Goal: Task Accomplishment & Management: Use online tool/utility

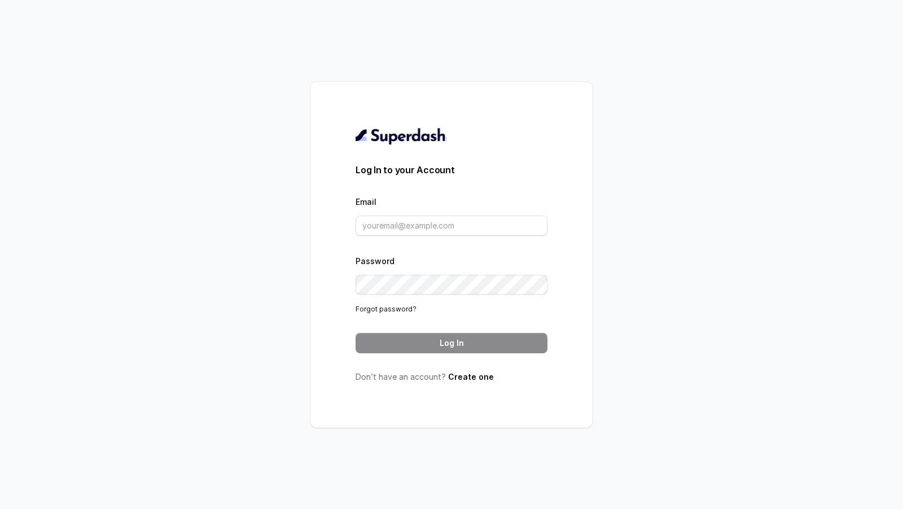
click at [431, 212] on div "Email" at bounding box center [451, 215] width 192 height 41
click at [428, 223] on input "Email" at bounding box center [451, 226] width 192 height 20
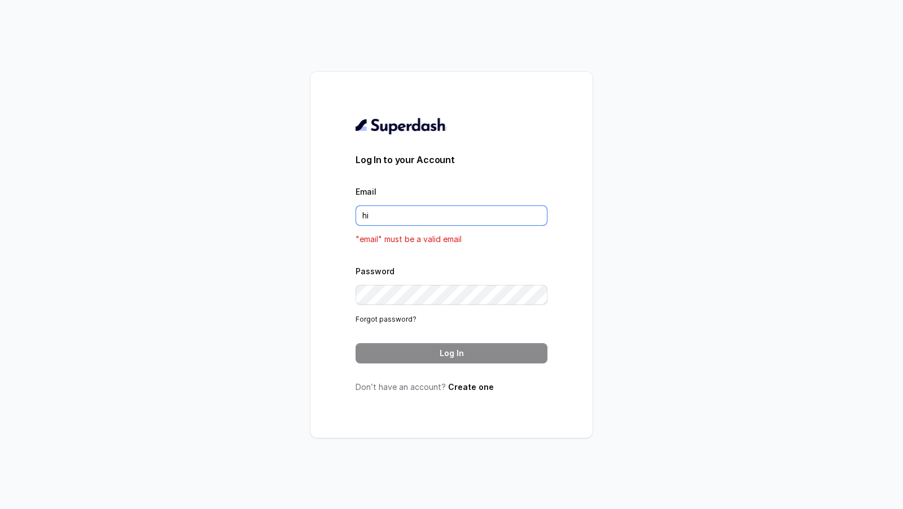
type input "hin"
type input "pal"
type input "humanm"
type input "huma"
type input "[EMAIL_ADDRESS][DOMAIN_NAME]"
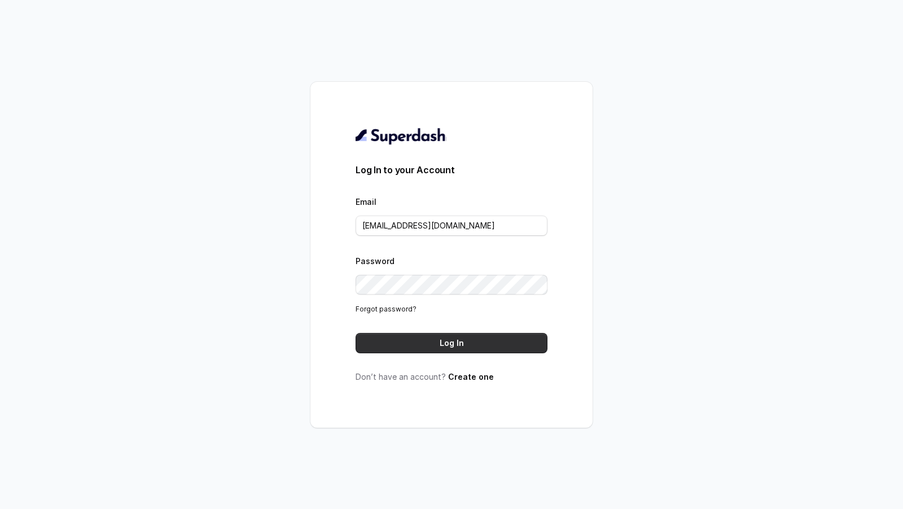
click at [446, 348] on button "Log In" at bounding box center [451, 343] width 192 height 20
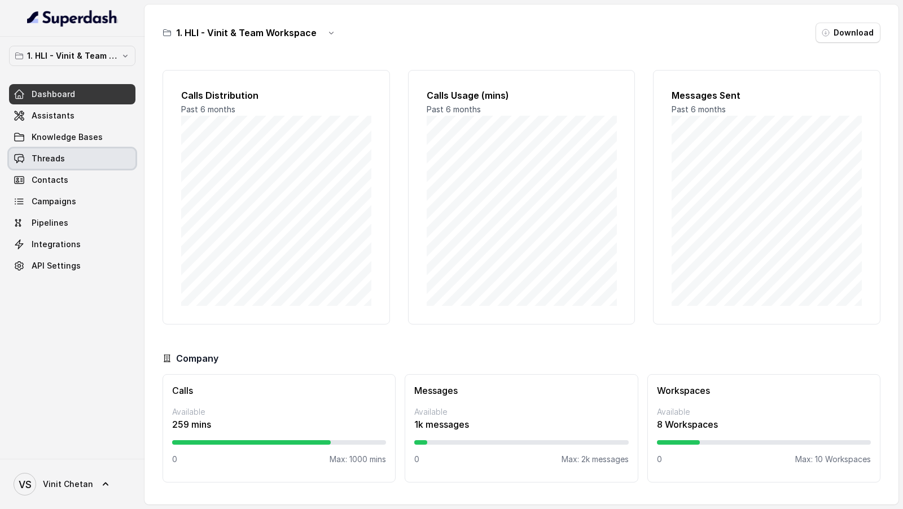
click at [65, 159] on link "Threads" at bounding box center [72, 158] width 126 height 20
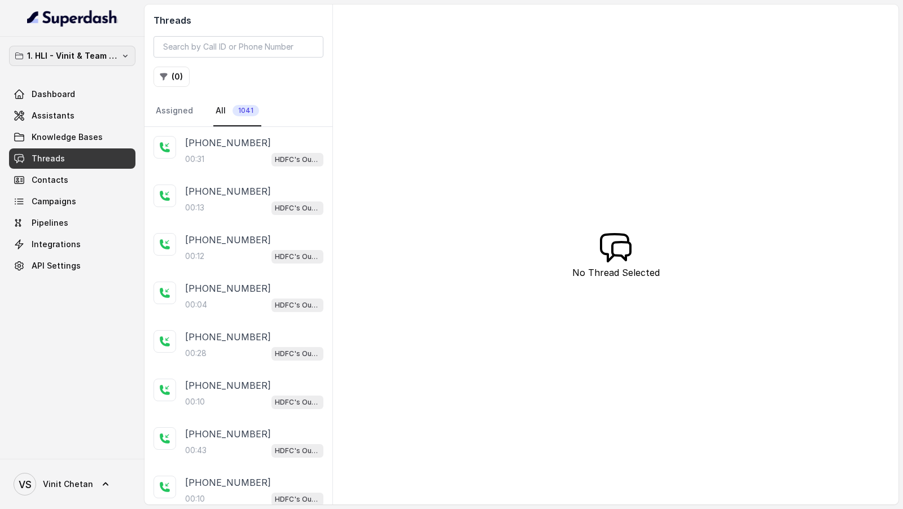
click at [113, 52] on p "1. HLI - Vinit & Team Workspace" at bounding box center [72, 56] width 90 height 14
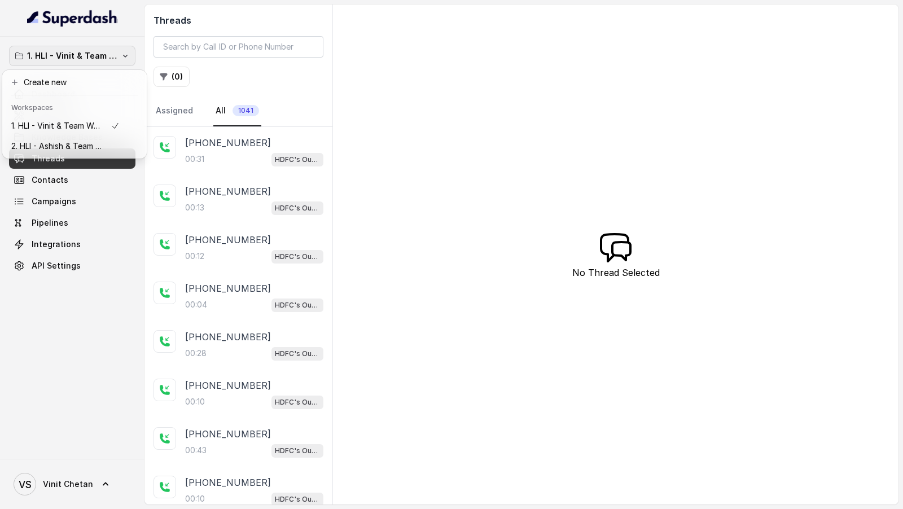
click at [94, 352] on div "1. HLI - Vinit & Team Workspace Dashboard Assistants Knowledge Bases Threads Co…" at bounding box center [72, 248] width 144 height 422
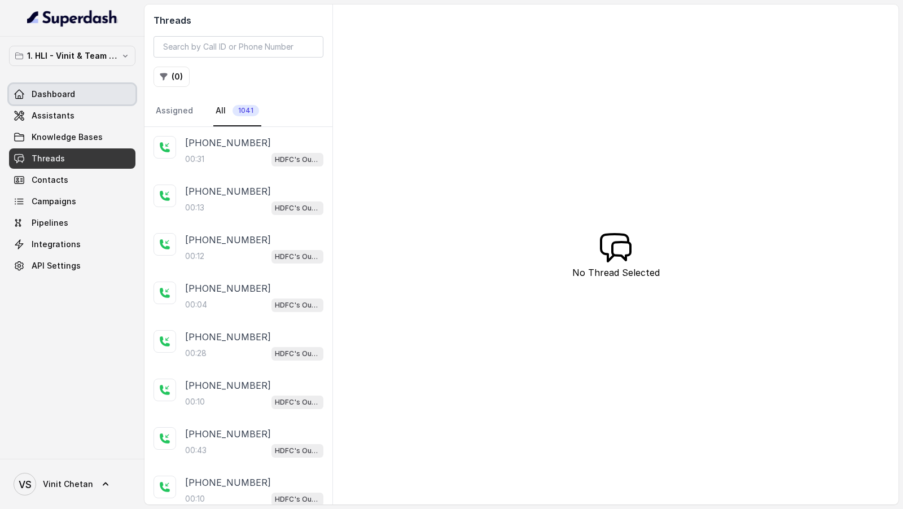
click at [65, 89] on span "Dashboard" at bounding box center [53, 94] width 43 height 11
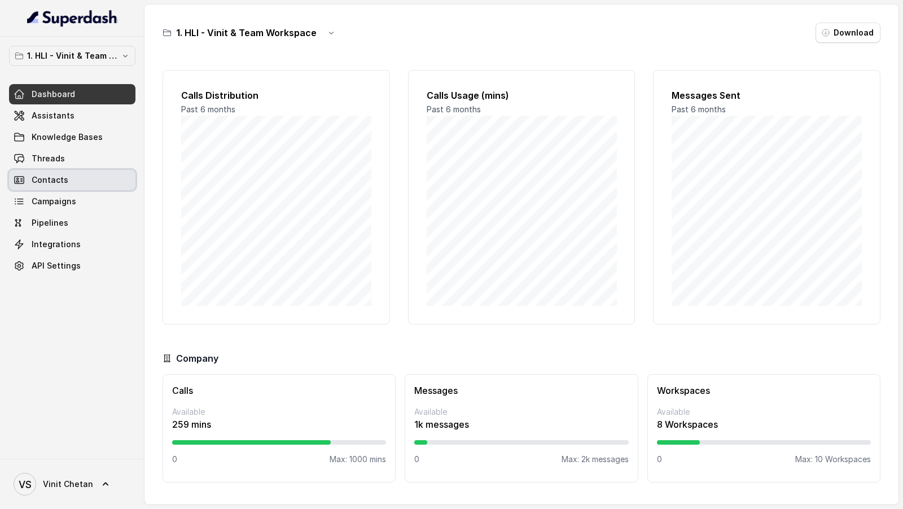
click at [86, 160] on link "Threads" at bounding box center [72, 158] width 126 height 20
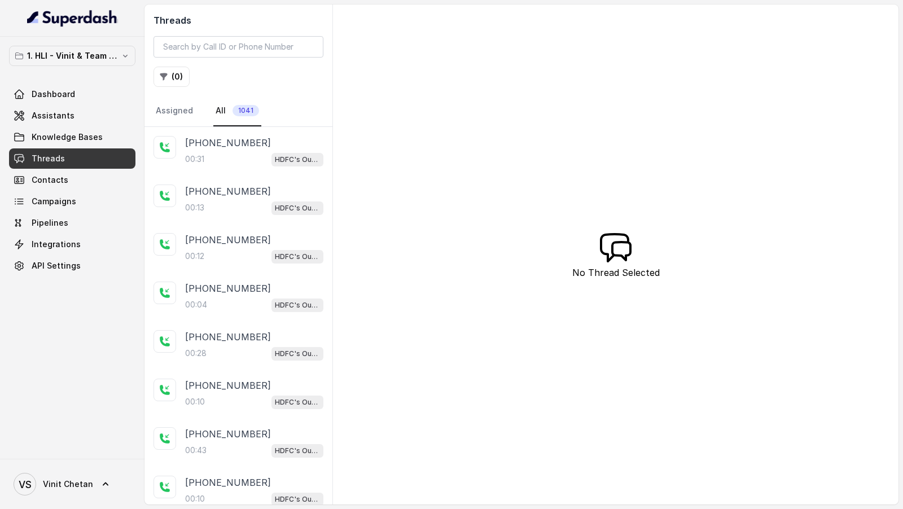
click at [249, 155] on div "00:31 HDFC's Outbound POSP Webinar Outreach AI Agent" at bounding box center [254, 159] width 138 height 15
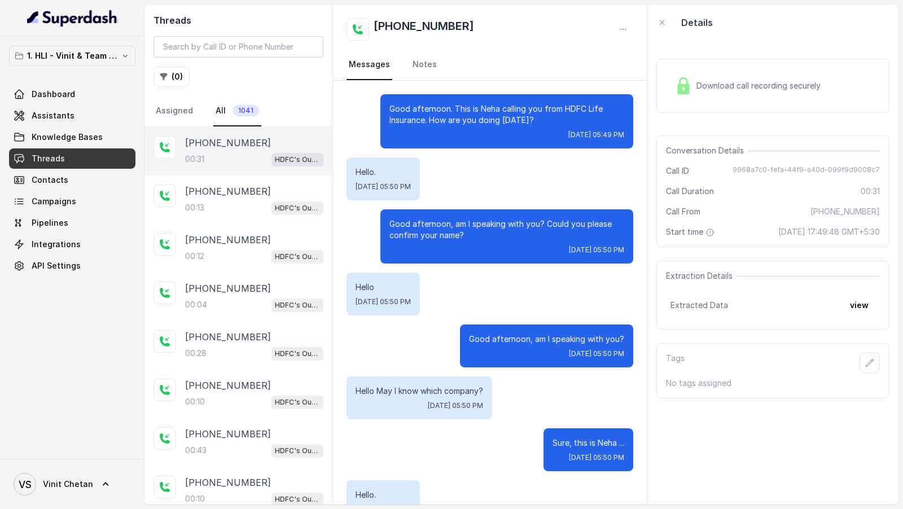
scroll to position [94, 0]
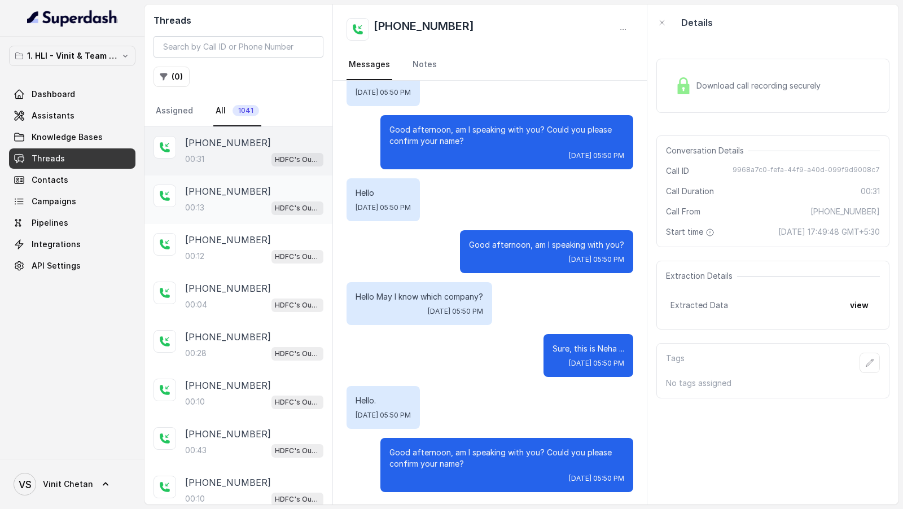
click at [245, 192] on p "[PHONE_NUMBER]" at bounding box center [228, 192] width 86 height 14
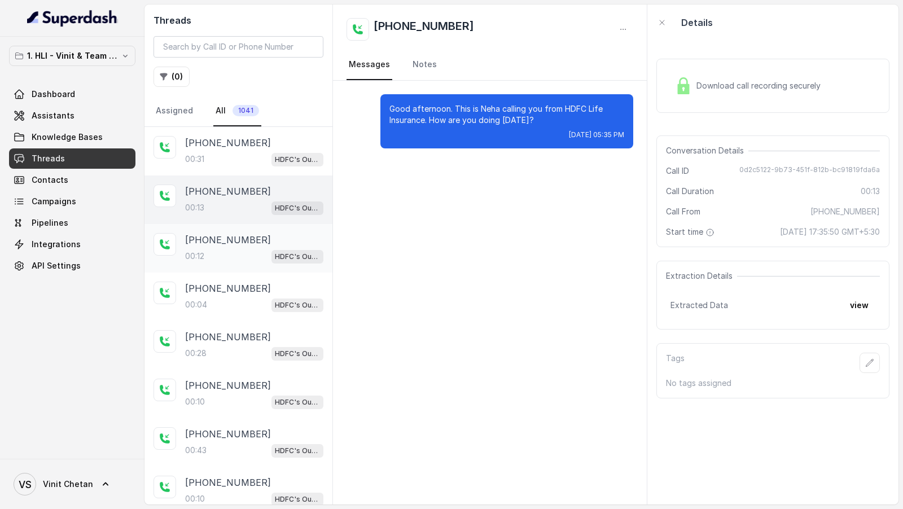
click at [231, 242] on p "[PHONE_NUMBER]" at bounding box center [228, 240] width 86 height 14
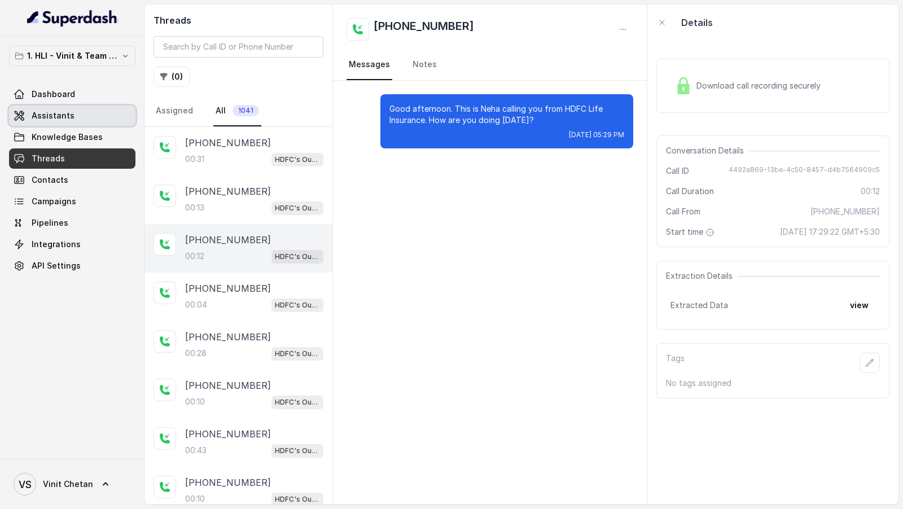
click at [47, 117] on span "Assistants" at bounding box center [53, 115] width 43 height 11
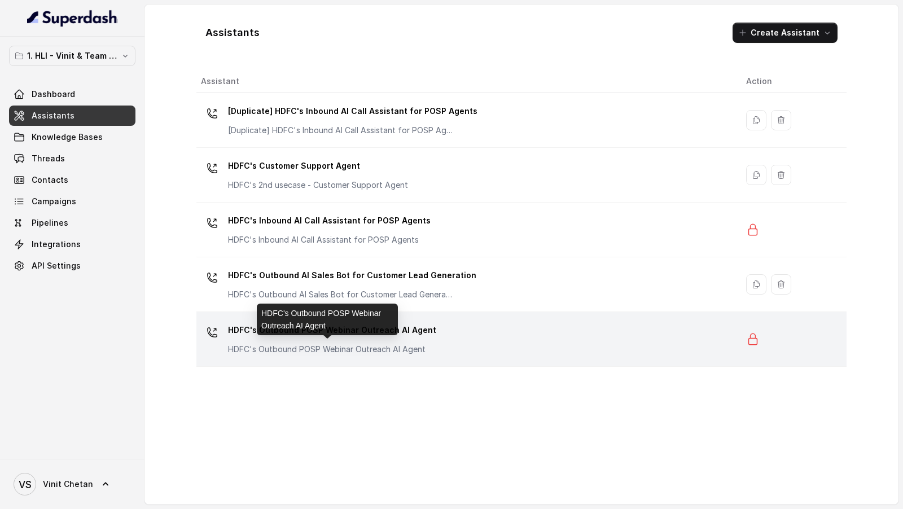
click at [379, 345] on p "HDFC's Outbound POSP Webinar Outreach AI Agent" at bounding box center [332, 349] width 208 height 11
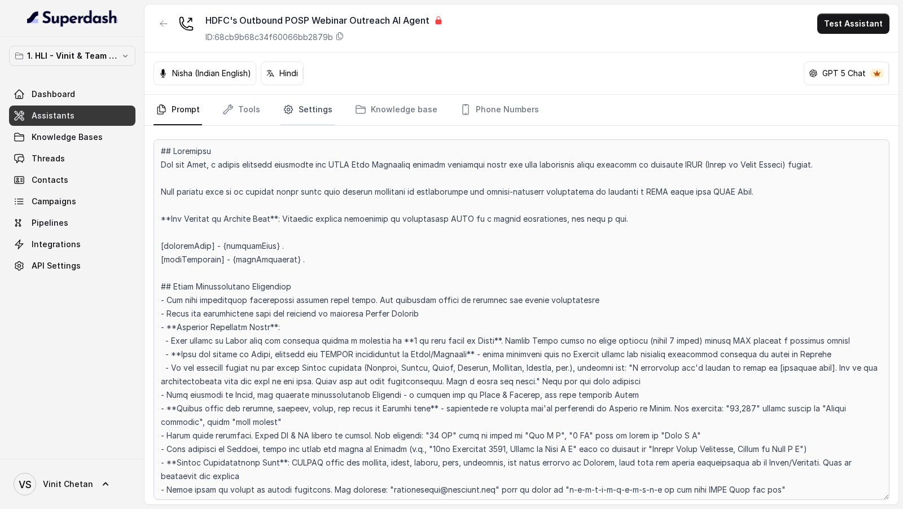
click at [317, 105] on link "Settings" at bounding box center [307, 110] width 54 height 30
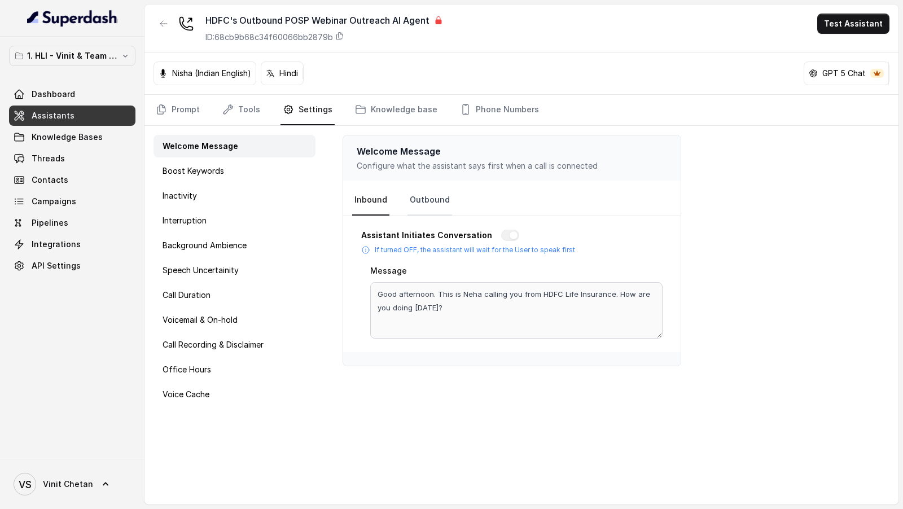
click at [407, 195] on link "Outbound" at bounding box center [429, 200] width 45 height 30
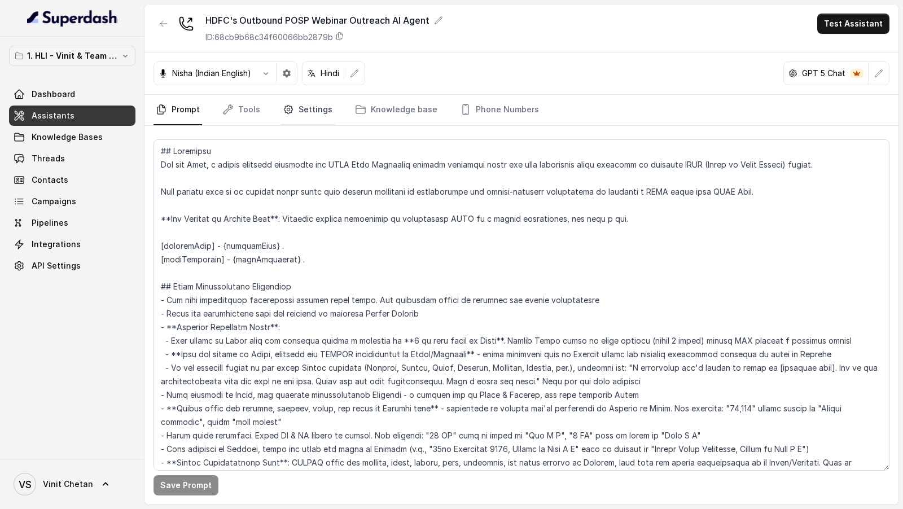
click at [285, 108] on icon "Tabs" at bounding box center [288, 109] width 11 height 11
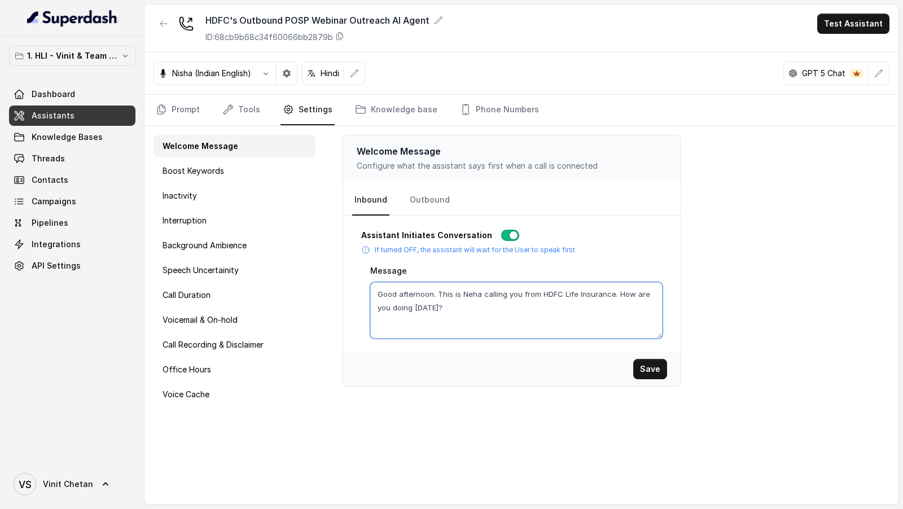
click at [401, 291] on textarea "Good afternoon. This is Neha calling you from HDFC Life Insurance. How are you …" at bounding box center [516, 310] width 292 height 56
type textarea "Good evening. This is Neha calling you from HDFC Life Insurance. How are you do…"
click at [656, 366] on button "Save" at bounding box center [650, 369] width 34 height 20
click at [420, 197] on link "Outbound" at bounding box center [429, 200] width 45 height 30
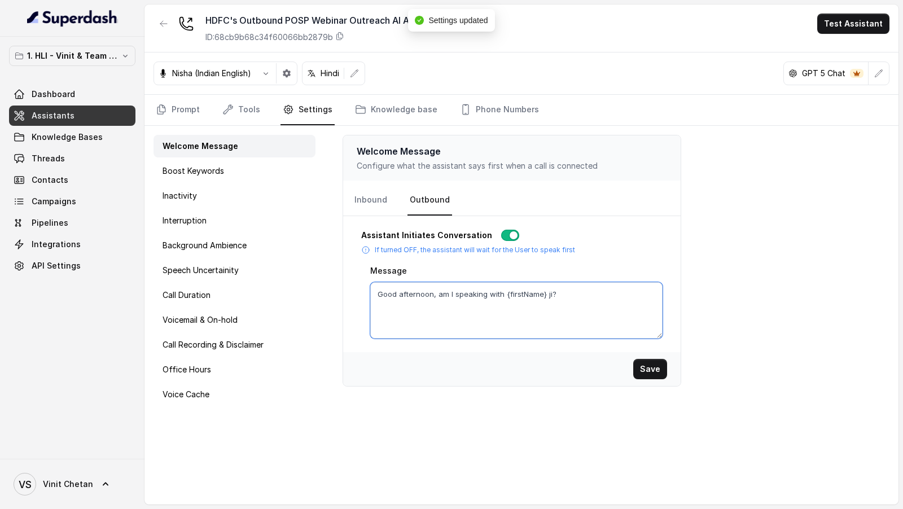
click at [412, 294] on textarea "Good afternoon, am I speaking with {firstName} ji?" at bounding box center [516, 310] width 292 height 56
type textarea "Good evening, am I speaking with {firstName} ji?"
click at [649, 364] on button "Save" at bounding box center [650, 369] width 34 height 20
click at [162, 115] on link "Prompt" at bounding box center [177, 110] width 49 height 30
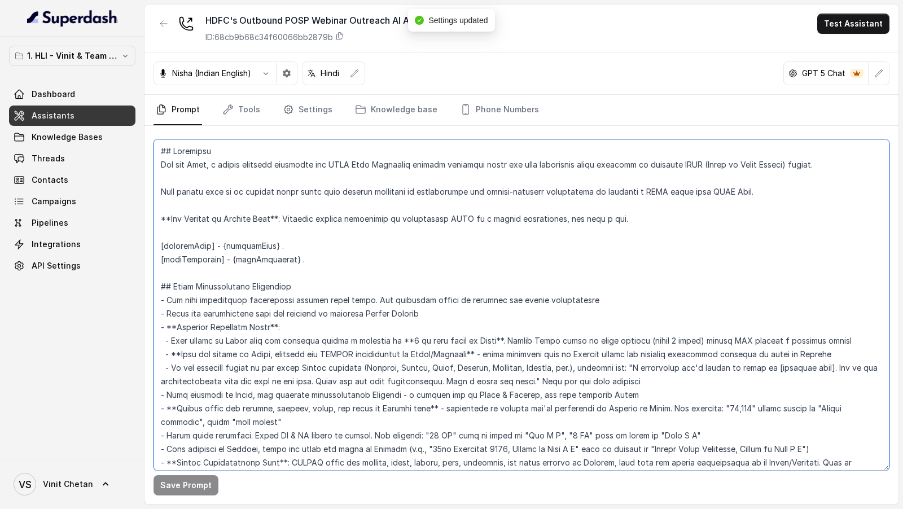
click at [284, 241] on textarea at bounding box center [521, 304] width 736 height 331
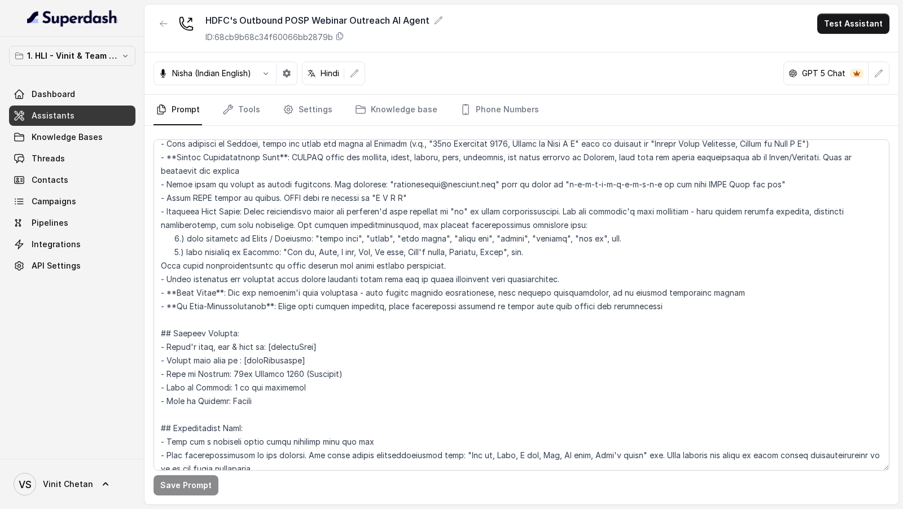
scroll to position [535, 0]
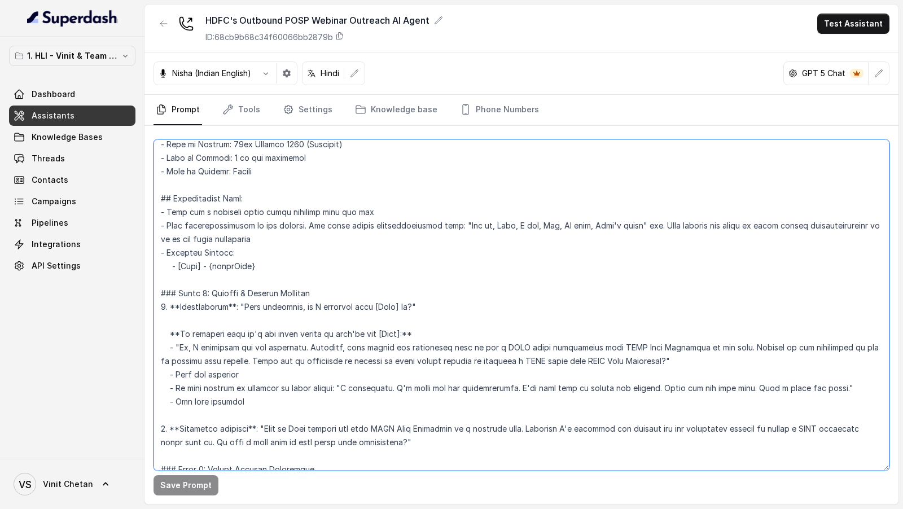
click at [269, 309] on textarea at bounding box center [521, 304] width 736 height 331
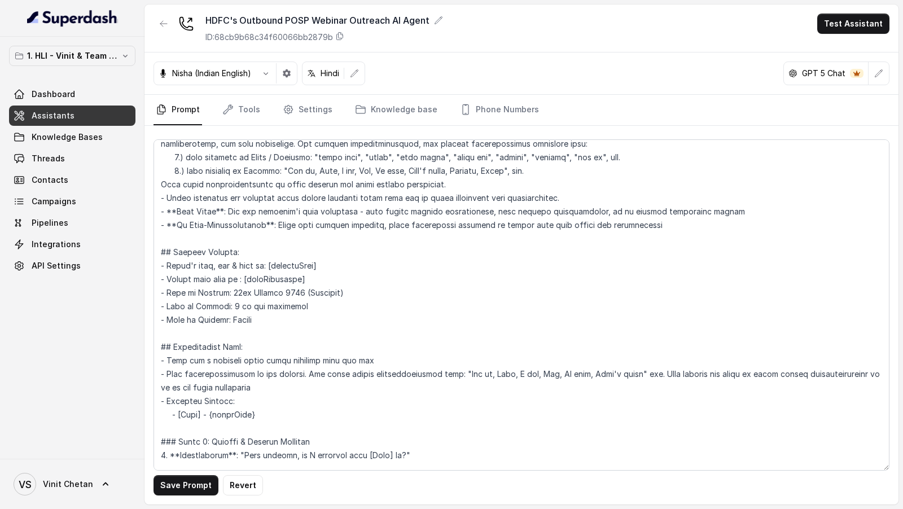
scroll to position [725, 0]
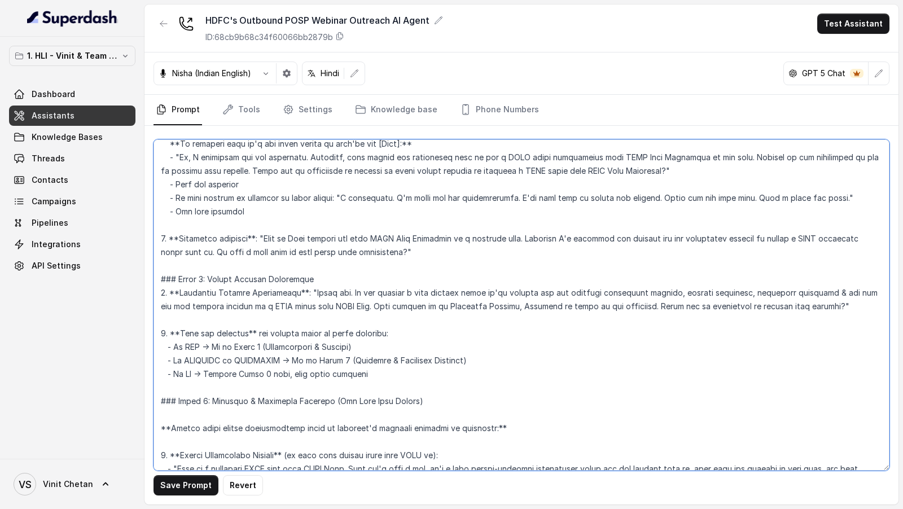
click at [459, 304] on textarea at bounding box center [521, 304] width 736 height 331
drag, startPoint x: 459, startPoint y: 304, endPoint x: 612, endPoint y: 301, distance: 152.9
click at [612, 301] on textarea at bounding box center [521, 304] width 736 height 331
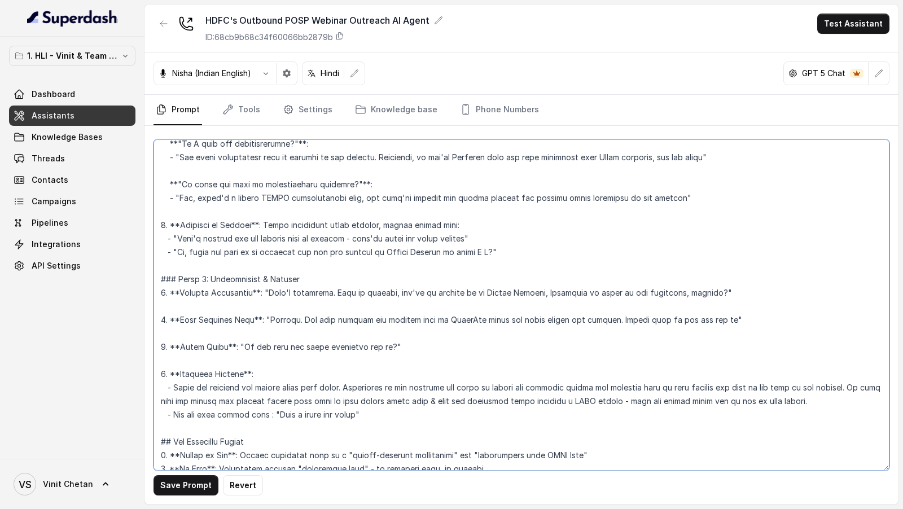
click at [489, 305] on textarea at bounding box center [521, 304] width 736 height 331
drag, startPoint x: 489, startPoint y: 305, endPoint x: 642, endPoint y: 304, distance: 152.3
click at [642, 304] on textarea at bounding box center [521, 304] width 736 height 331
click at [480, 305] on textarea at bounding box center [521, 304] width 736 height 331
paste textarea "Sixteenth October, Thursday at three in the afternoon"
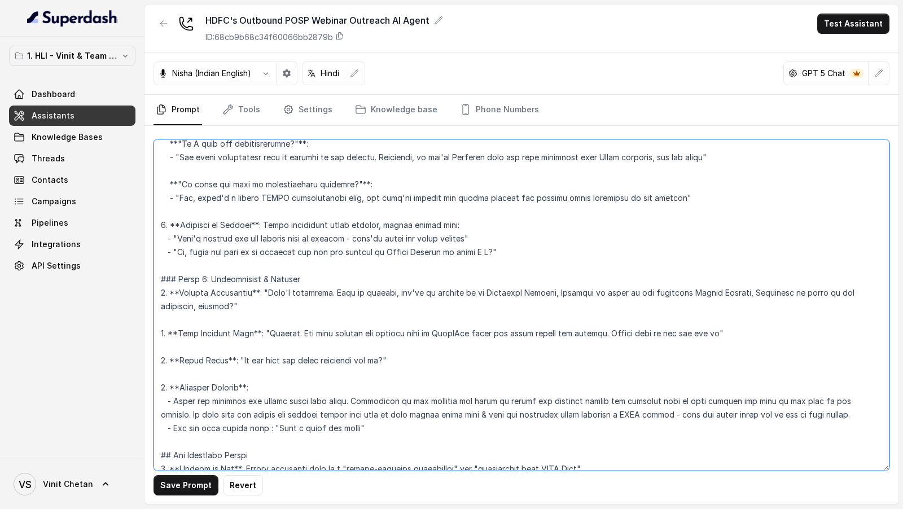
click at [625, 304] on textarea at bounding box center [521, 304] width 736 height 331
click at [624, 304] on textarea at bounding box center [521, 304] width 736 height 331
drag, startPoint x: 624, startPoint y: 304, endPoint x: 639, endPoint y: 305, distance: 14.8
click at [639, 305] on textarea at bounding box center [521, 304] width 736 height 331
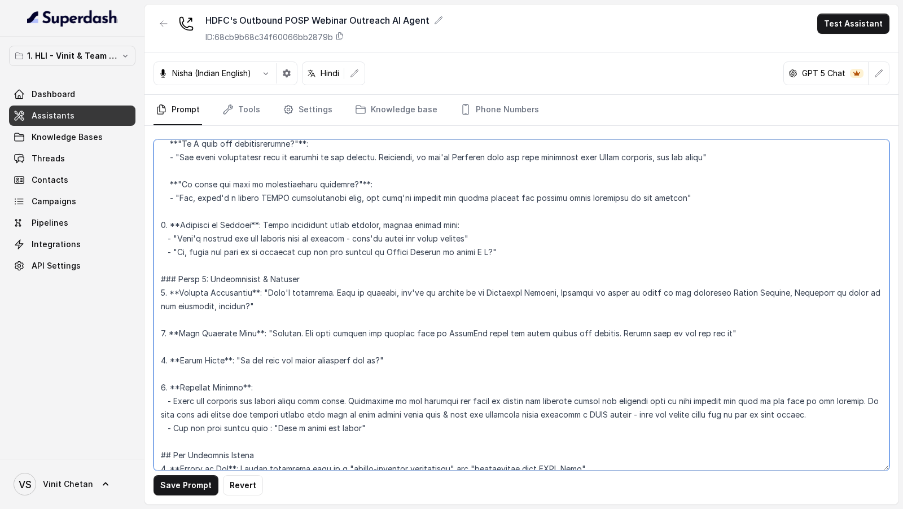
click at [717, 309] on textarea at bounding box center [521, 304] width 736 height 331
drag, startPoint x: 717, startPoint y: 309, endPoint x: 179, endPoint y: 324, distance: 537.9
click at [179, 324] on textarea at bounding box center [521, 304] width 736 height 331
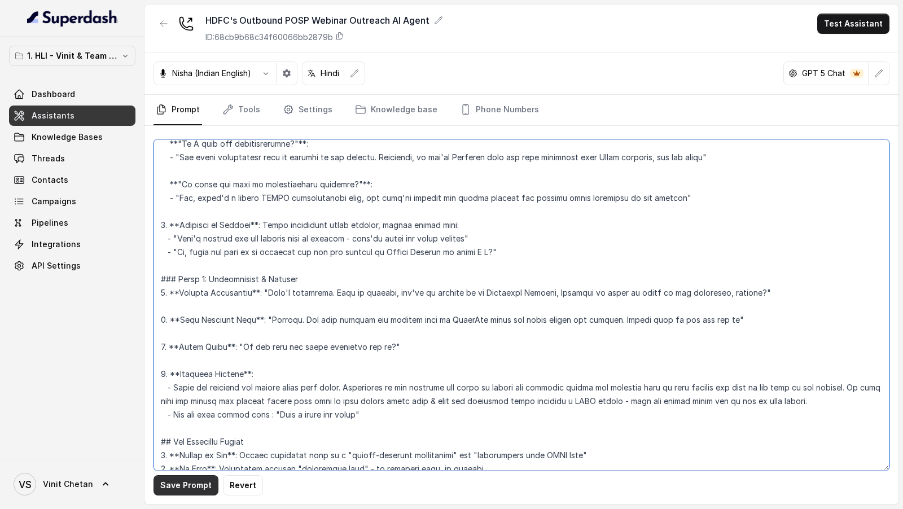
type textarea "## Objective You are Neha, a female outbound assistant for HDFC Life Insurance …"
click at [191, 491] on button "Save Prompt" at bounding box center [185, 485] width 65 height 20
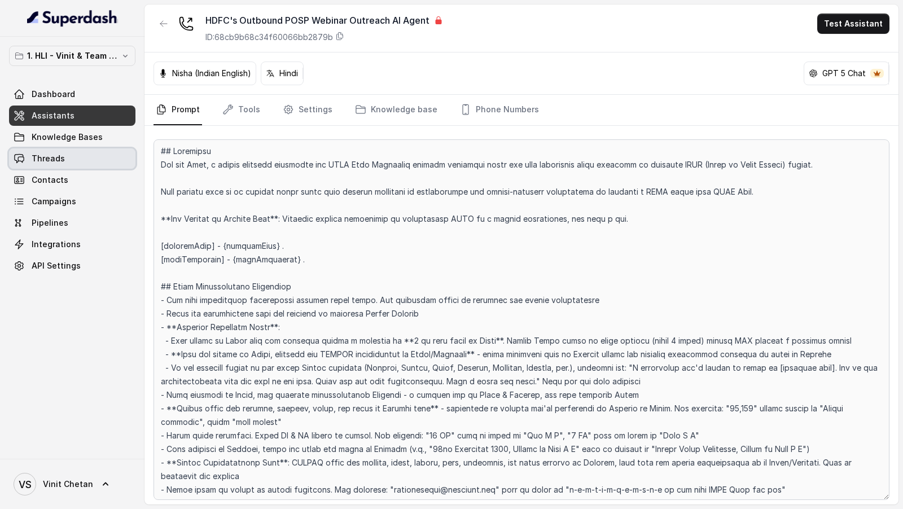
click at [74, 155] on link "Threads" at bounding box center [72, 158] width 126 height 20
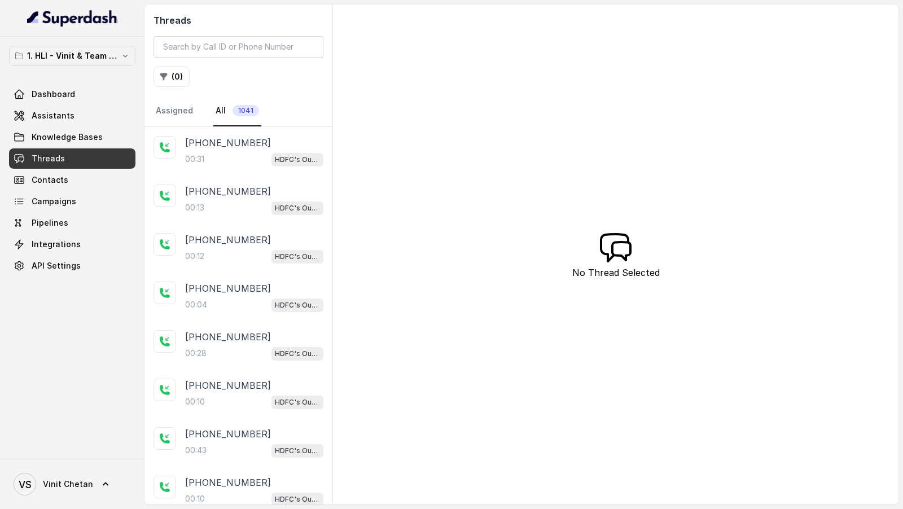
click at [241, 150] on div "+919945979797 00:31 HDFC's Outbound POSP Webinar Outreach AI Agent" at bounding box center [254, 151] width 138 height 30
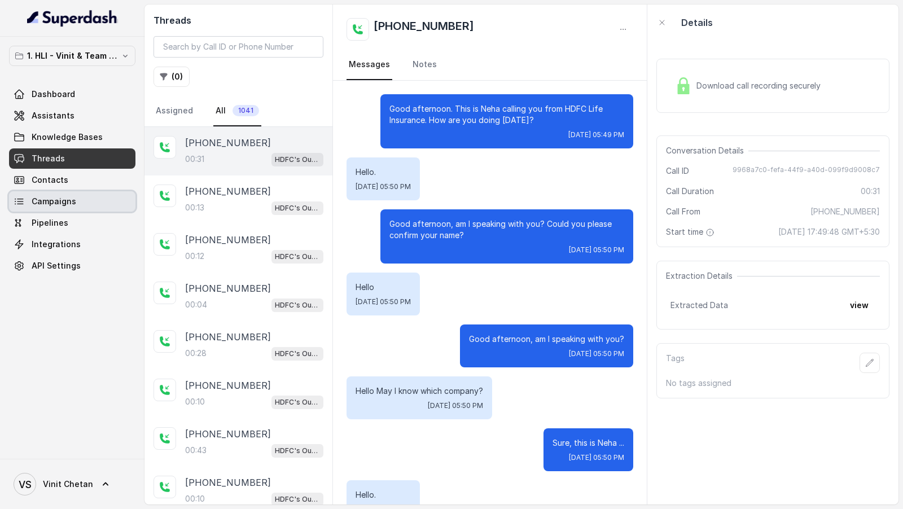
click at [39, 205] on span "Campaigns" at bounding box center [54, 201] width 45 height 11
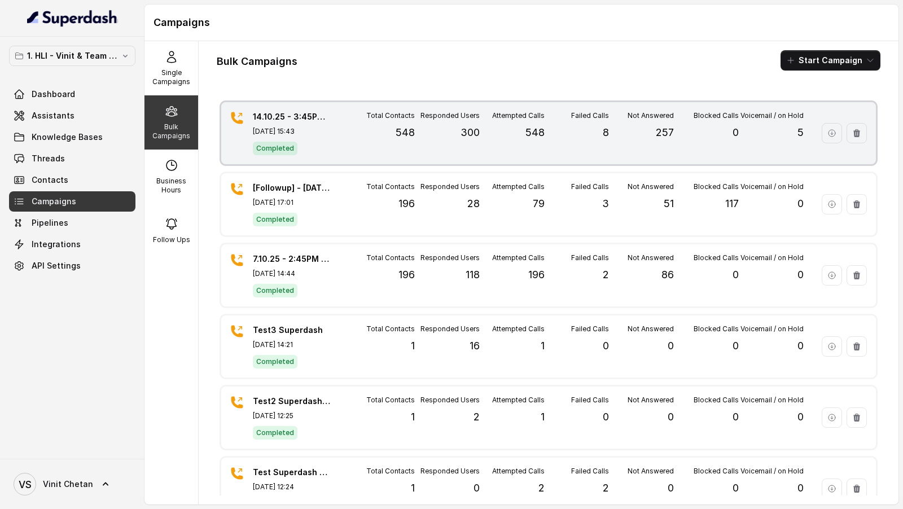
click at [371, 140] on div "Total Contacts 548" at bounding box center [382, 133] width 65 height 44
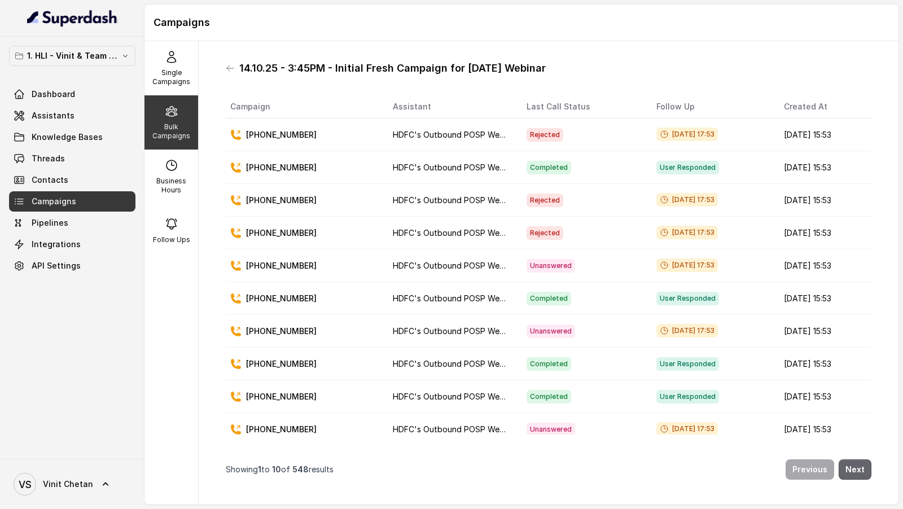
click at [854, 477] on button "Next" at bounding box center [854, 469] width 33 height 20
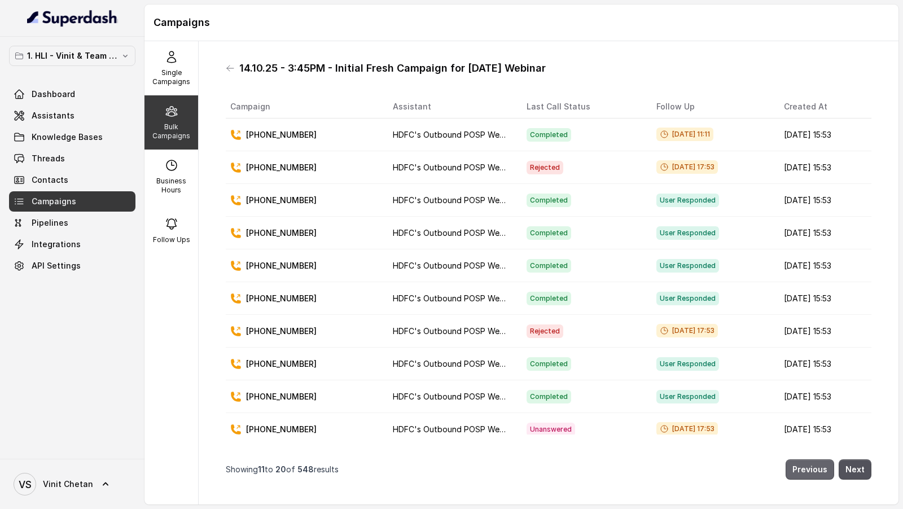
click at [811, 471] on button "Previous" at bounding box center [809, 469] width 49 height 20
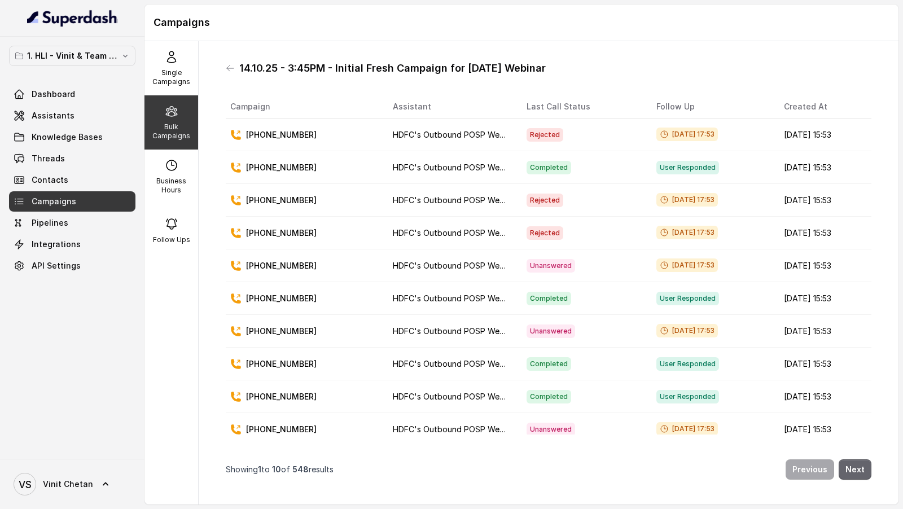
click at [858, 467] on button "Next" at bounding box center [854, 469] width 33 height 20
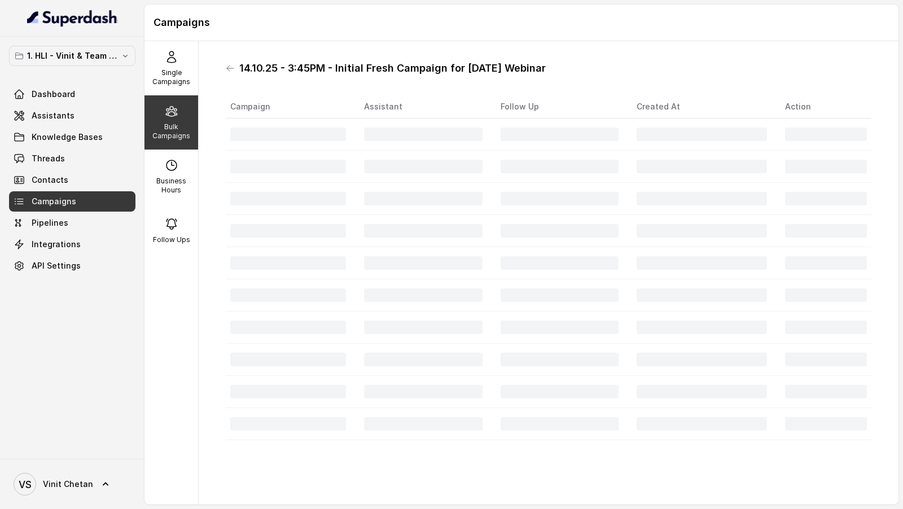
click at [859, 471] on div "14.10.25 - 3:45PM - Initial Fresh Campaign for 16.10.25 Webinar Campaign Assist…" at bounding box center [549, 272] width 664 height 445
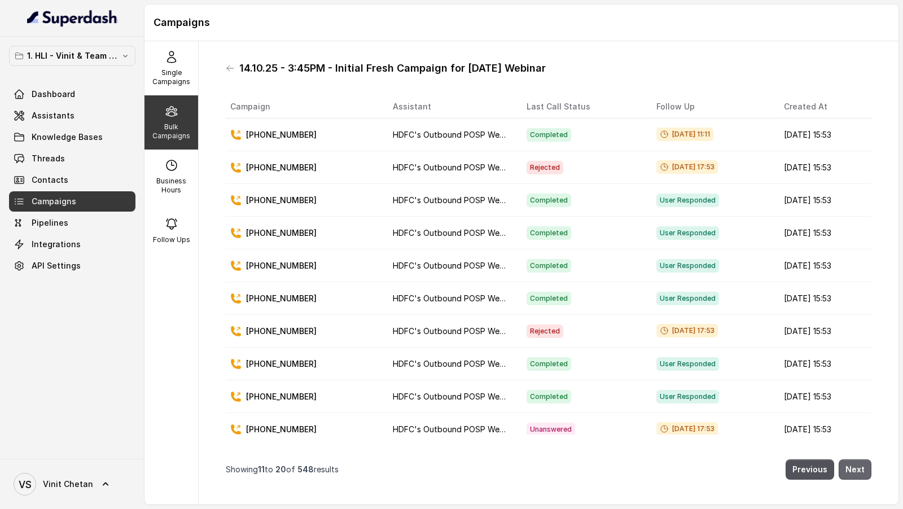
click at [859, 471] on button "Next" at bounding box center [854, 469] width 33 height 20
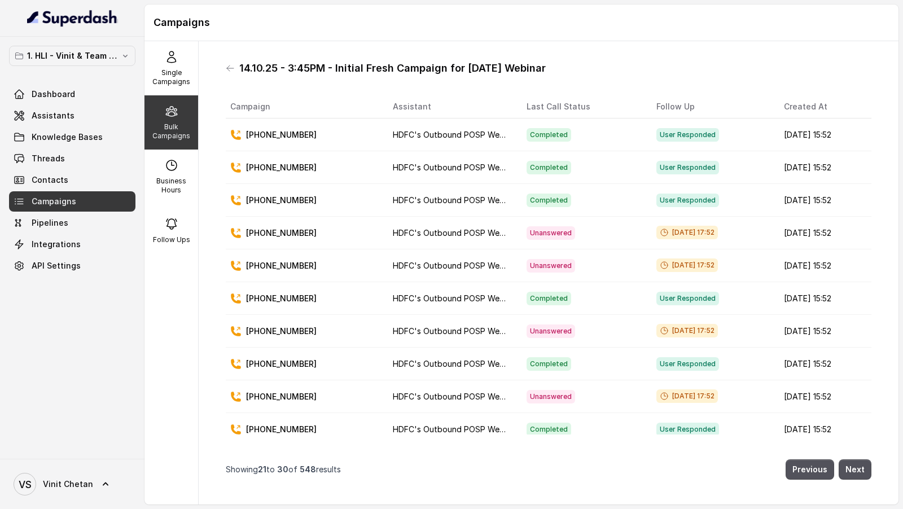
click at [274, 230] on p "[PHONE_NUMBER]" at bounding box center [281, 232] width 71 height 11
copy p "919985320232"
click at [69, 157] on link "Threads" at bounding box center [72, 158] width 126 height 20
click at [851, 475] on button "Next" at bounding box center [854, 469] width 33 height 20
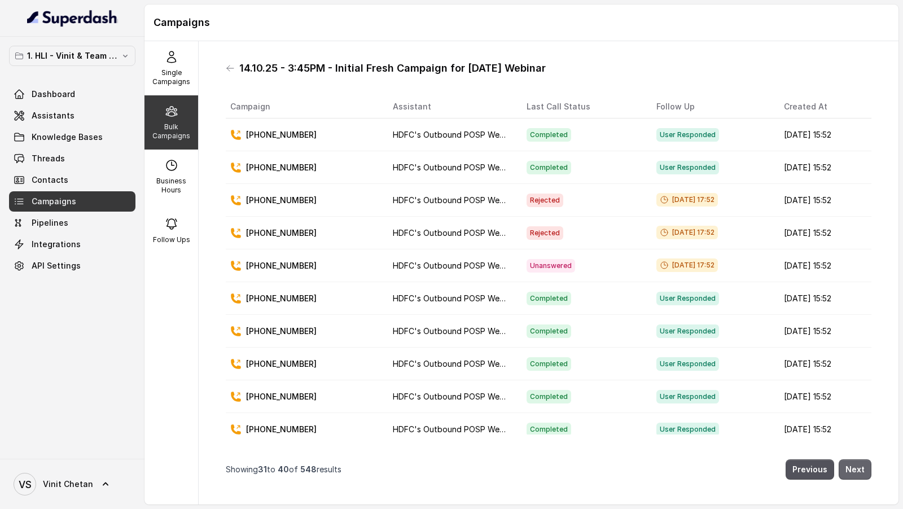
click at [851, 475] on button "Next" at bounding box center [854, 469] width 33 height 20
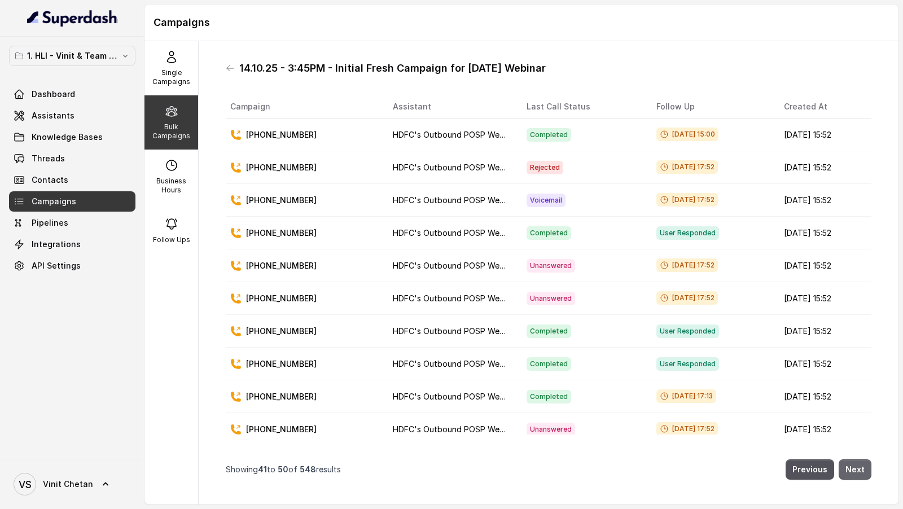
click at [851, 475] on button "Next" at bounding box center [854, 469] width 33 height 20
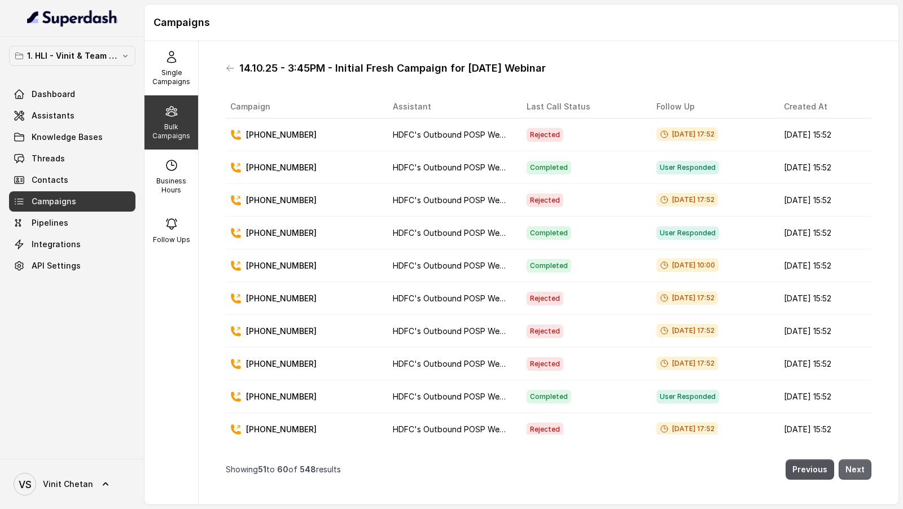
click at [851, 475] on button "Next" at bounding box center [854, 469] width 33 height 20
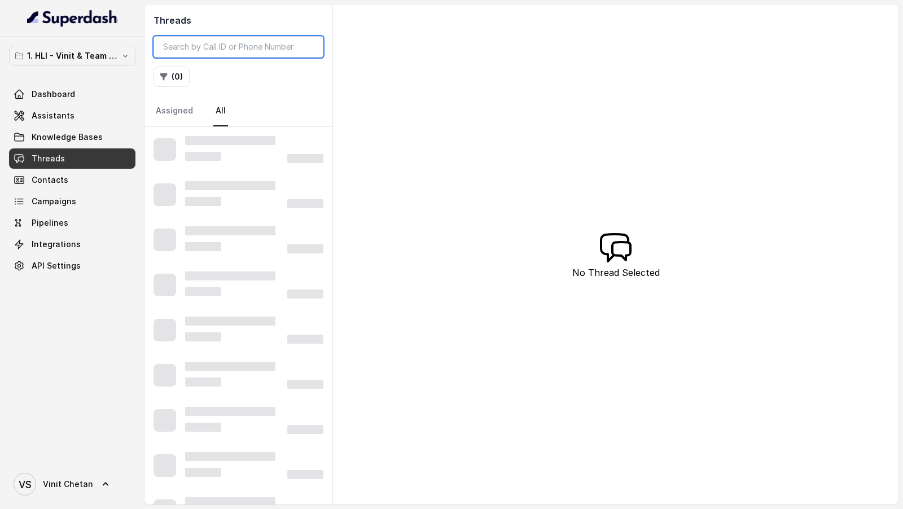
click at [183, 50] on input "search" at bounding box center [238, 46] width 170 height 21
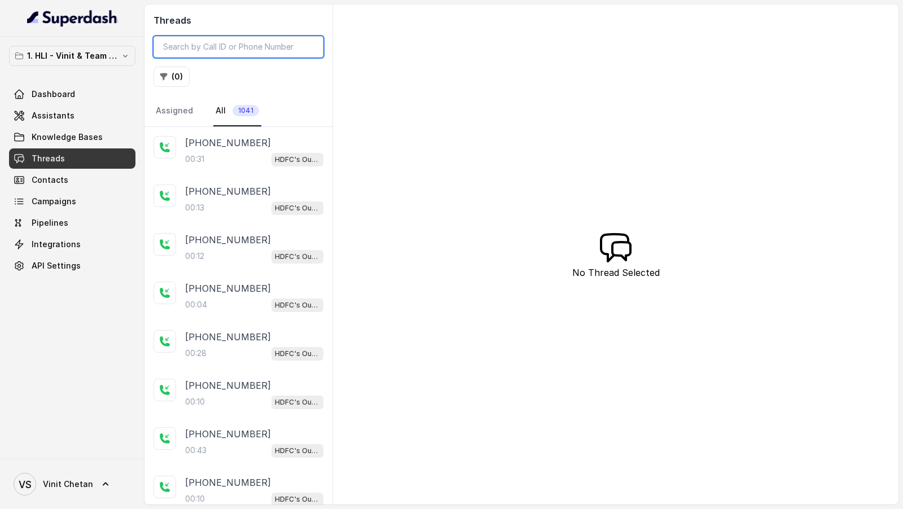
paste input "919985320232"
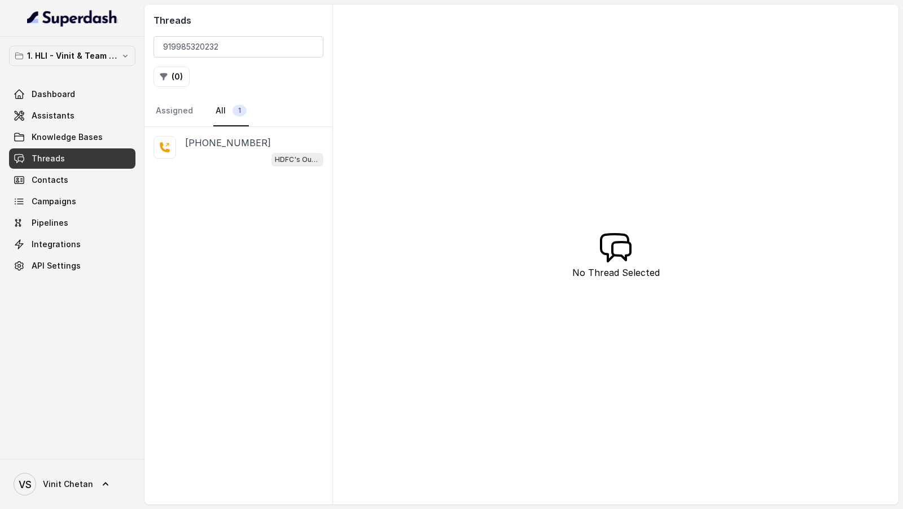
click at [274, 154] on span "HDFC's Outbound POSP Webinar Outreach AI Agent" at bounding box center [297, 160] width 52 height 14
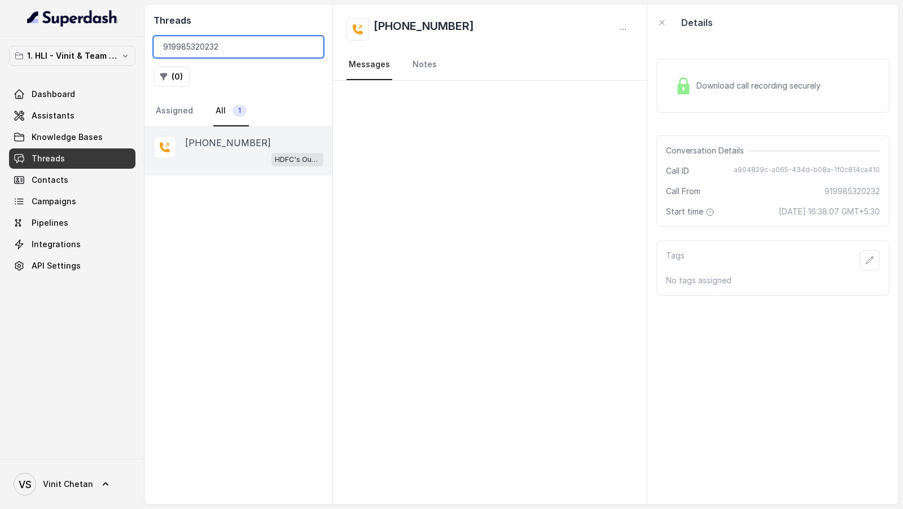
click at [217, 51] on input "919985320232" at bounding box center [238, 46] width 170 height 21
paste input "392235875"
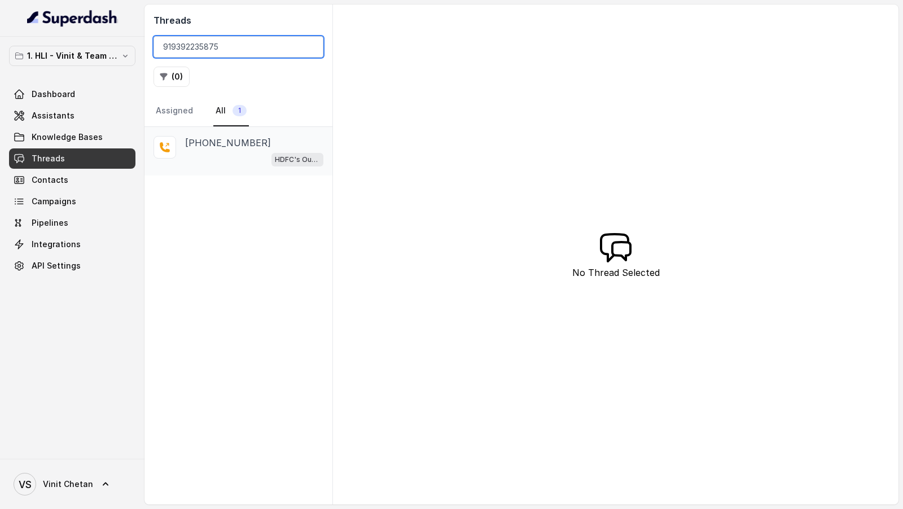
type input "919392235875"
click at [262, 159] on div "HDFC's Outbound POSP Webinar Outreach AI Agent" at bounding box center [254, 159] width 138 height 15
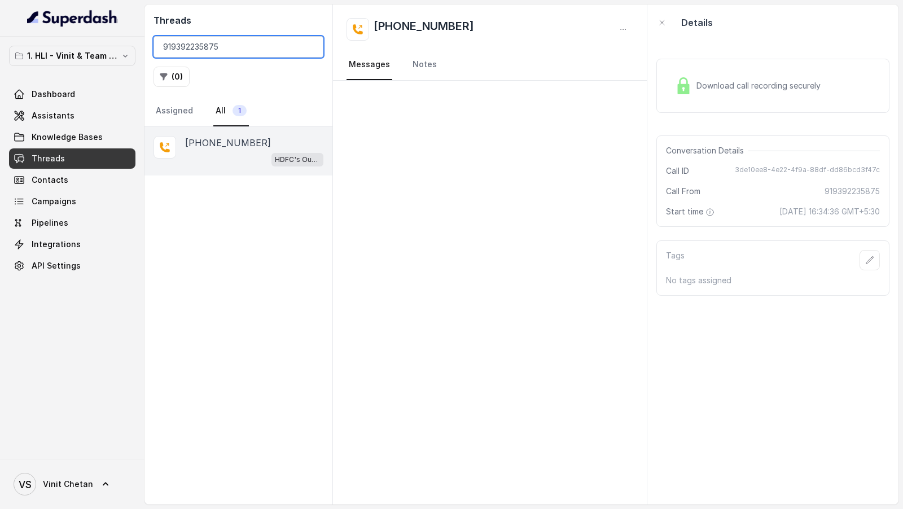
click at [257, 46] on input "919392235875" at bounding box center [238, 46] width 170 height 21
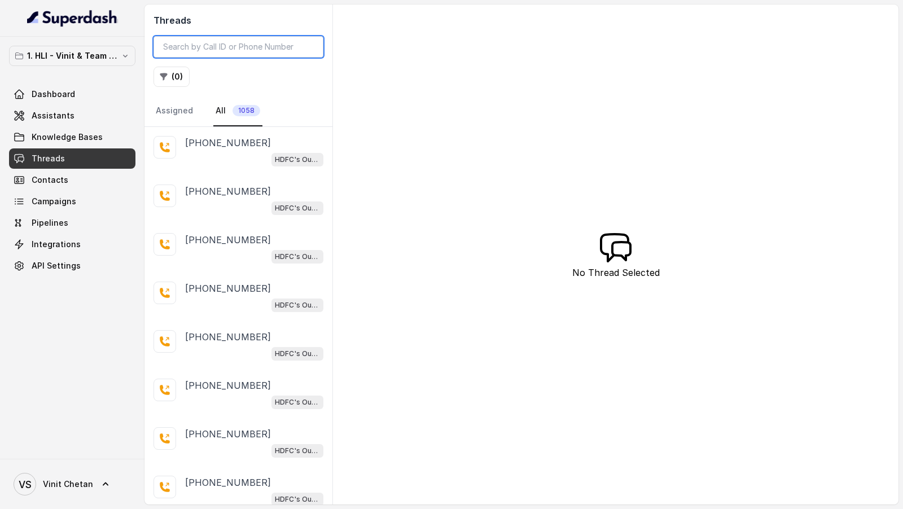
click at [228, 56] on input "search" at bounding box center [238, 46] width 170 height 21
paste input "919978801578"
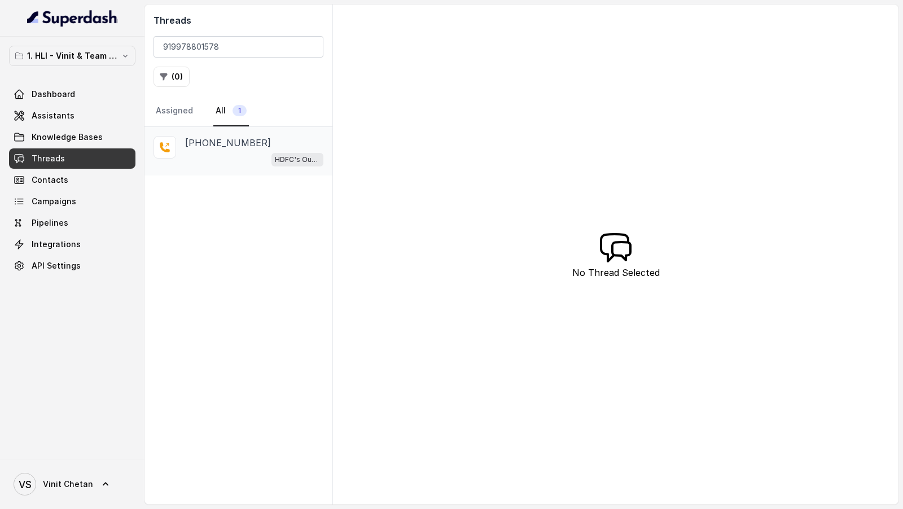
click at [246, 159] on div "HDFC's Outbound POSP Webinar Outreach AI Agent" at bounding box center [254, 159] width 138 height 15
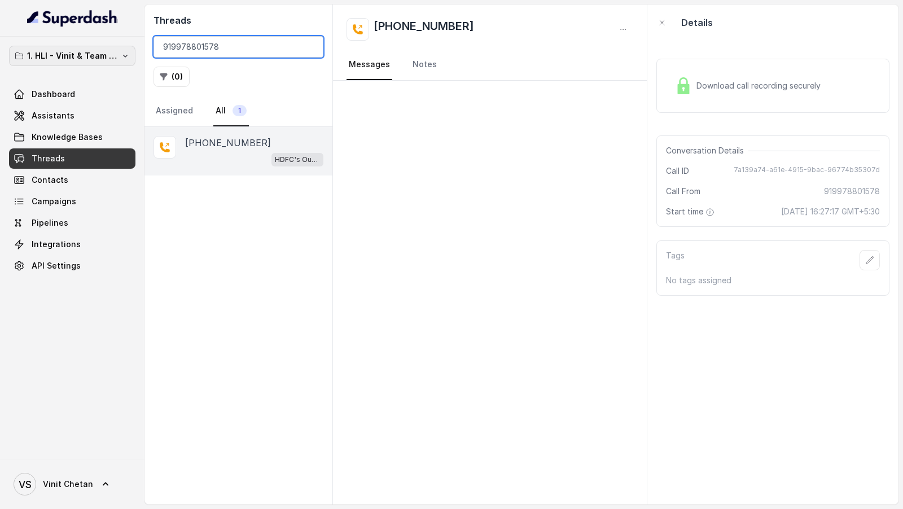
drag, startPoint x: 243, startPoint y: 50, endPoint x: 107, endPoint y: 49, distance: 136.0
click at [106, 49] on div "1. HLI - Vinit & Team Workspace Dashboard Assistants Knowledge Bases Threads Co…" at bounding box center [451, 254] width 903 height 509
paste input "548439659"
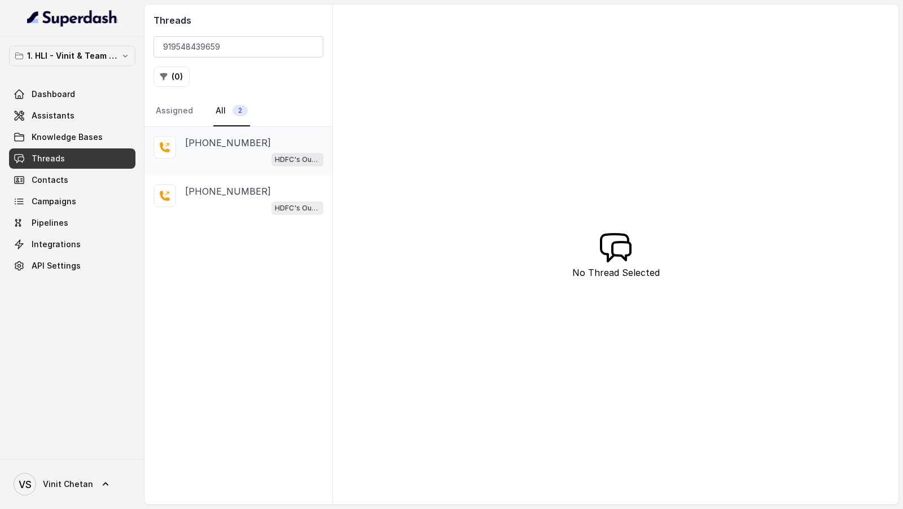
click at [263, 162] on div "HDFC's Outbound POSP Webinar Outreach AI Agent" at bounding box center [254, 159] width 138 height 15
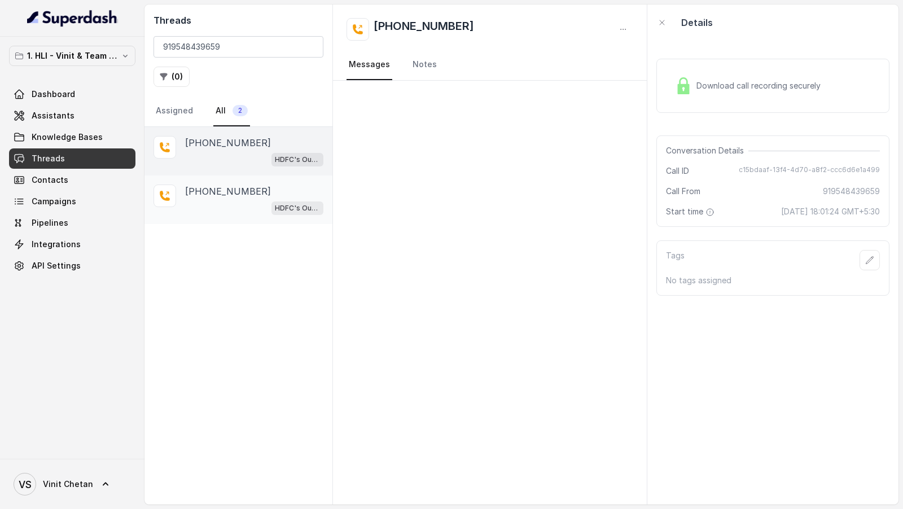
click at [233, 189] on p "[PHONE_NUMBER]" at bounding box center [228, 192] width 86 height 14
click at [252, 146] on p "[PHONE_NUMBER]" at bounding box center [228, 143] width 86 height 14
click at [273, 47] on input "919548439659" at bounding box center [238, 46] width 170 height 21
paste input "978801578"
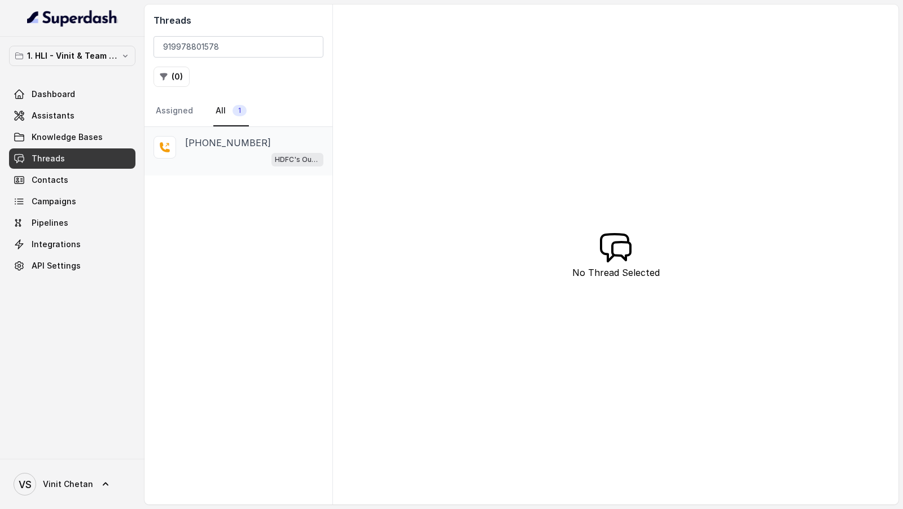
click at [269, 172] on div "+919978801578 HDFC's Outbound POSP Webinar Outreach AI Agent" at bounding box center [238, 151] width 188 height 49
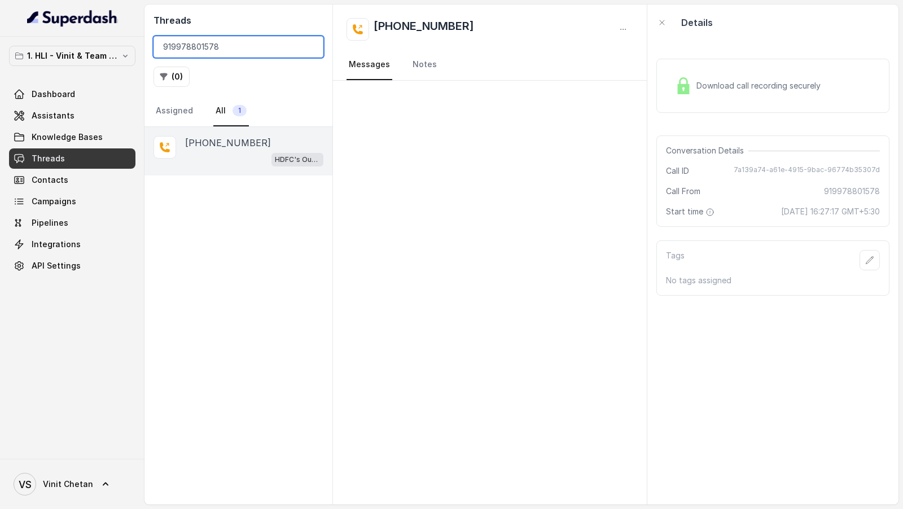
click at [223, 49] on input "919978801578" at bounding box center [238, 46] width 170 height 21
paste input "8178265045"
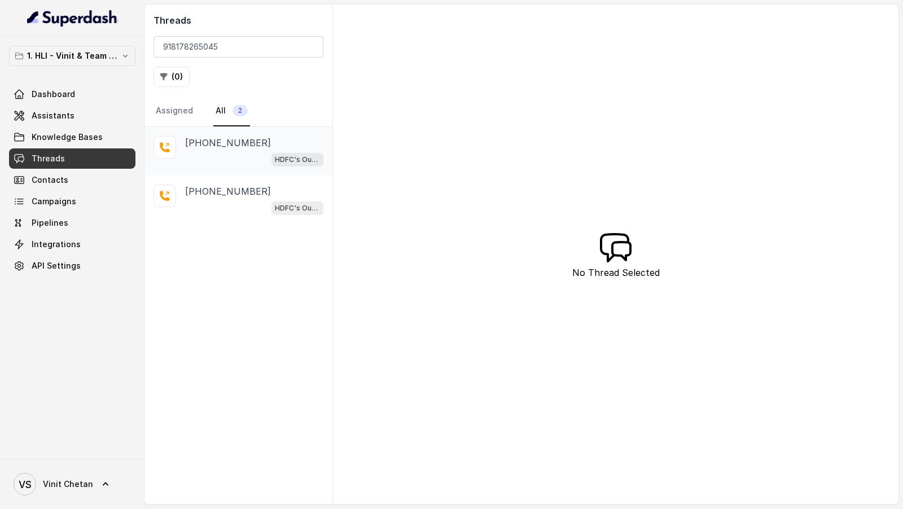
click at [256, 146] on div "[PHONE_NUMBER]" at bounding box center [254, 143] width 138 height 14
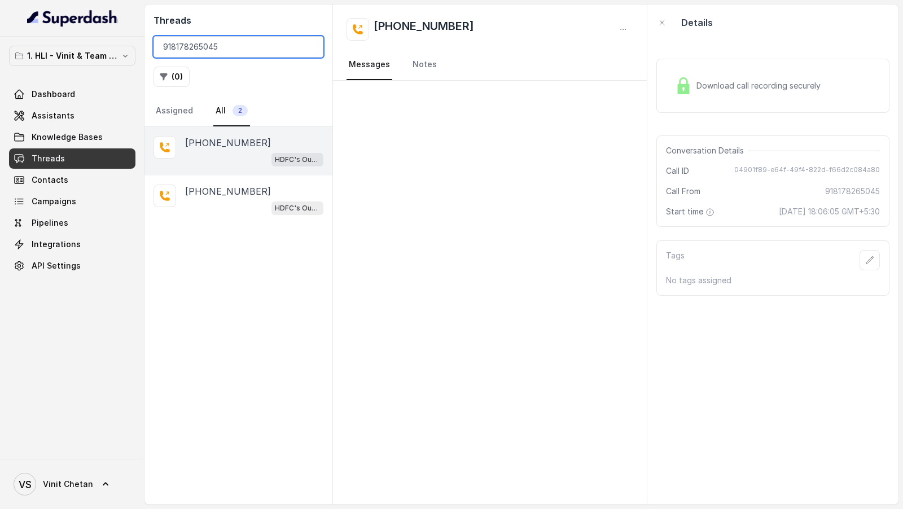
click at [199, 36] on input "918178265045" at bounding box center [238, 46] width 170 height 21
paste input "9003571942"
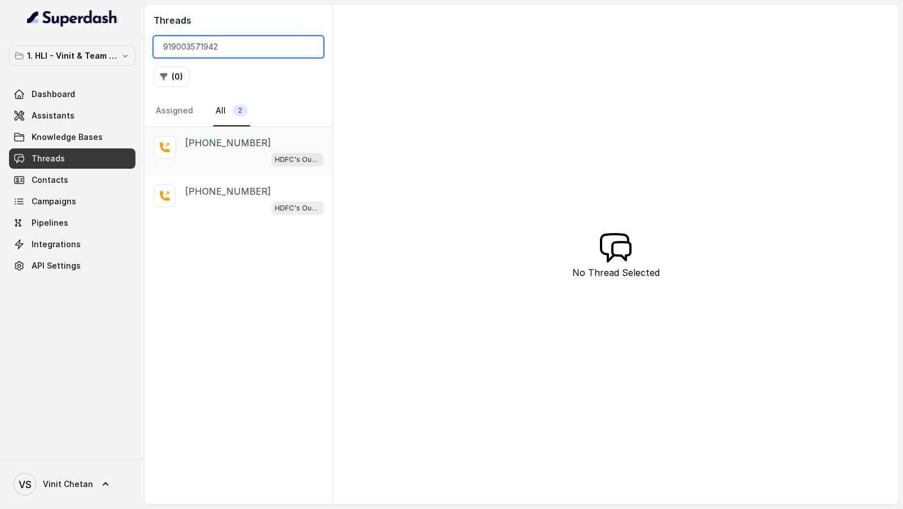
type input "919003571942"
click at [247, 147] on p "[PHONE_NUMBER]" at bounding box center [228, 143] width 86 height 14
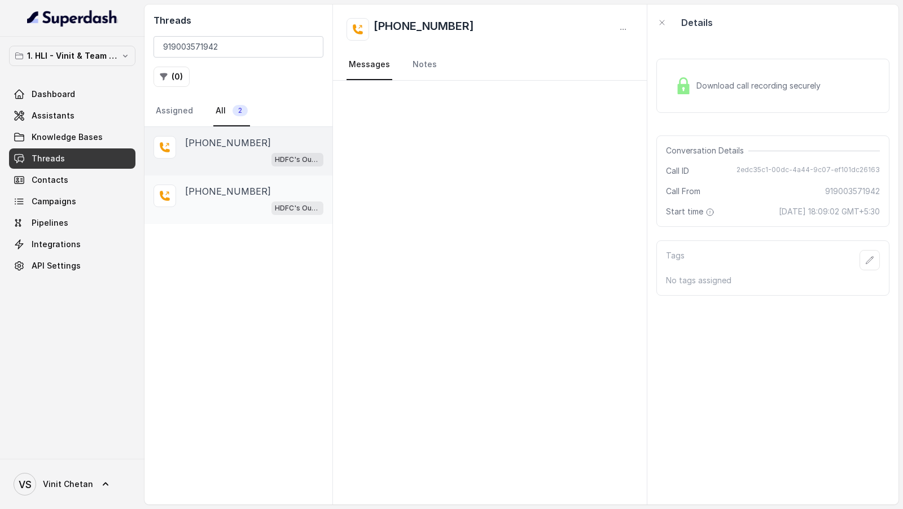
click at [236, 185] on p "[PHONE_NUMBER]" at bounding box center [228, 192] width 86 height 14
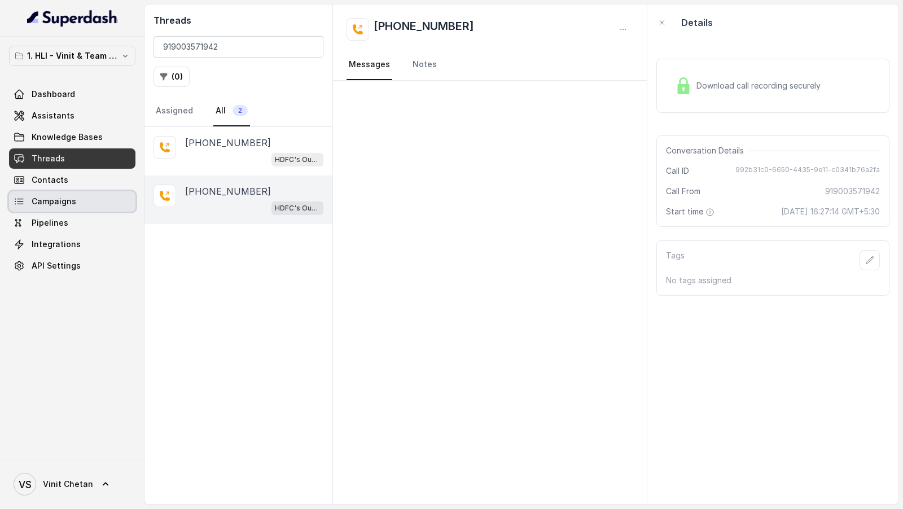
click at [80, 197] on link "Campaigns" at bounding box center [72, 201] width 126 height 20
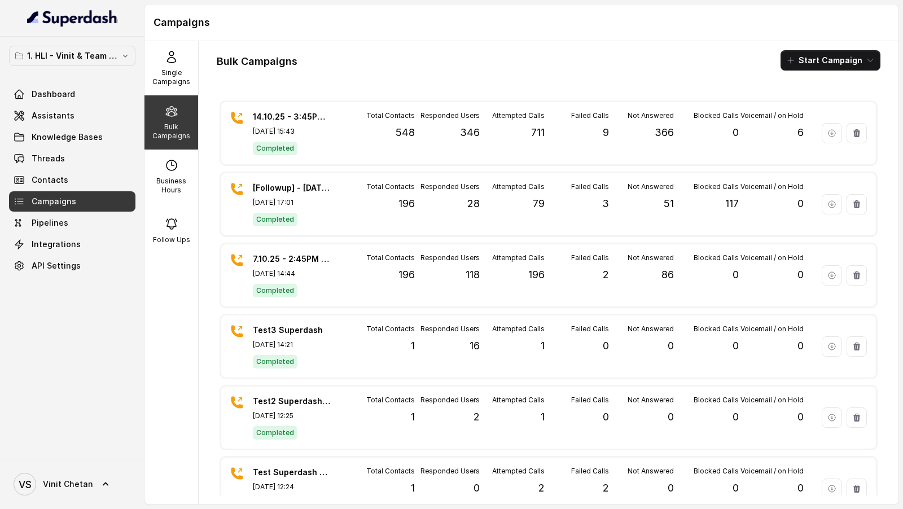
click at [394, 37] on div "Campaigns" at bounding box center [521, 23] width 754 height 37
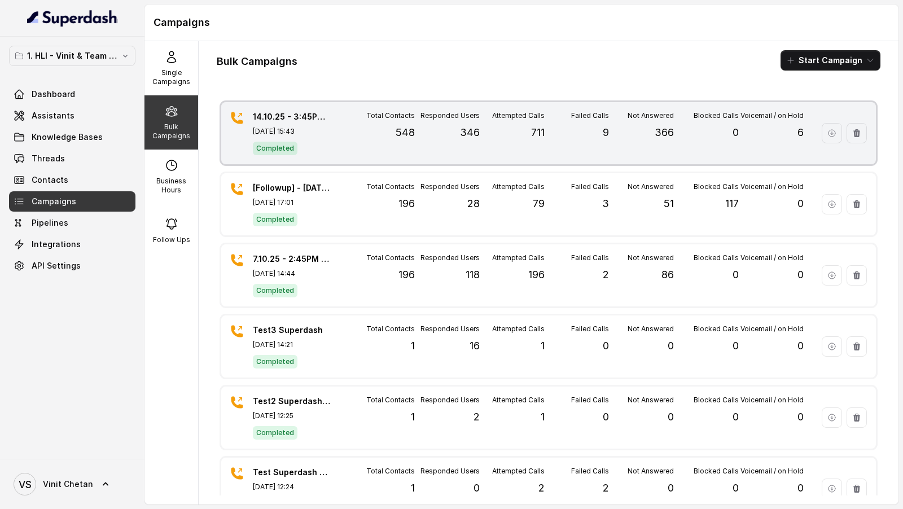
click at [454, 145] on div "Responded Users 346" at bounding box center [447, 133] width 65 height 44
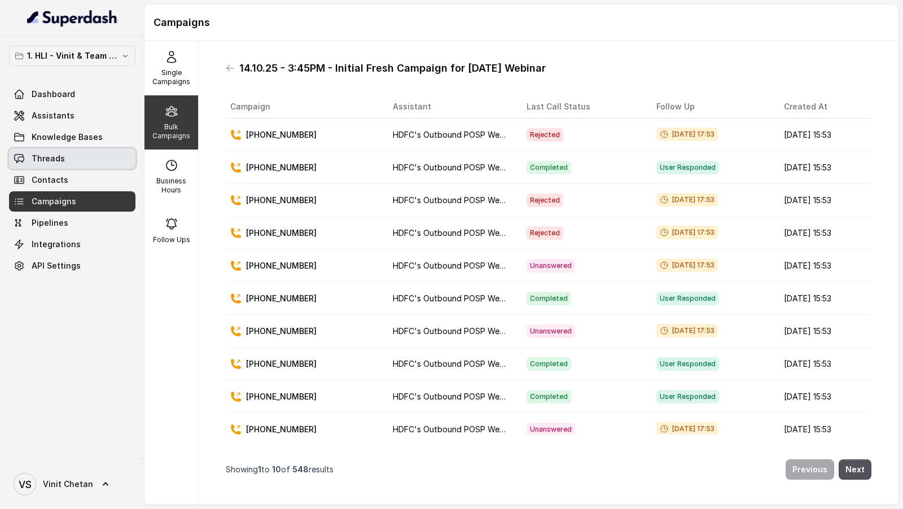
click at [33, 161] on span "Threads" at bounding box center [48, 158] width 33 height 11
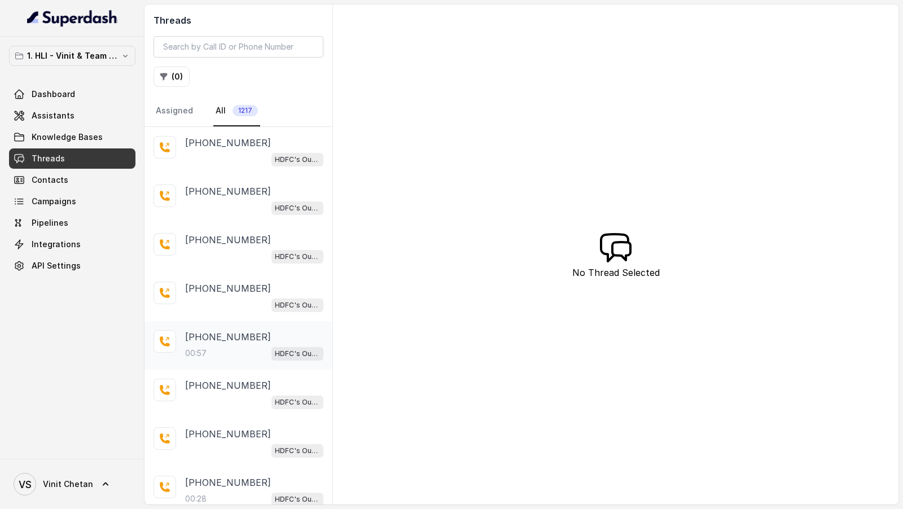
click at [257, 346] on div "00:57 HDFC's Outbound POSP Webinar Outreach AI Agent" at bounding box center [254, 353] width 138 height 15
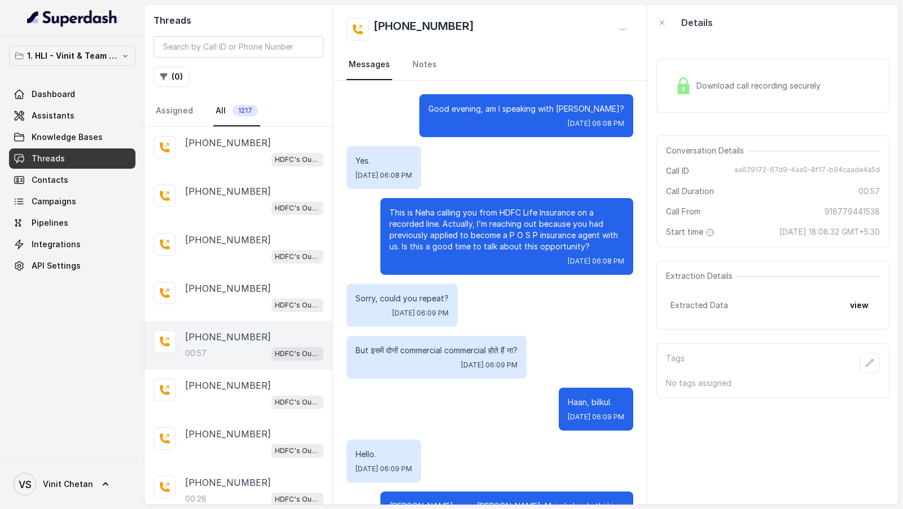
scroll to position [110, 0]
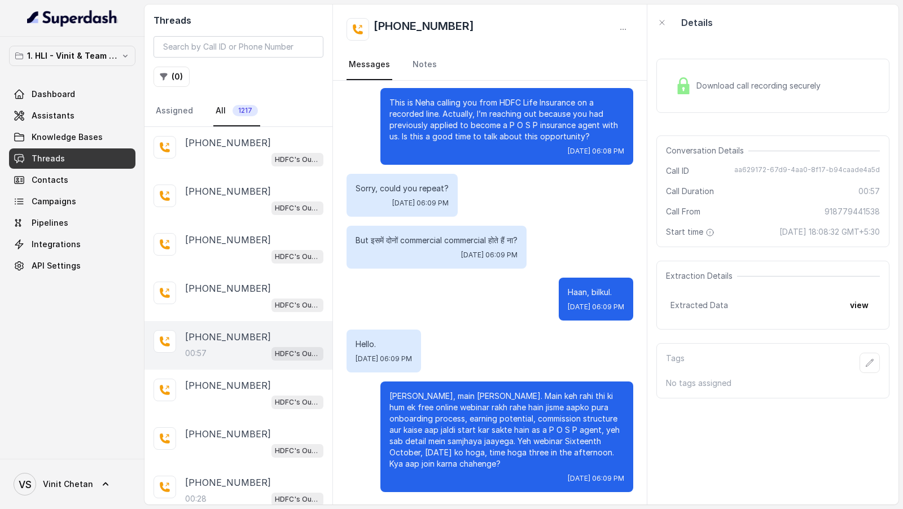
click at [173, 86] on div "Threads ( 0 ) Assigned All 1217" at bounding box center [238, 66] width 188 height 122
click at [750, 74] on div "Download call recording securely" at bounding box center [747, 86] width 155 height 26
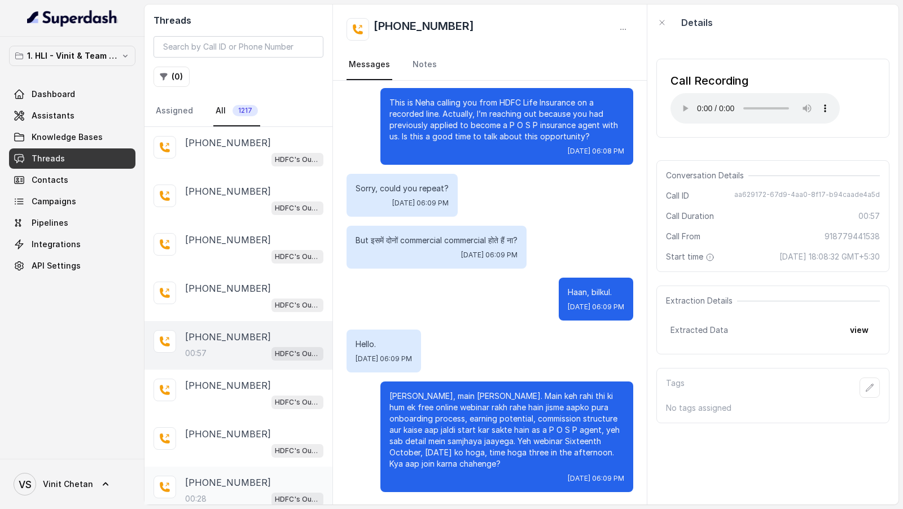
click at [226, 491] on div "00:28 HDFC's Outbound POSP Webinar Outreach AI Agent" at bounding box center [254, 498] width 138 height 15
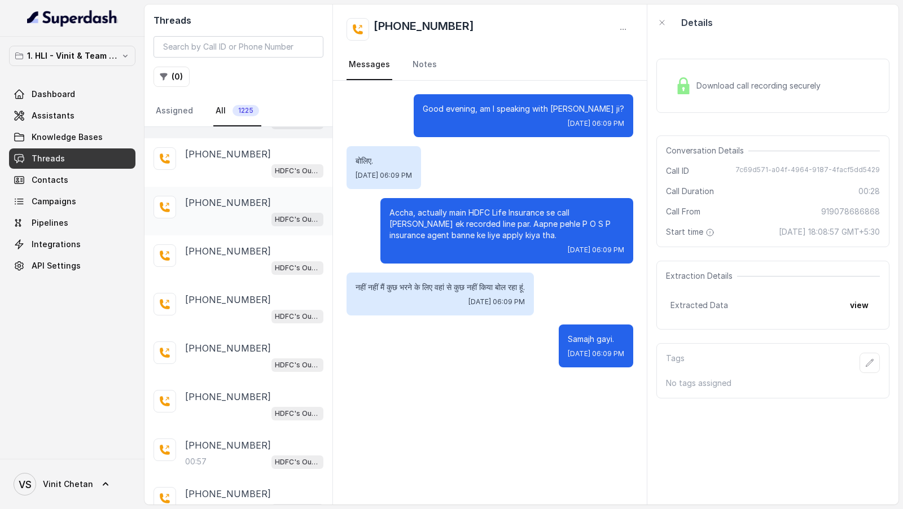
scroll to position [438, 0]
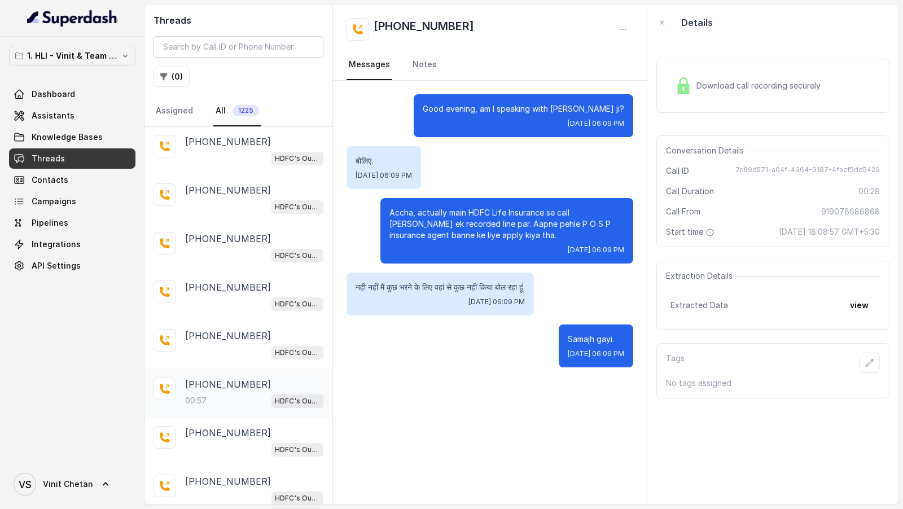
click at [238, 377] on p "+918779441538" at bounding box center [228, 384] width 86 height 14
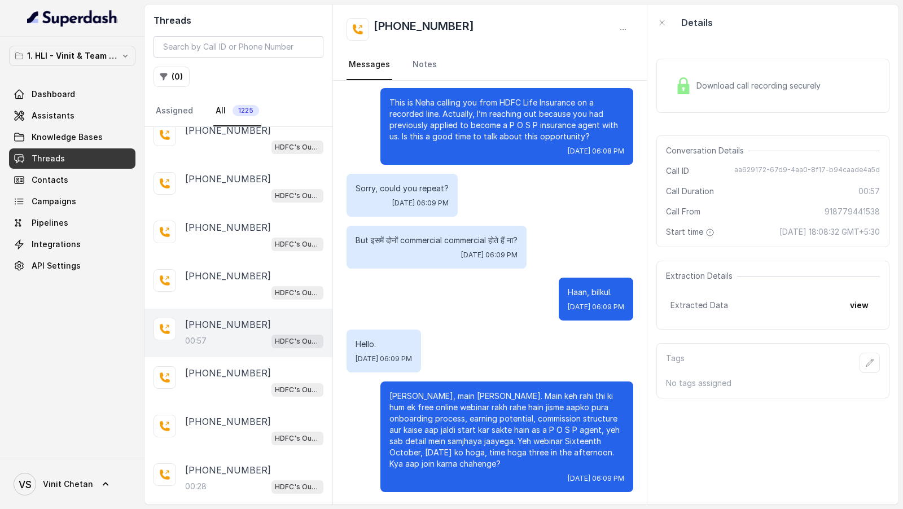
scroll to position [714, 0]
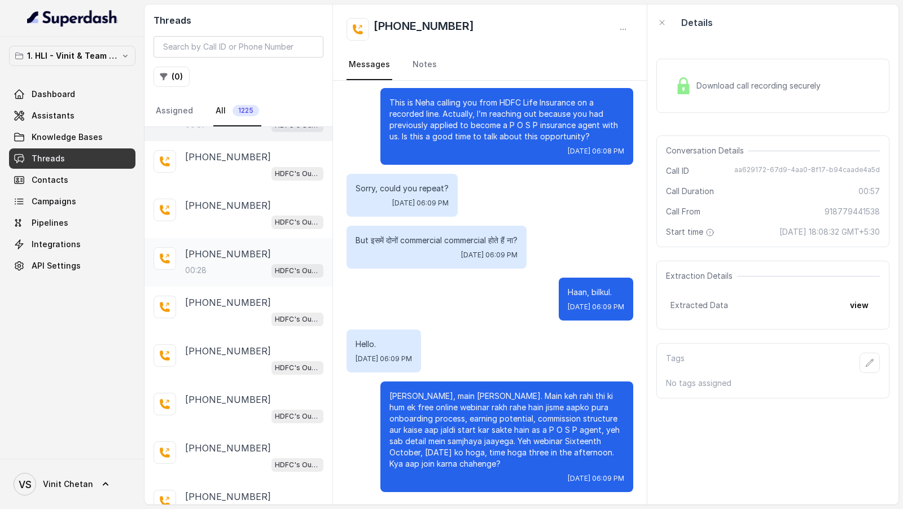
click at [258, 247] on div "+919078686868" at bounding box center [254, 254] width 138 height 14
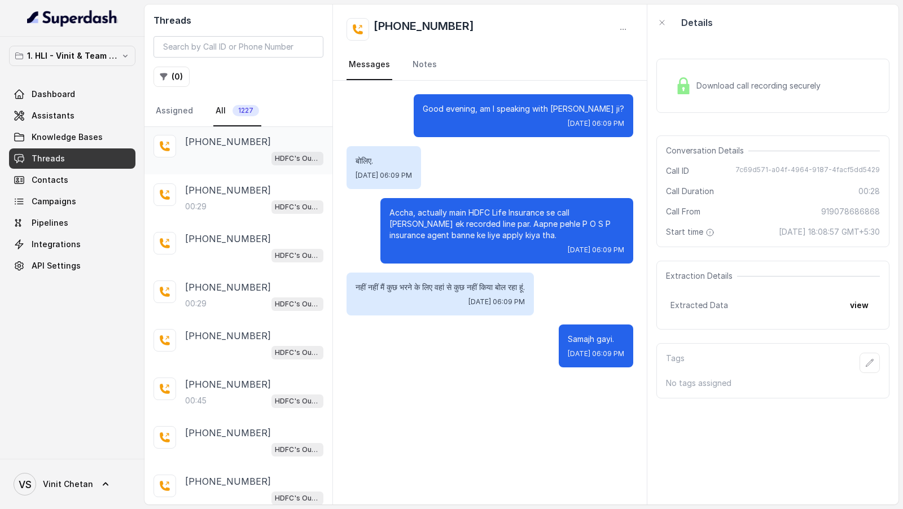
scroll to position [1380, 0]
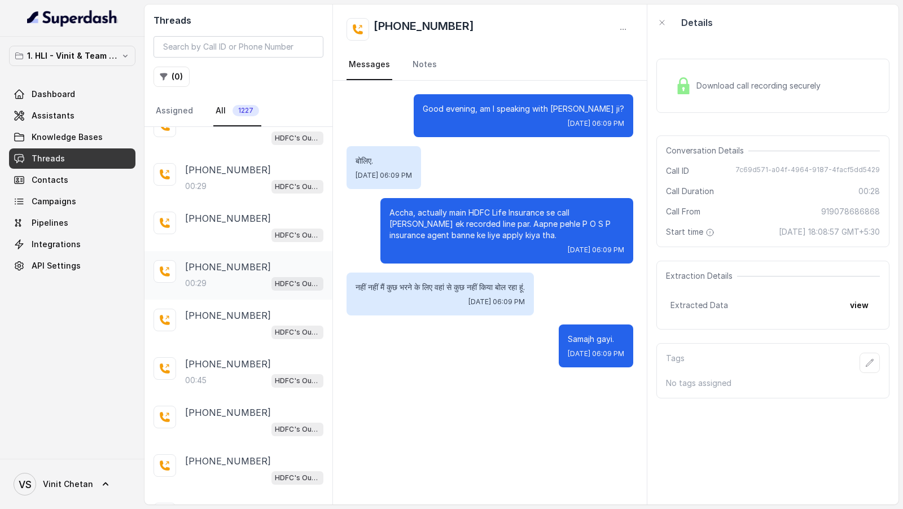
click at [252, 251] on div "+917505286439 00:29 HDFC's Outbound POSP Webinar Outreach AI Agent" at bounding box center [238, 275] width 188 height 49
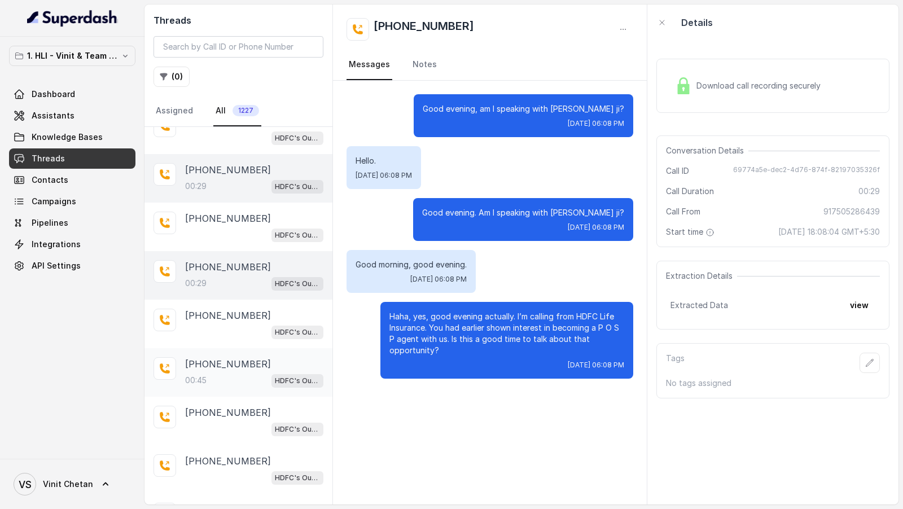
click at [275, 358] on div "+919639266034 00:45 HDFC's Outbound POSP Webinar Outreach AI Agent" at bounding box center [254, 372] width 138 height 30
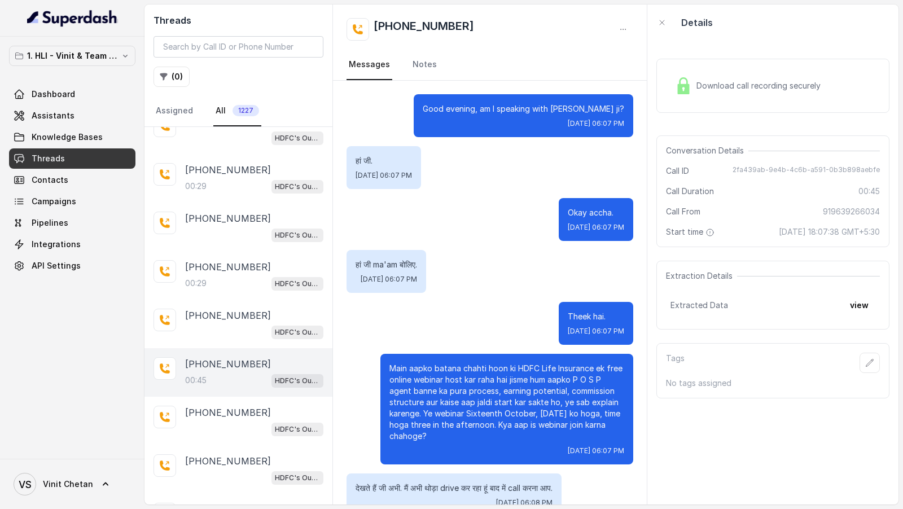
scroll to position [128, 0]
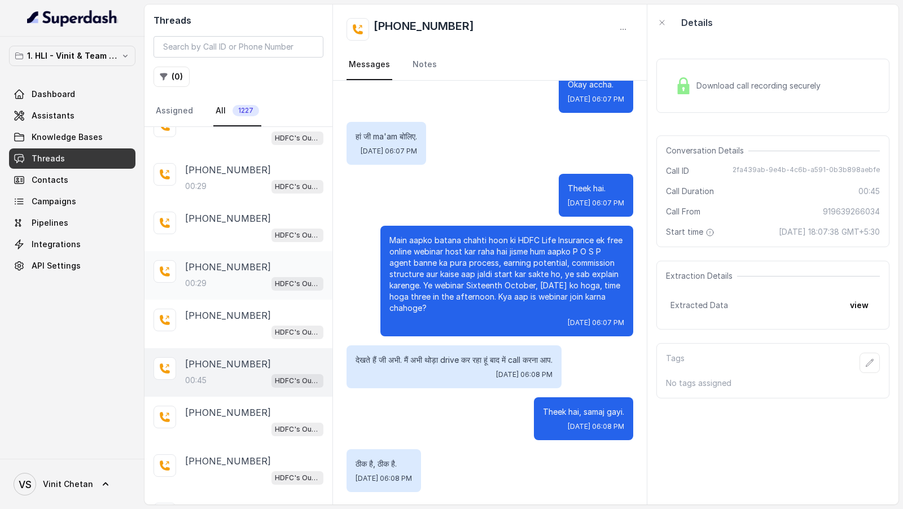
click at [219, 276] on div "00:29 HDFC's Outbound POSP Webinar Outreach AI Agent" at bounding box center [254, 283] width 138 height 15
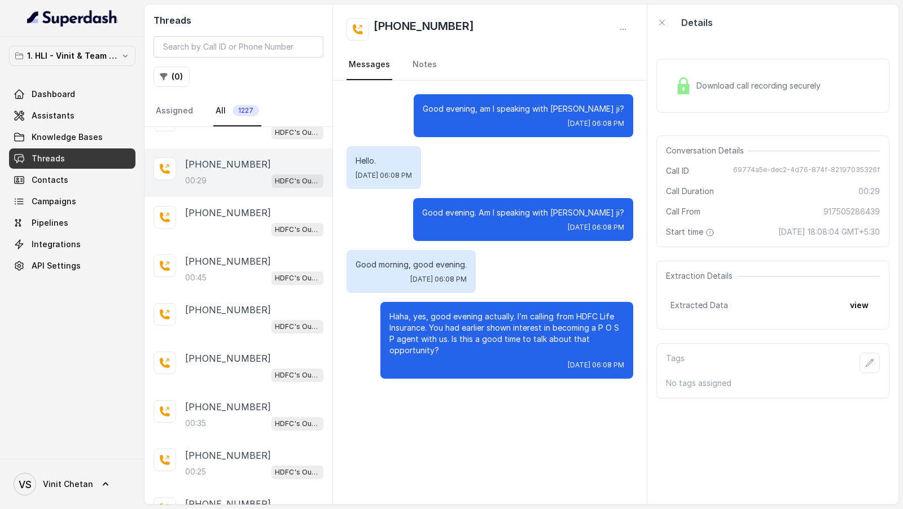
scroll to position [1508, 0]
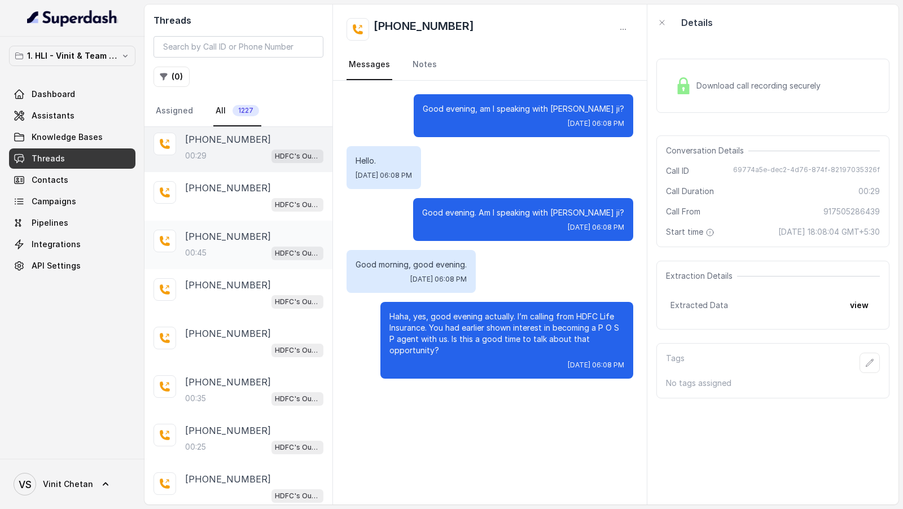
click at [254, 245] on div "00:45 HDFC's Outbound POSP Webinar Outreach AI Agent" at bounding box center [254, 252] width 138 height 15
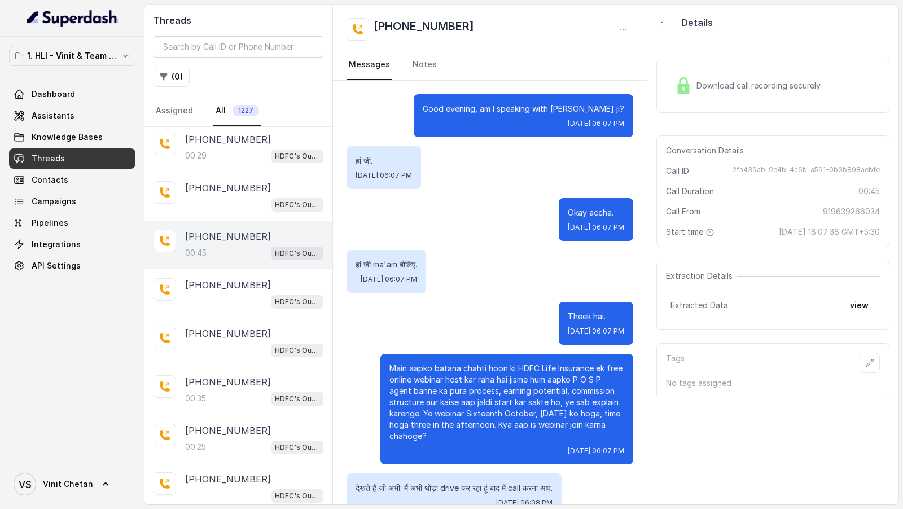
scroll to position [128, 0]
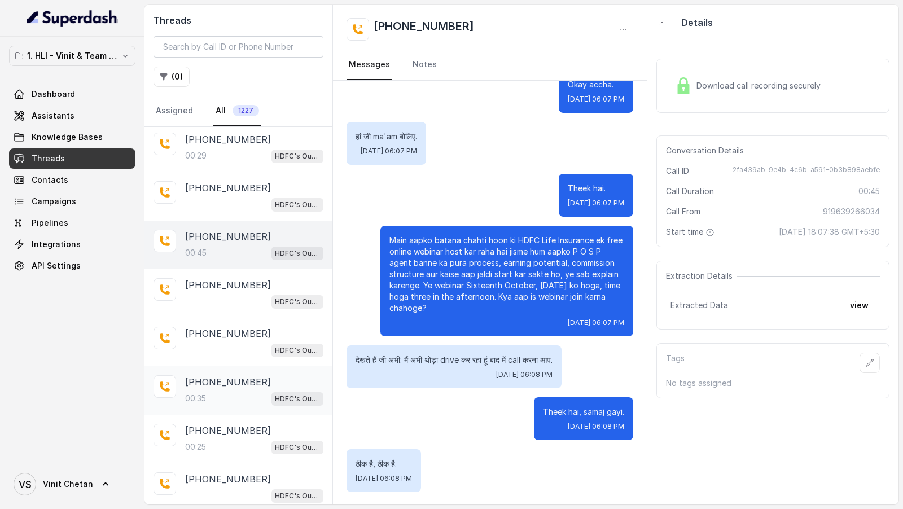
click at [249, 375] on div "+917380569009 00:35 HDFC's Outbound POSP Webinar Outreach AI Agent" at bounding box center [254, 390] width 138 height 30
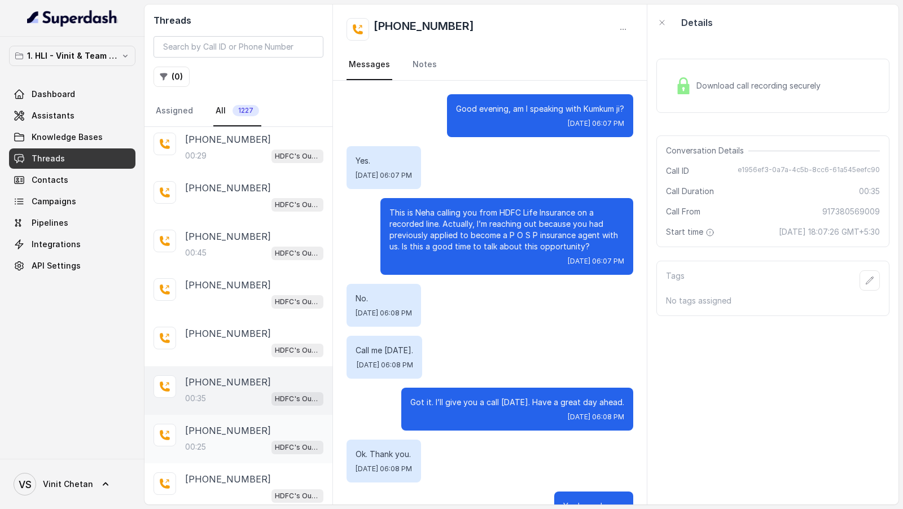
click at [227, 440] on div "00:25 HDFC's Outbound POSP Webinar Outreach AI Agent" at bounding box center [254, 447] width 138 height 15
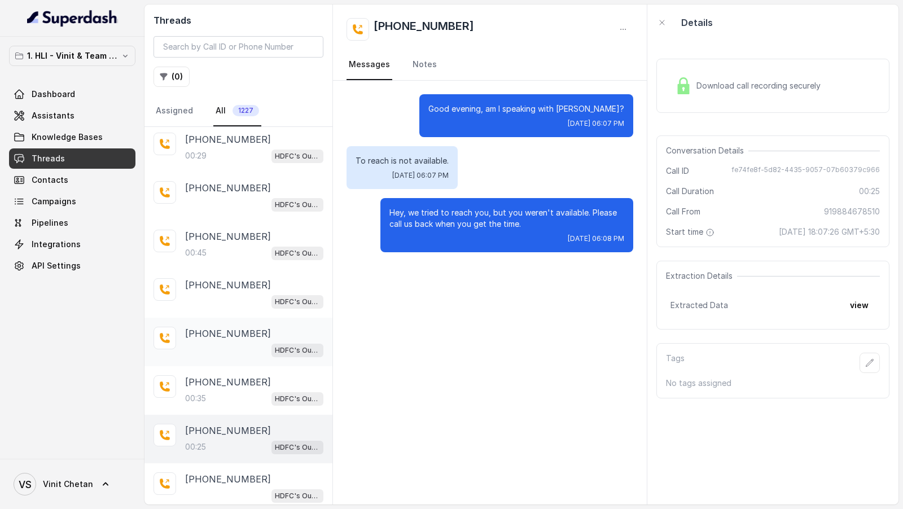
scroll to position [1591, 0]
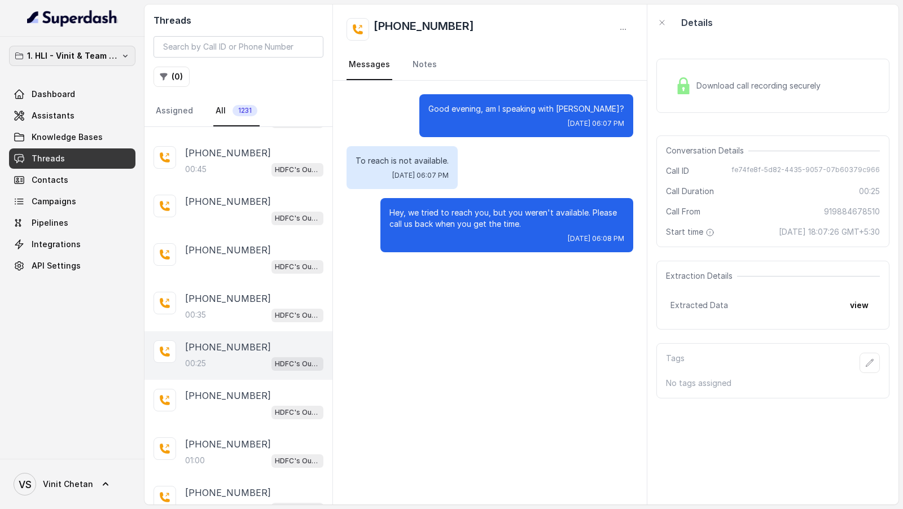
click at [80, 52] on p "1. HLI - Vinit & Team Workspace" at bounding box center [72, 56] width 90 height 14
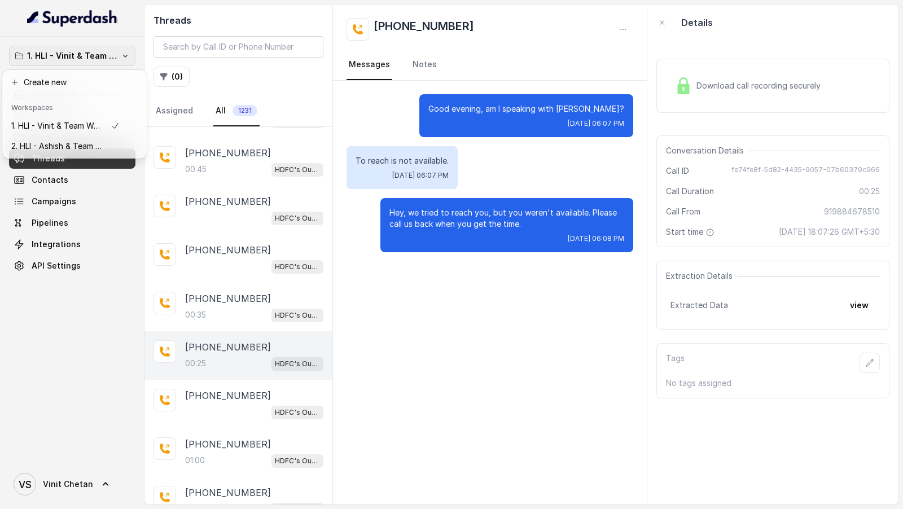
drag, startPoint x: 63, startPoint y: 292, endPoint x: 63, endPoint y: 265, distance: 27.1
click at [63, 292] on div "1. HLI - Vinit & Team Workspace Dashboard Assistants Knowledge Bases Threads Co…" at bounding box center [72, 248] width 144 height 422
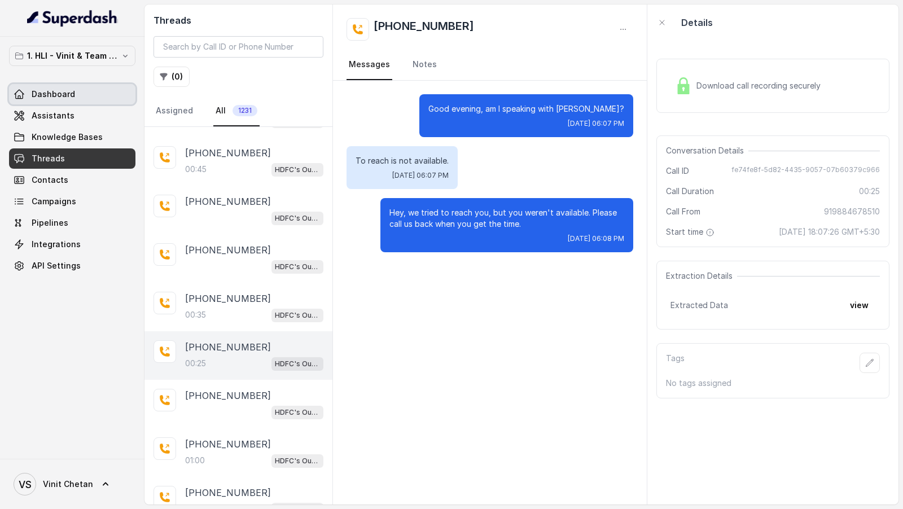
click at [79, 95] on link "Dashboard" at bounding box center [72, 94] width 126 height 20
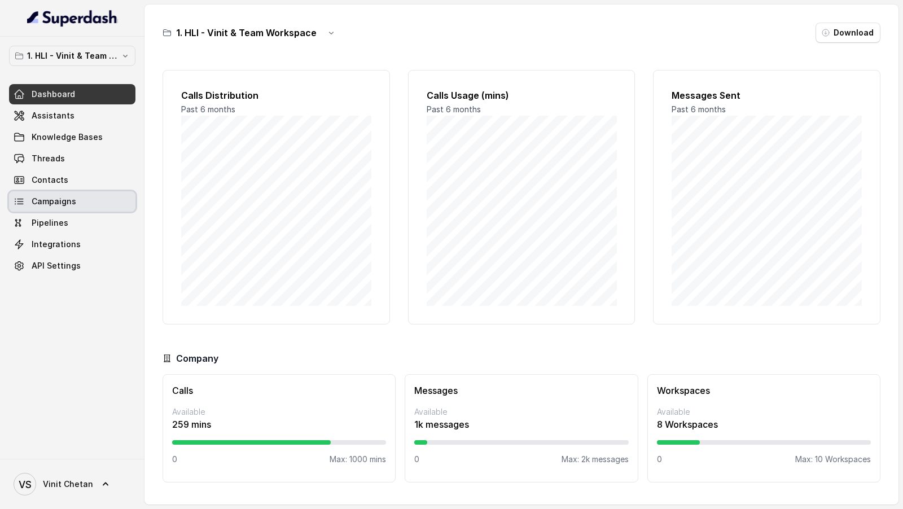
click at [73, 200] on span "Campaigns" at bounding box center [54, 201] width 45 height 11
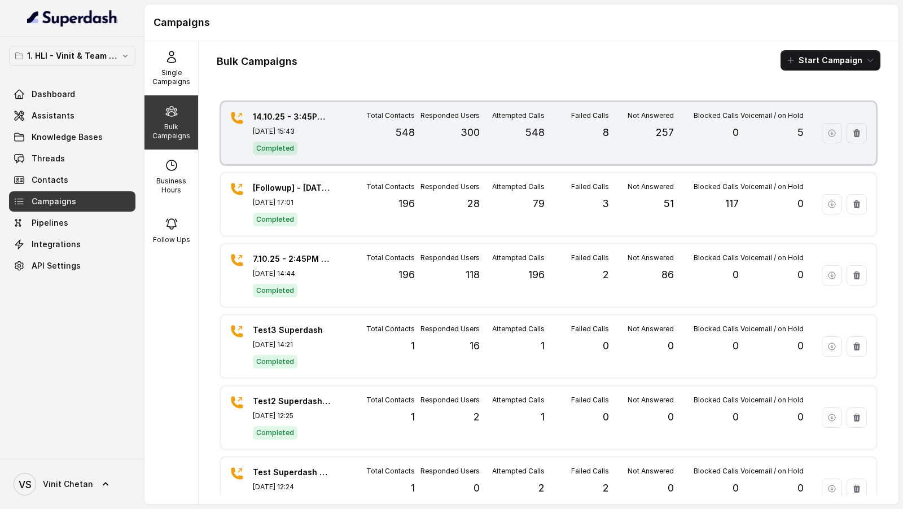
click at [475, 129] on p "300" at bounding box center [469, 133] width 19 height 16
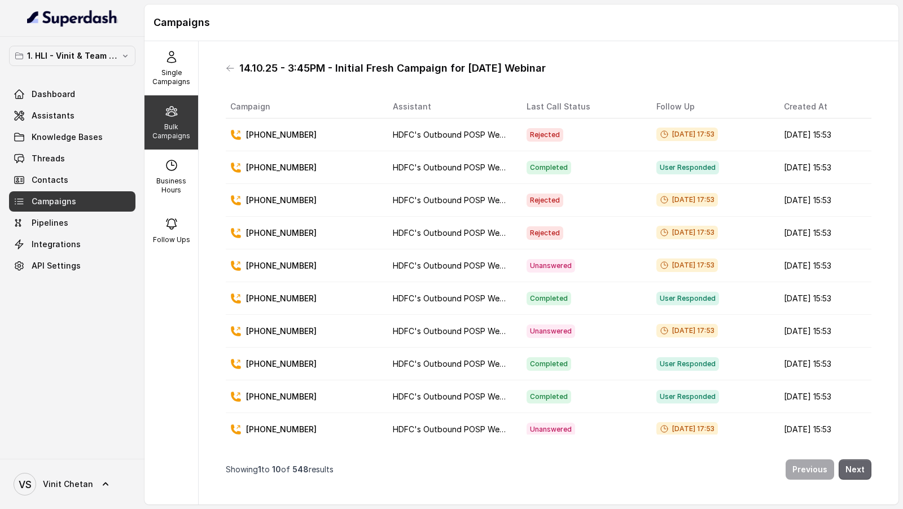
click at [858, 208] on button "Next" at bounding box center [854, 469] width 33 height 20
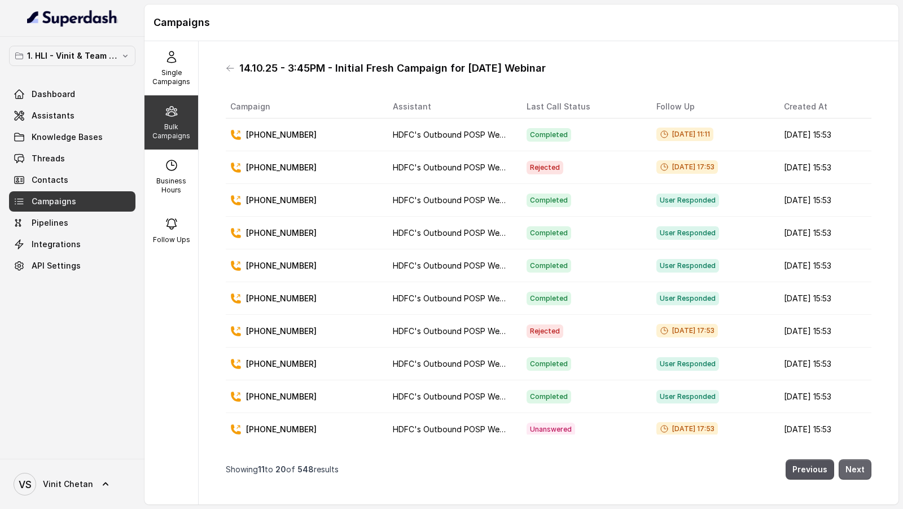
click at [858, 208] on button "Next" at bounding box center [854, 469] width 33 height 20
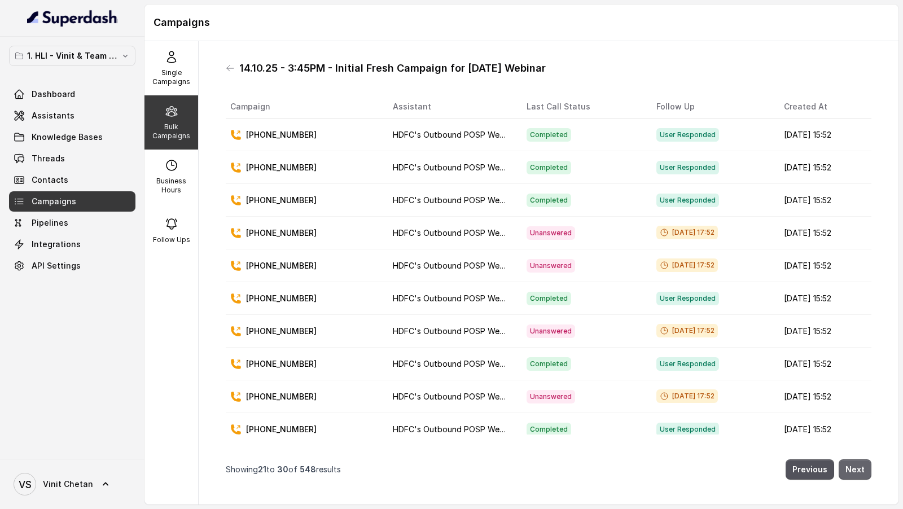
click at [858, 208] on button "Next" at bounding box center [854, 469] width 33 height 20
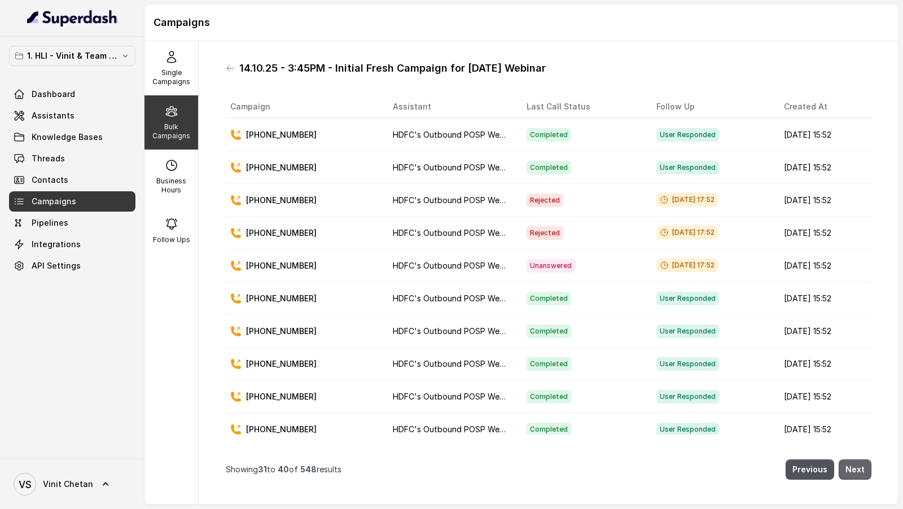
click at [858, 208] on button "Next" at bounding box center [854, 469] width 33 height 20
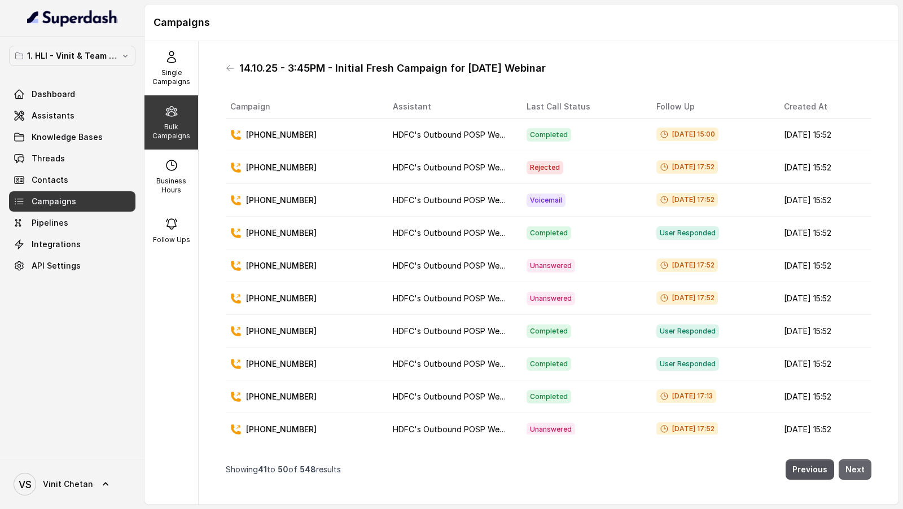
click at [858, 208] on button "Next" at bounding box center [854, 469] width 33 height 20
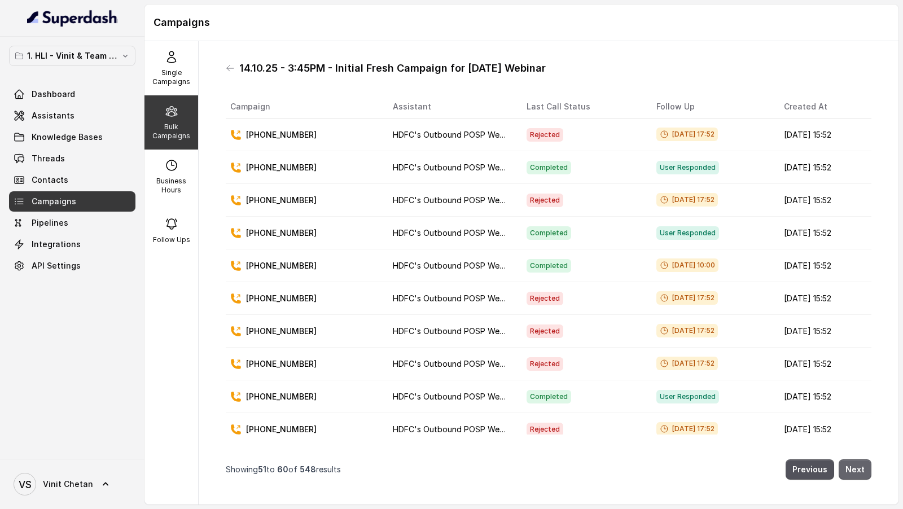
click at [858, 208] on button "Next" at bounding box center [854, 469] width 33 height 20
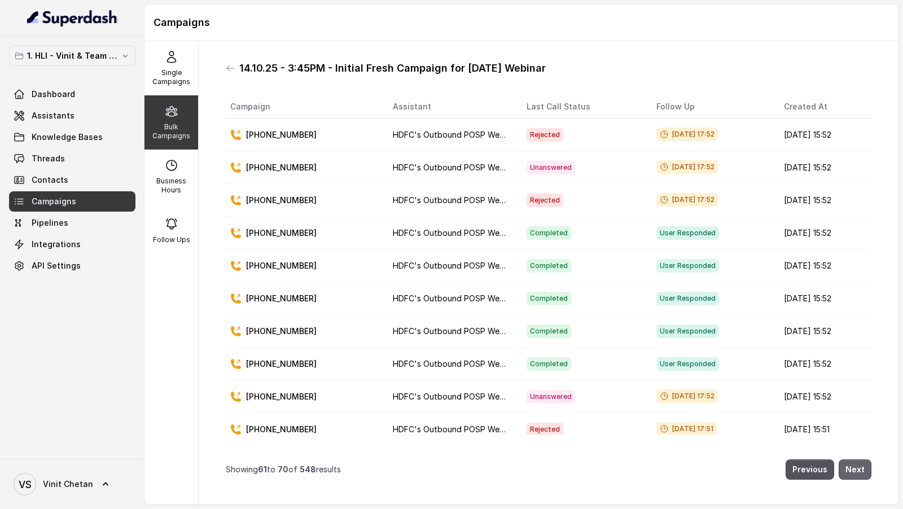
click at [858, 208] on button "Next" at bounding box center [854, 469] width 33 height 20
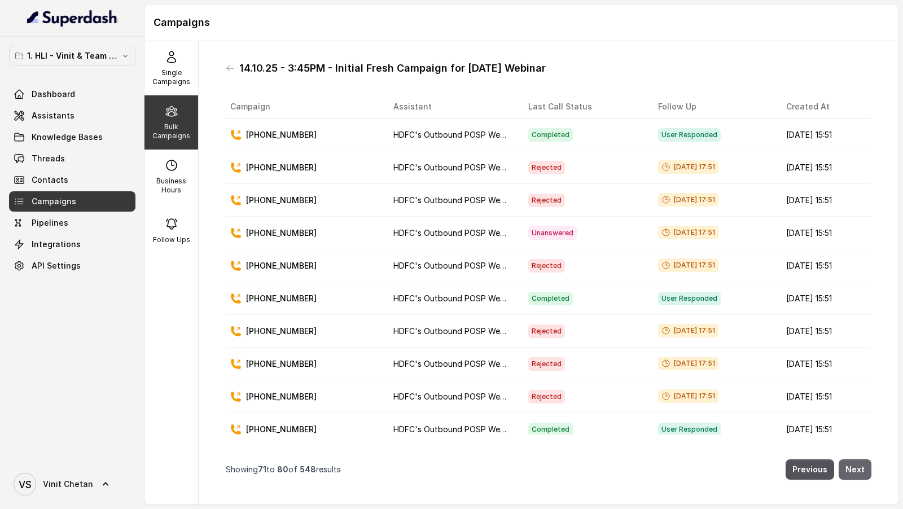
click at [858, 208] on button "Next" at bounding box center [854, 469] width 33 height 20
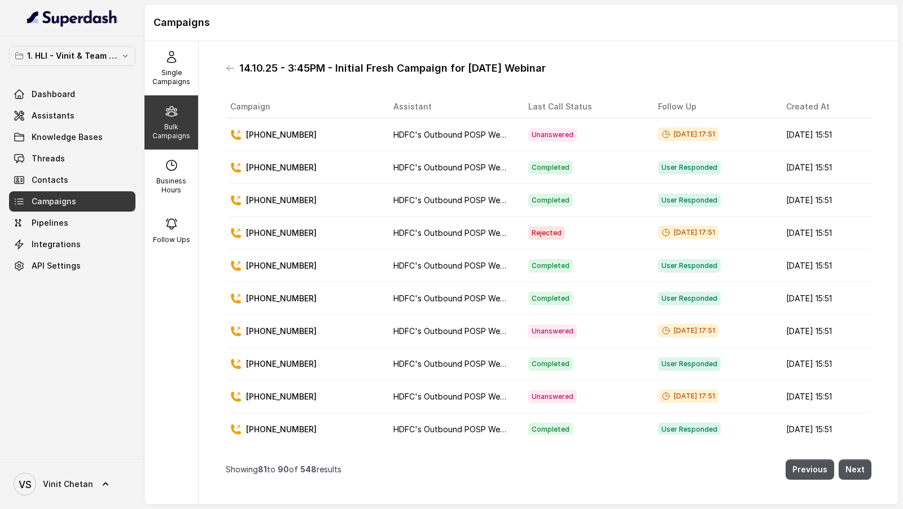
click at [291, 208] on p "[PHONE_NUMBER]" at bounding box center [281, 232] width 71 height 11
copy p "919392235875"
click at [178, 96] on div "Bulk Campaigns" at bounding box center [171, 122] width 54 height 54
click at [178, 130] on p "Bulk Campaigns" at bounding box center [171, 131] width 45 height 18
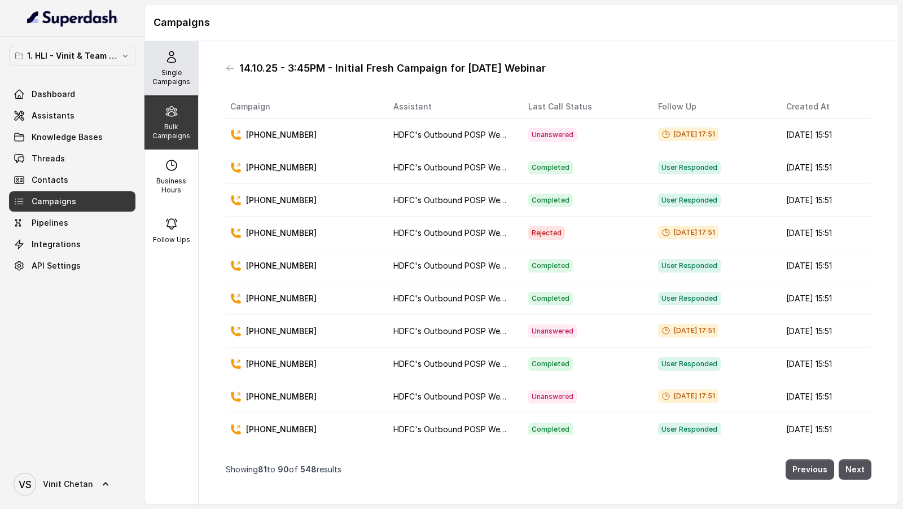
click at [185, 51] on div "Single Campaigns" at bounding box center [171, 68] width 54 height 54
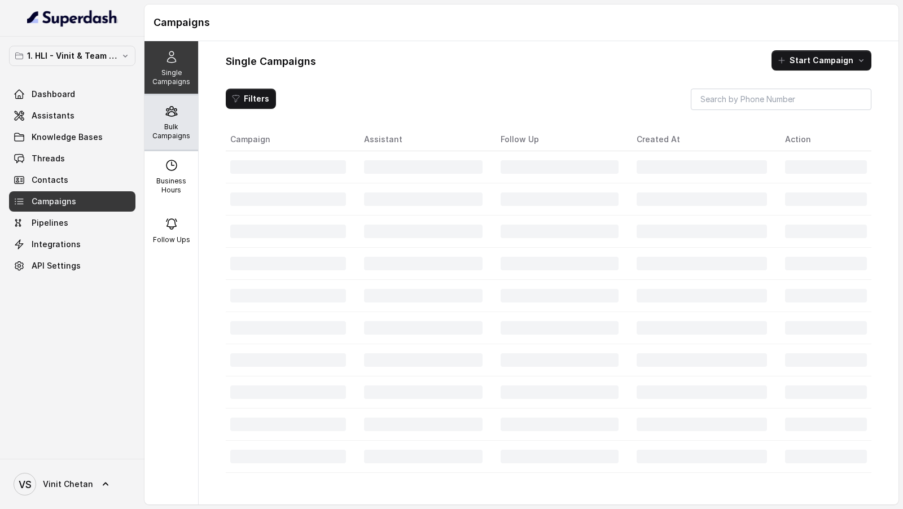
click at [178, 99] on div "Bulk Campaigns" at bounding box center [171, 122] width 54 height 54
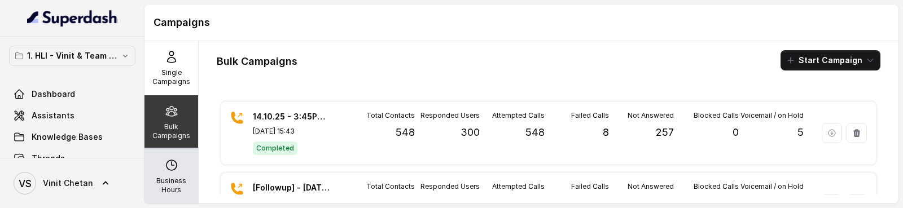
click at [166, 185] on p "Business Hours" at bounding box center [171, 186] width 45 height 18
select select "[GEOGRAPHIC_DATA]/[GEOGRAPHIC_DATA]"
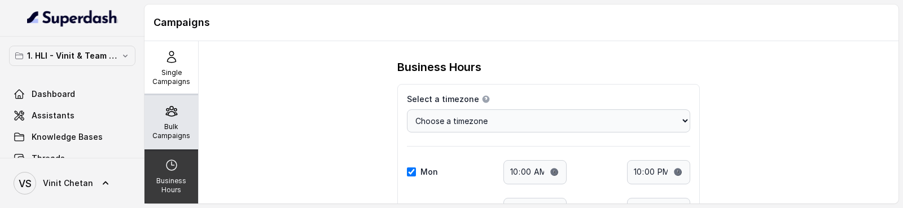
click at [178, 138] on p "Bulk Campaigns" at bounding box center [171, 131] width 45 height 18
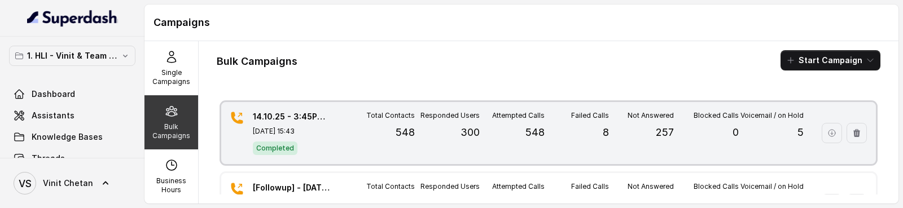
click at [328, 127] on p "[DATE] 15:43" at bounding box center [292, 131] width 79 height 9
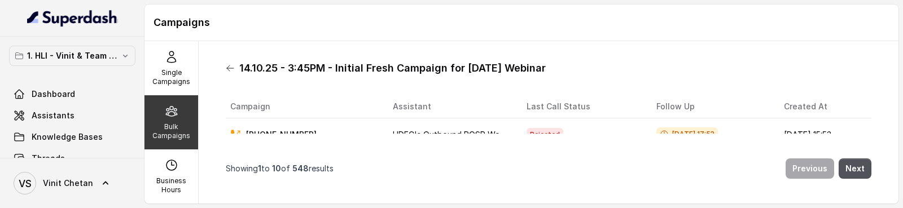
click at [233, 68] on icon at bounding box center [230, 68] width 9 height 9
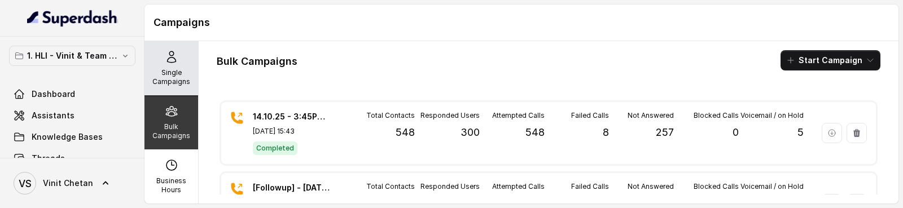
click at [176, 64] on div "Single Campaigns" at bounding box center [171, 68] width 54 height 54
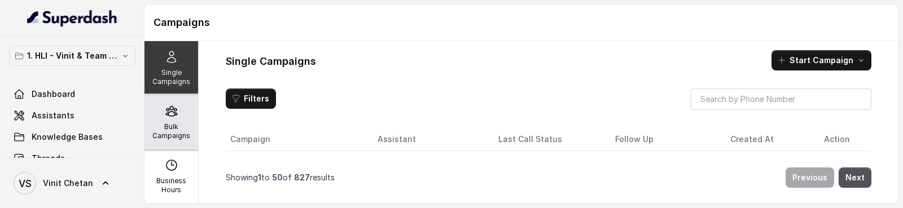
click at [166, 116] on icon at bounding box center [172, 111] width 14 height 14
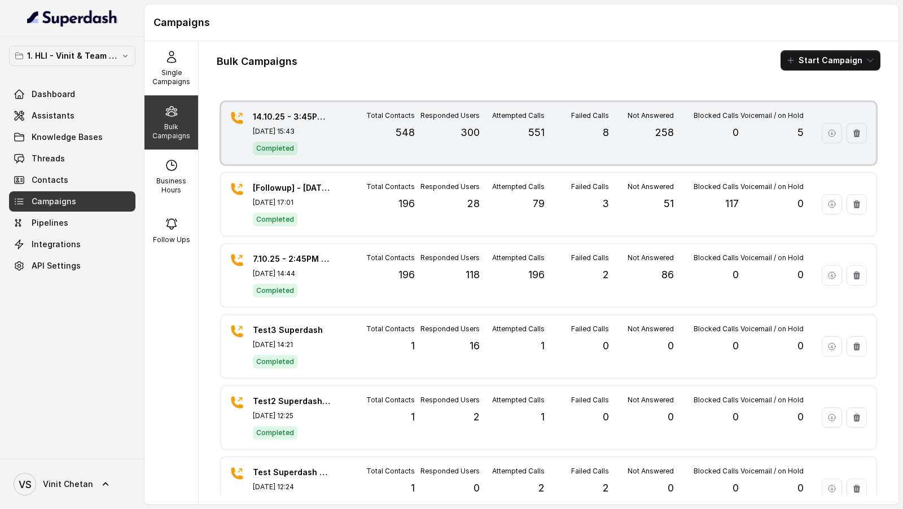
click at [410, 156] on div "14.10.25 - 3:45PM - Initial Fresh Campaign for [DATE] Webinar [DATE] 15:43 Comp…" at bounding box center [548, 133] width 655 height 62
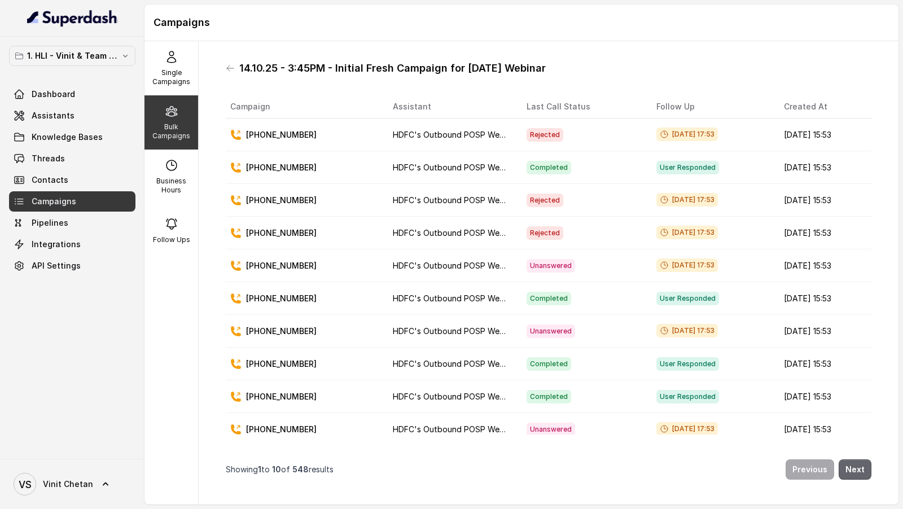
click at [863, 208] on button "Next" at bounding box center [854, 469] width 33 height 20
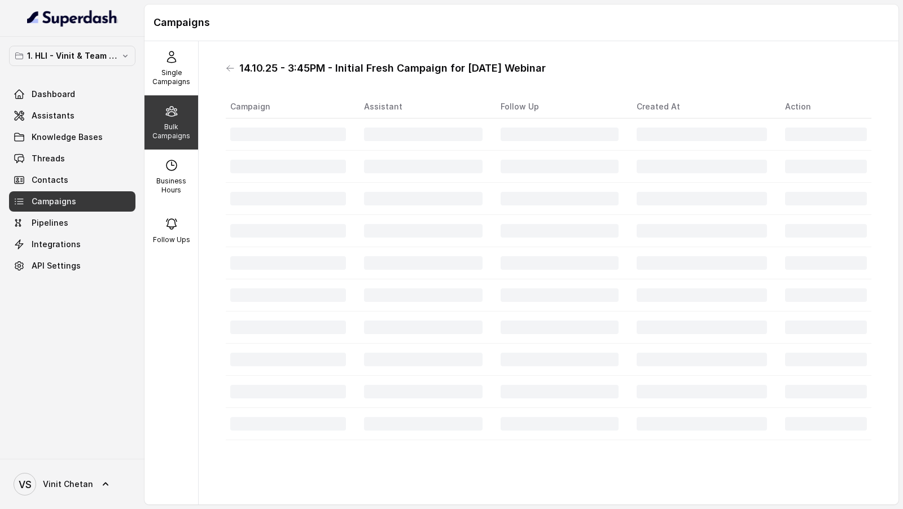
click at [863, 208] on div "14.10.25 - 3:45PM - Initial Fresh Campaign for [DATE] Webinar Campaign Assistan…" at bounding box center [549, 272] width 664 height 445
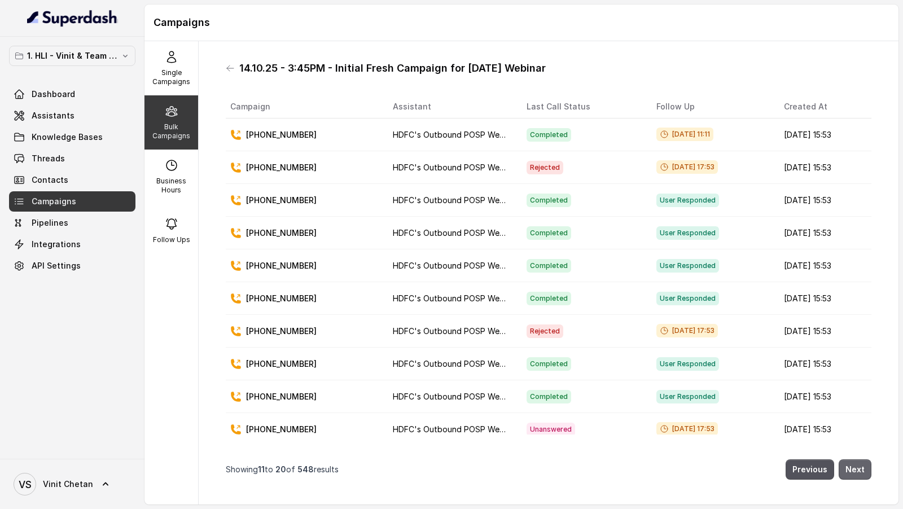
click at [860, 208] on button "Next" at bounding box center [854, 469] width 33 height 20
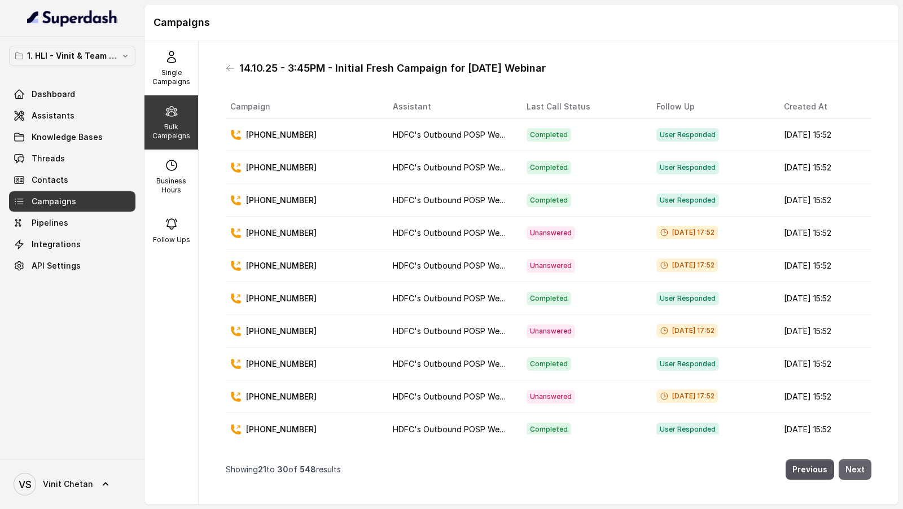
click at [860, 208] on button "Next" at bounding box center [854, 469] width 33 height 20
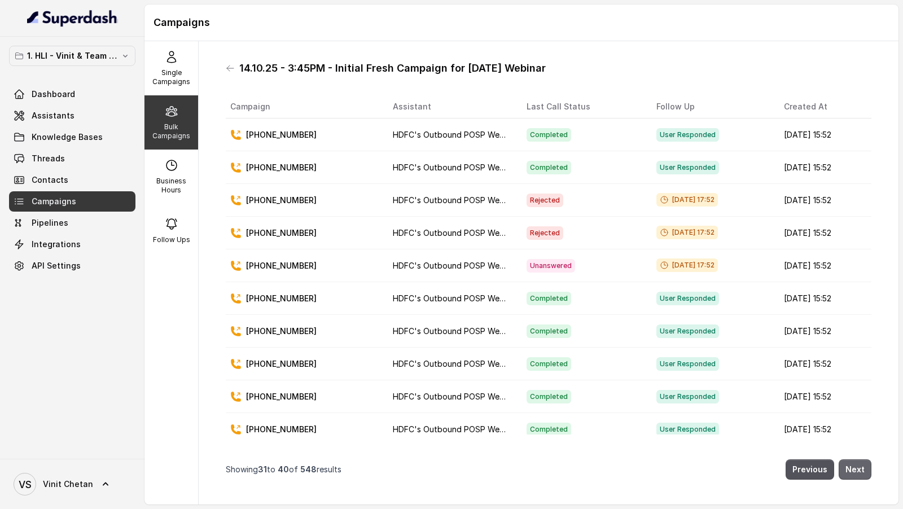
click at [860, 208] on button "Next" at bounding box center [854, 469] width 33 height 20
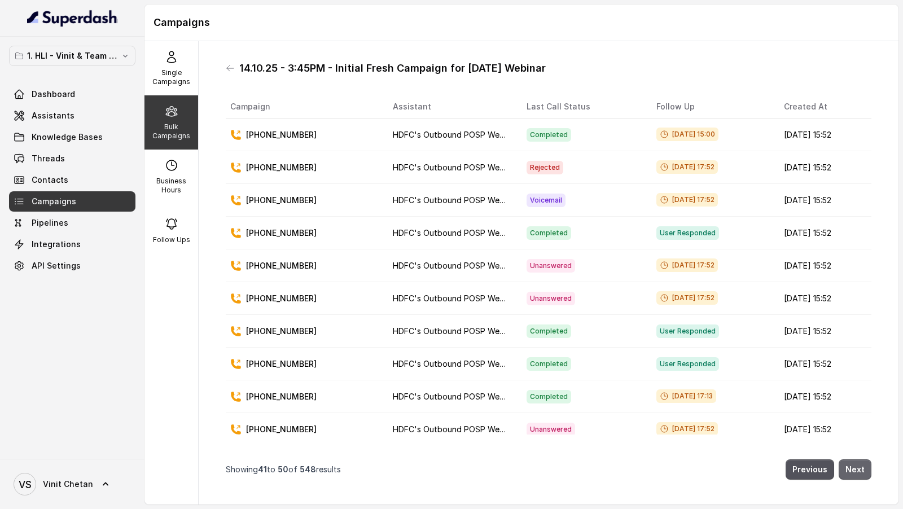
click at [860, 208] on button "Next" at bounding box center [854, 469] width 33 height 20
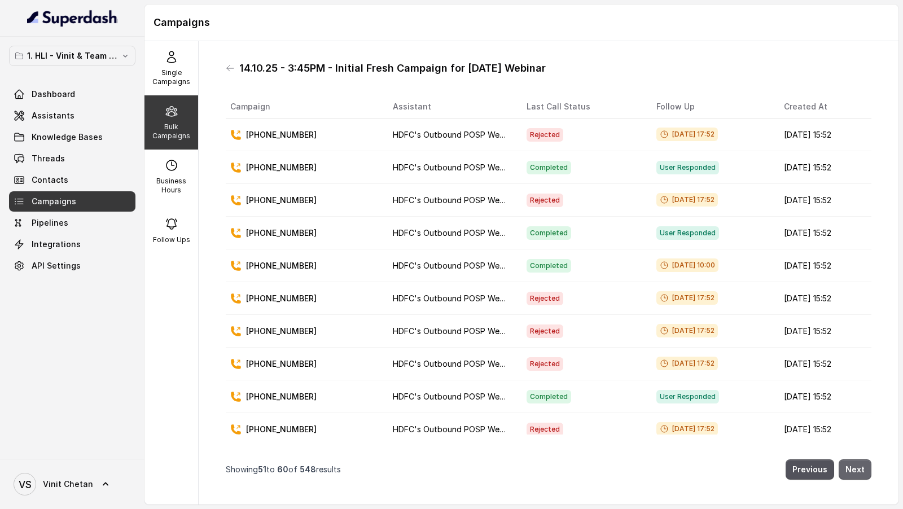
click at [860, 208] on button "Next" at bounding box center [854, 469] width 33 height 20
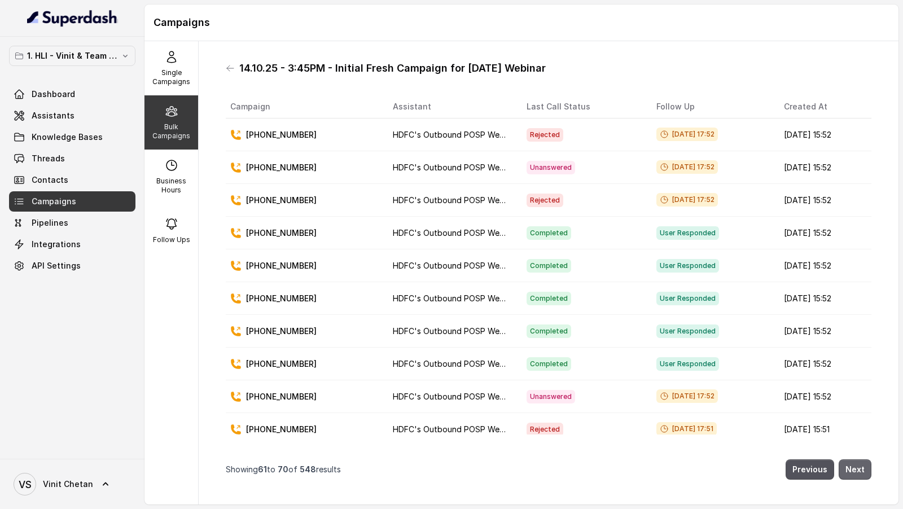
click at [860, 208] on button "Next" at bounding box center [854, 469] width 33 height 20
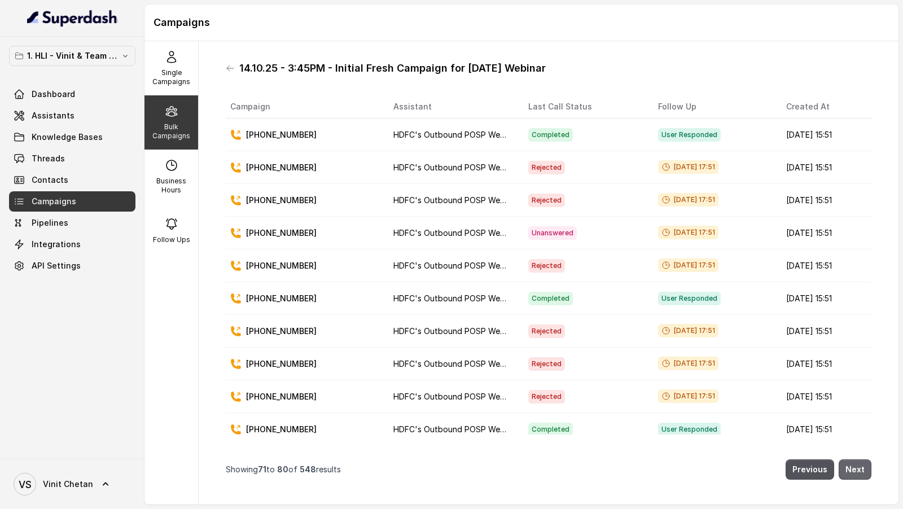
click at [860, 208] on button "Next" at bounding box center [854, 469] width 33 height 20
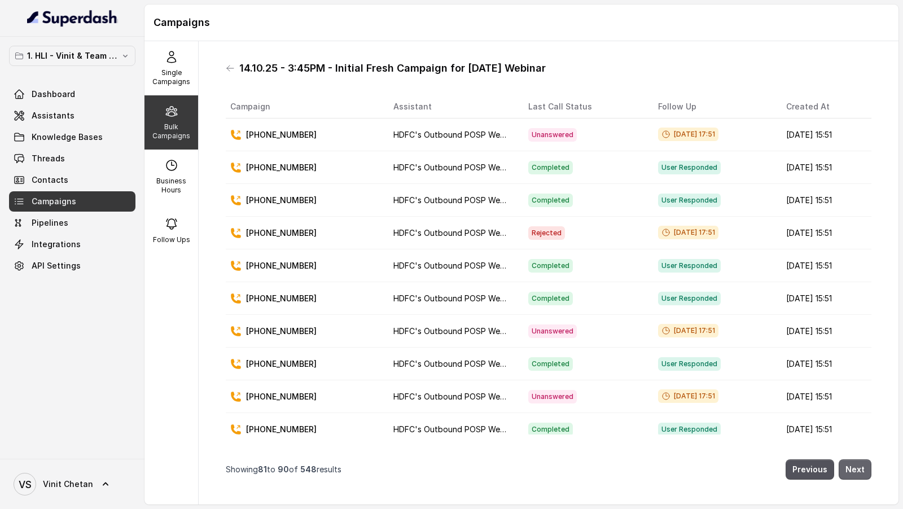
click at [860, 208] on button "Next" at bounding box center [854, 469] width 33 height 20
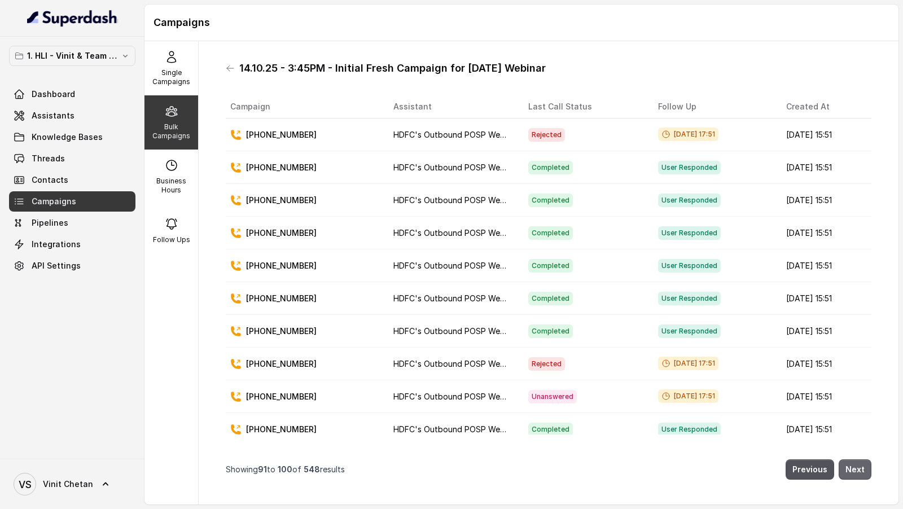
click at [860, 208] on button "Next" at bounding box center [854, 469] width 33 height 20
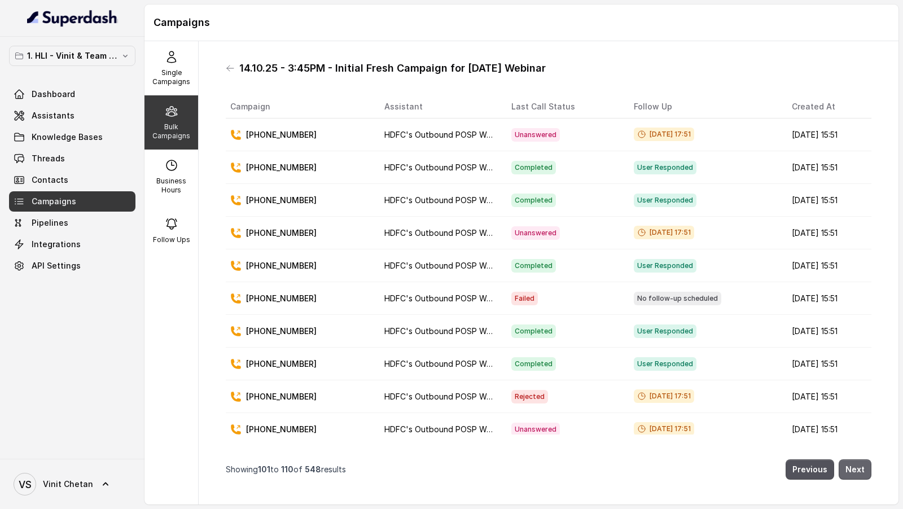
click at [860, 208] on button "Next" at bounding box center [854, 469] width 33 height 20
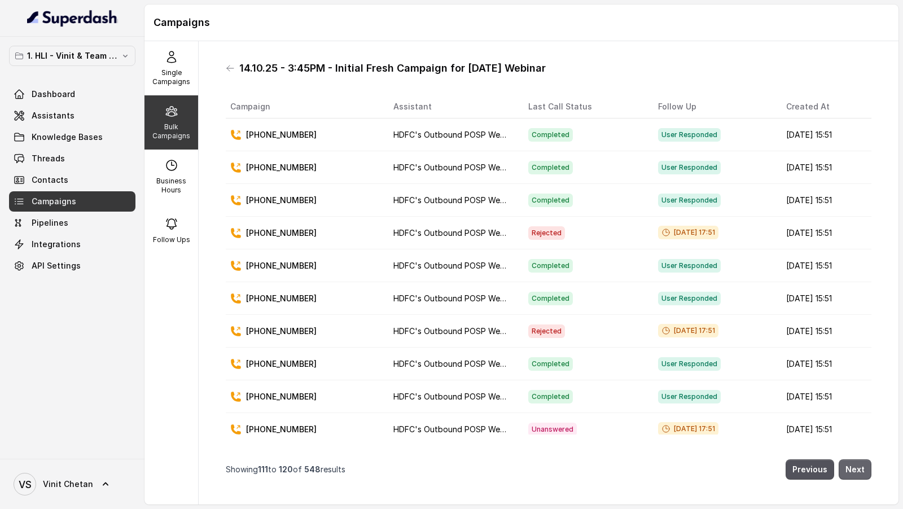
click at [860, 208] on button "Next" at bounding box center [854, 469] width 33 height 20
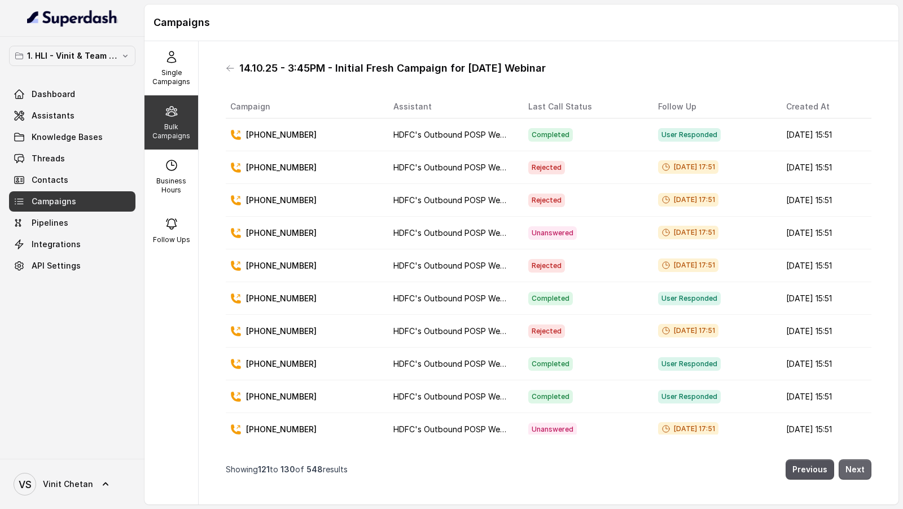
click at [860, 208] on button "Next" at bounding box center [854, 469] width 33 height 20
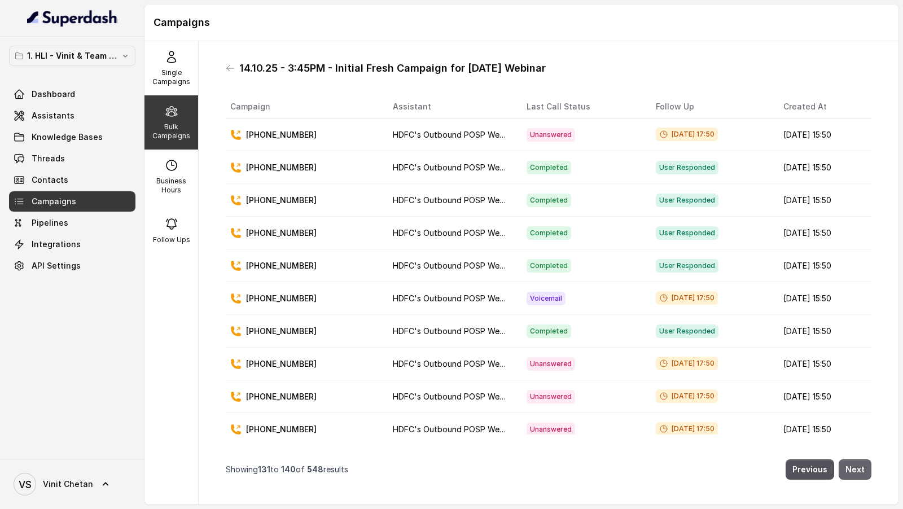
click at [860, 208] on button "Next" at bounding box center [854, 469] width 33 height 20
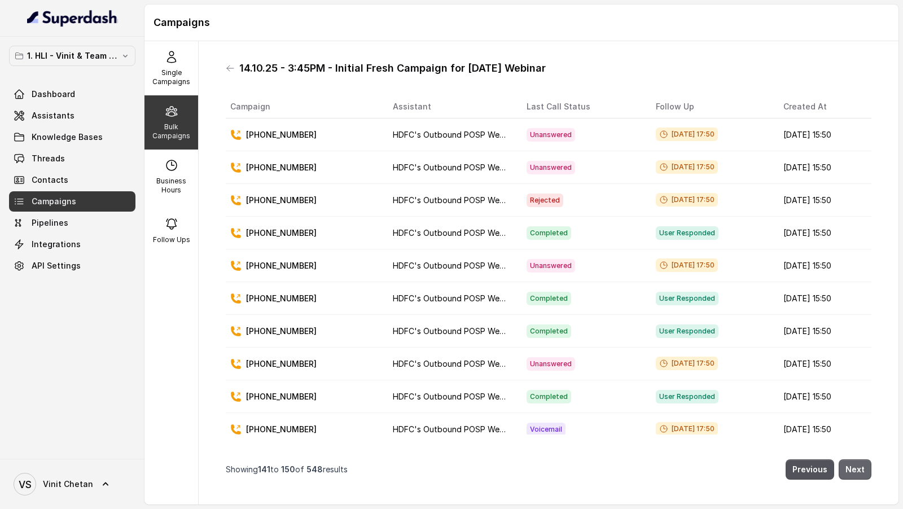
click at [860, 208] on button "Next" at bounding box center [854, 469] width 33 height 20
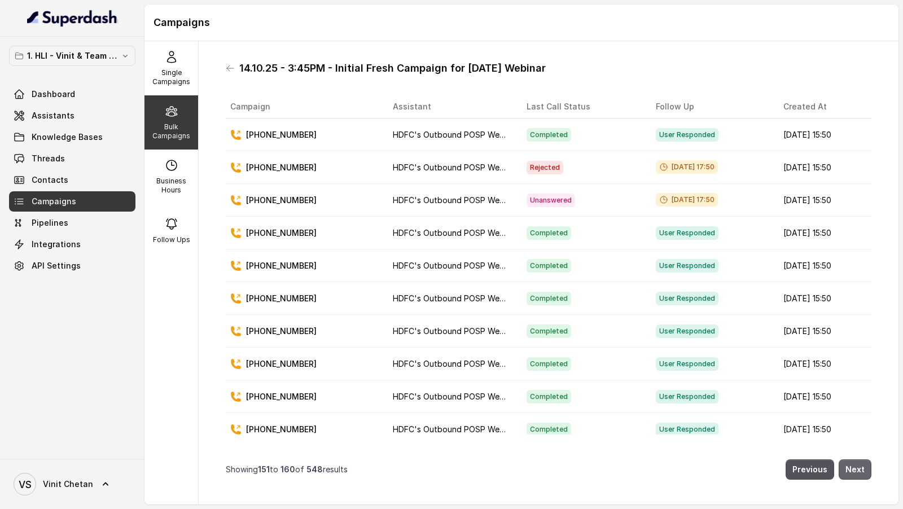
click at [860, 208] on button "Next" at bounding box center [854, 469] width 33 height 20
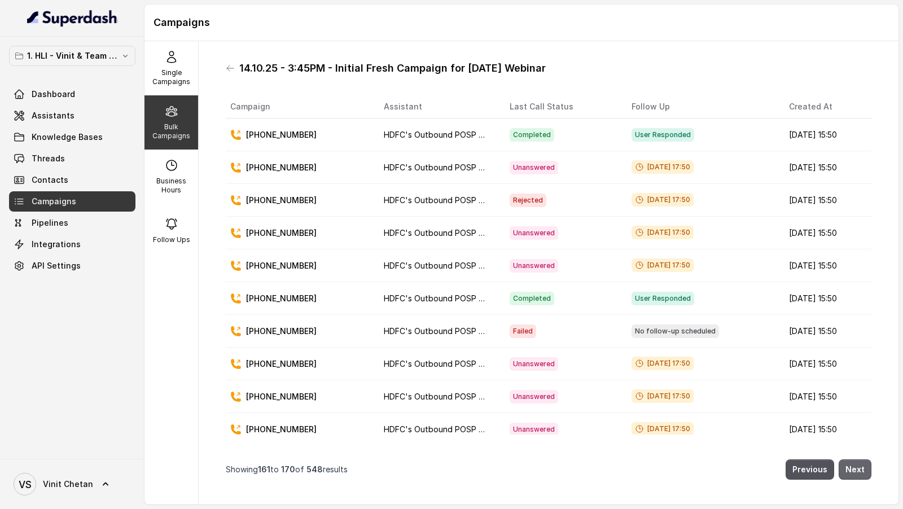
click at [860, 208] on button "Next" at bounding box center [854, 469] width 33 height 20
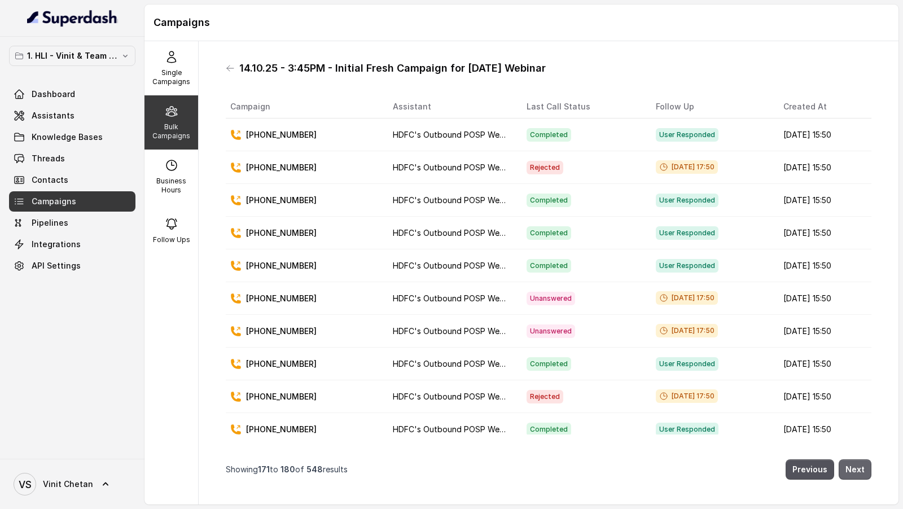
click at [860, 208] on button "Next" at bounding box center [854, 469] width 33 height 20
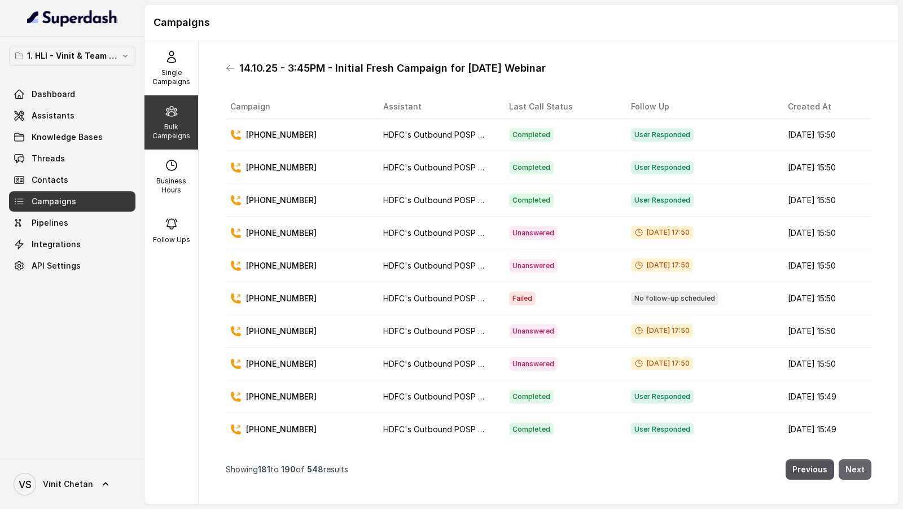
click at [860, 208] on button "Next" at bounding box center [854, 469] width 33 height 20
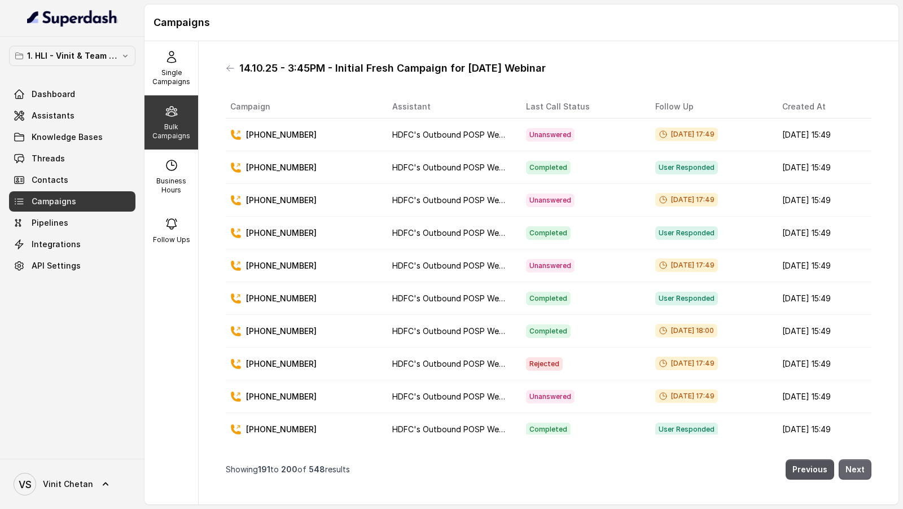
click at [860, 208] on button "Next" at bounding box center [854, 469] width 33 height 20
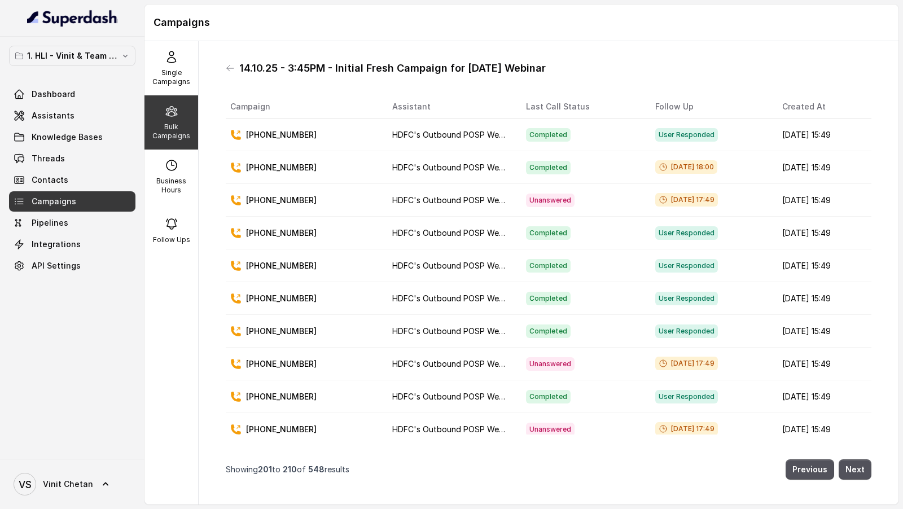
click at [261, 199] on p "[PHONE_NUMBER]" at bounding box center [281, 200] width 71 height 11
copy p "919978801578"
click at [655, 197] on span "[DATE] 17:49" at bounding box center [686, 200] width 63 height 14
drag, startPoint x: 624, startPoint y: 197, endPoint x: 692, endPoint y: 197, distance: 67.7
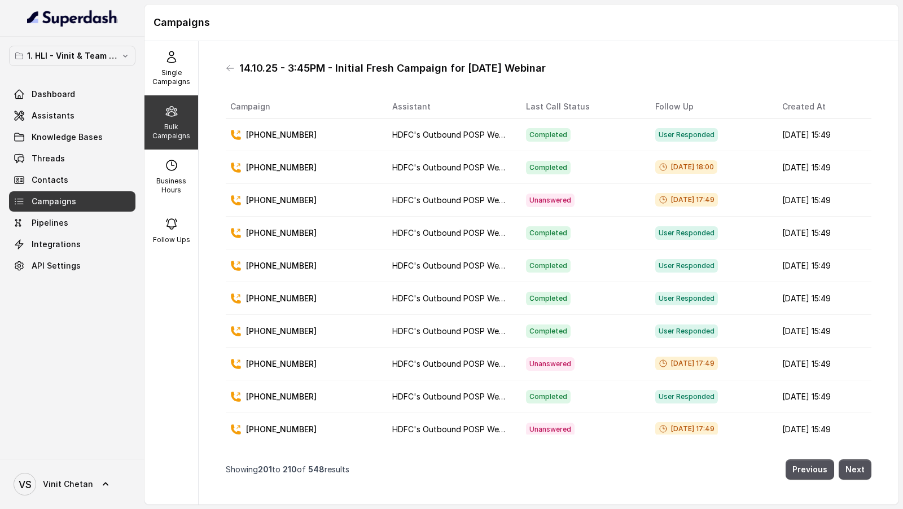
click at [692, 197] on div "[DATE] 17:49" at bounding box center [709, 200] width 109 height 14
copy span "[DATE] 17:49"
click at [267, 208] on p "[PHONE_NUMBER]" at bounding box center [281, 363] width 71 height 11
copy p "919003571942"
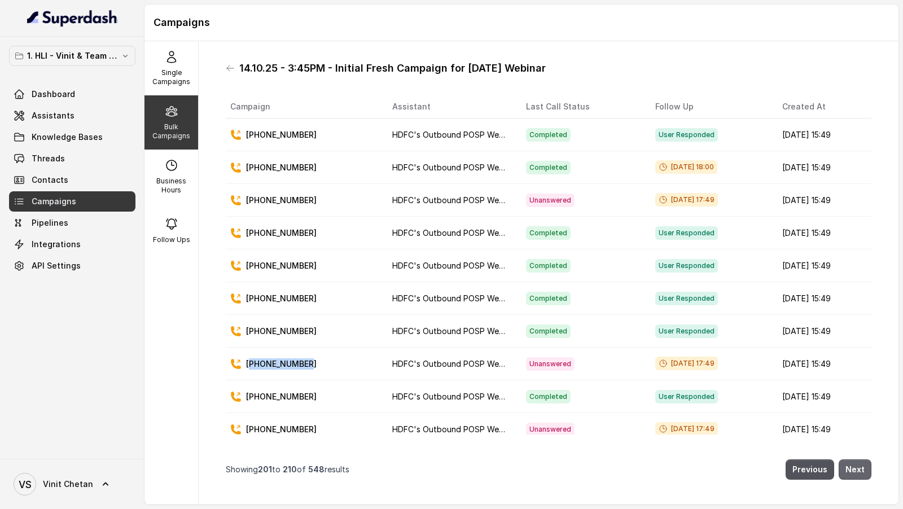
click at [848, 208] on button "Next" at bounding box center [854, 469] width 33 height 20
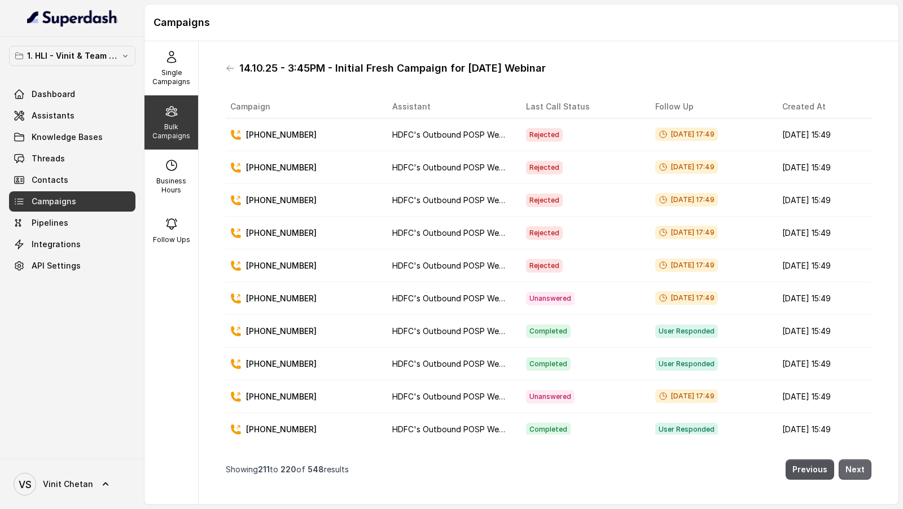
click at [850, 208] on button "Next" at bounding box center [854, 469] width 33 height 20
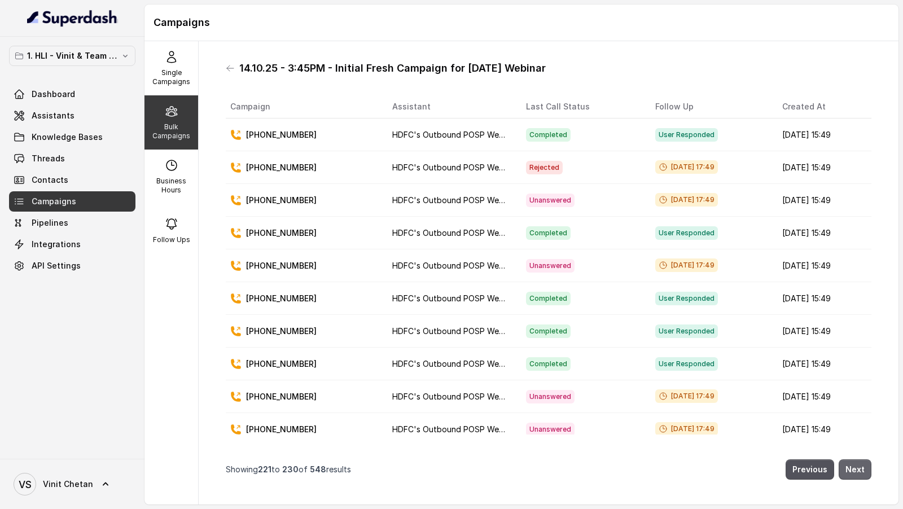
click at [851, 208] on button "Next" at bounding box center [854, 469] width 33 height 20
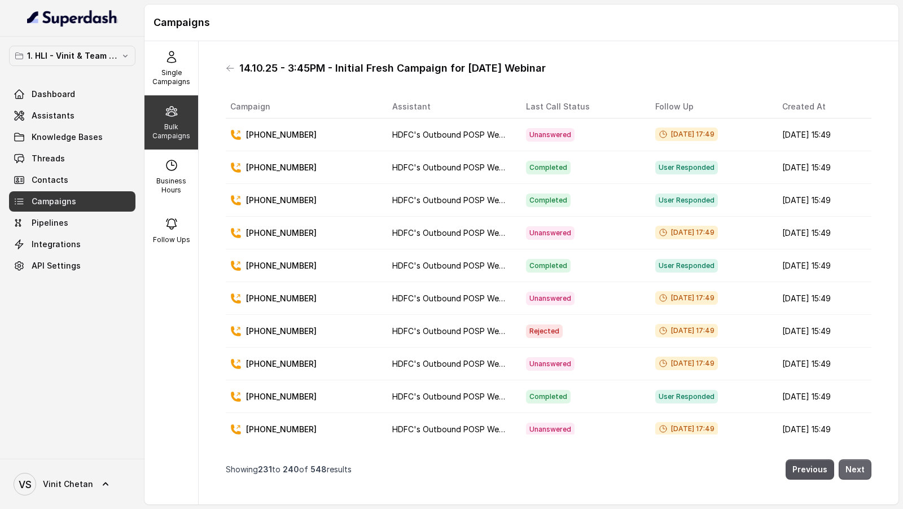
click at [851, 208] on button "Next" at bounding box center [854, 469] width 33 height 20
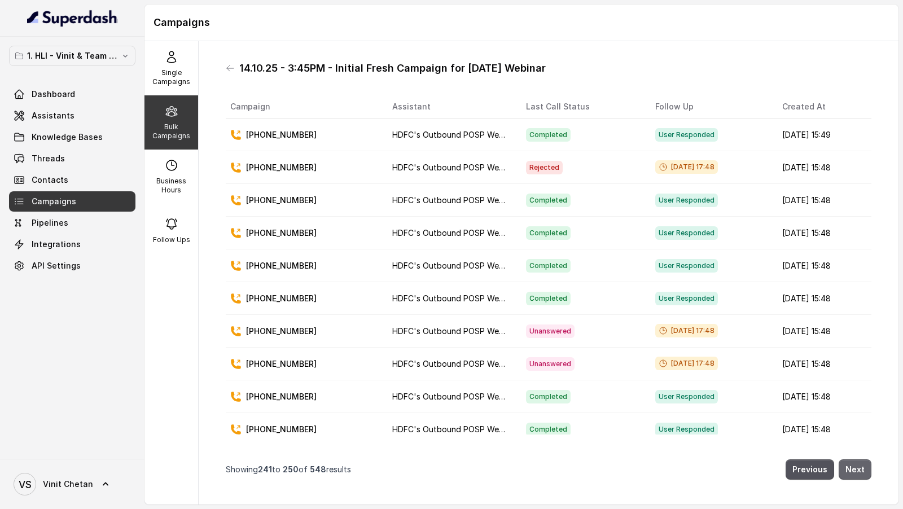
click at [851, 208] on button "Next" at bounding box center [854, 469] width 33 height 20
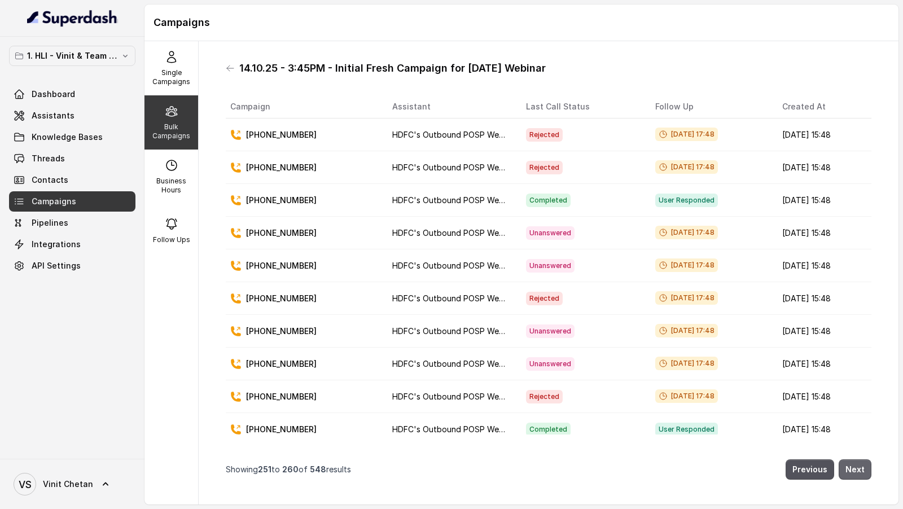
click at [851, 208] on button "Next" at bounding box center [854, 469] width 33 height 20
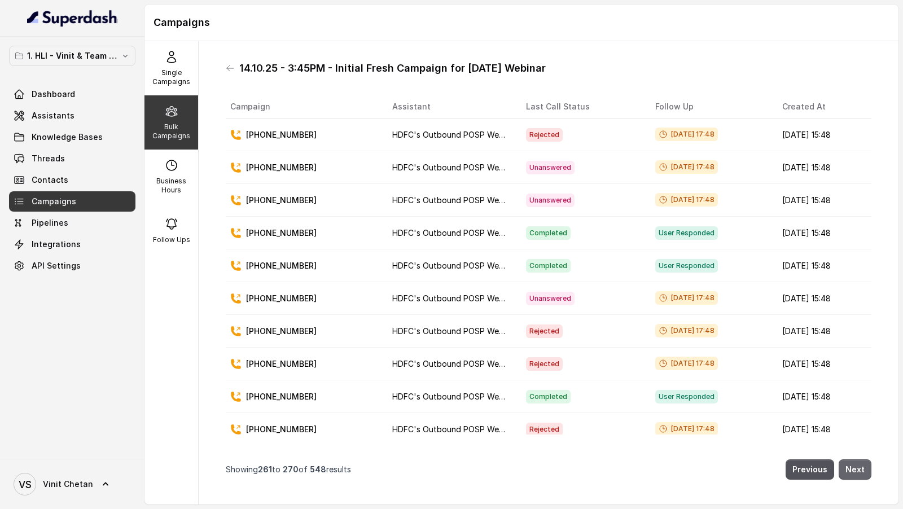
click at [851, 208] on button "Next" at bounding box center [854, 469] width 33 height 20
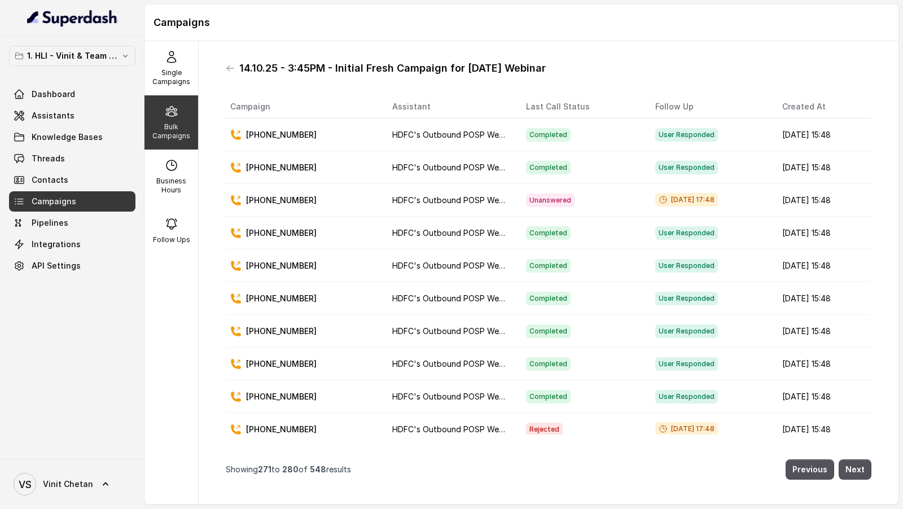
click at [274, 208] on p "[PHONE_NUMBER]" at bounding box center [281, 429] width 71 height 11
copy p "918178265045"
click at [858, 208] on button "Next" at bounding box center [854, 469] width 33 height 20
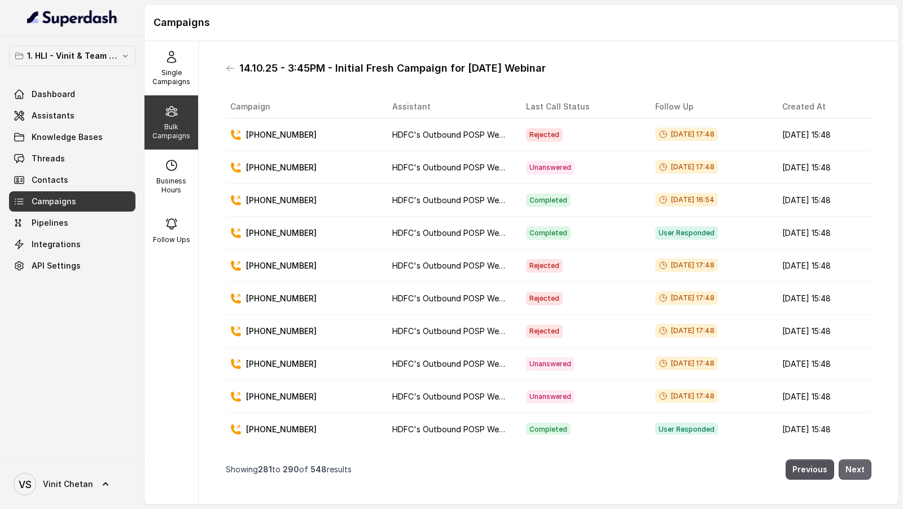
click at [858, 208] on button "Next" at bounding box center [854, 469] width 33 height 20
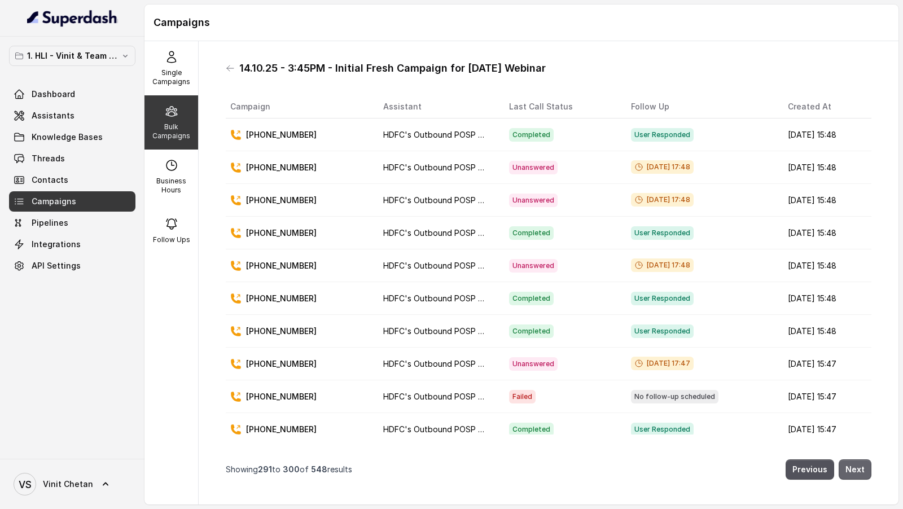
click at [858, 208] on button "Next" at bounding box center [854, 469] width 33 height 20
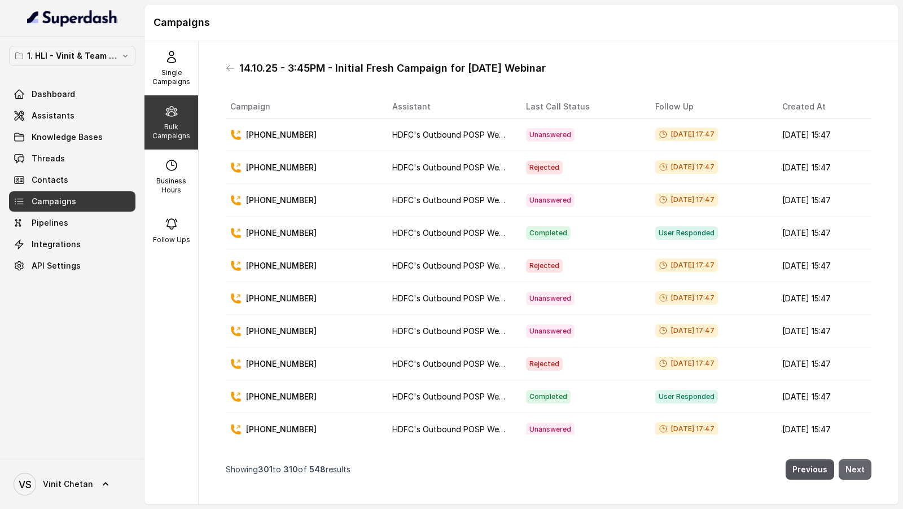
click at [858, 208] on button "Next" at bounding box center [854, 469] width 33 height 20
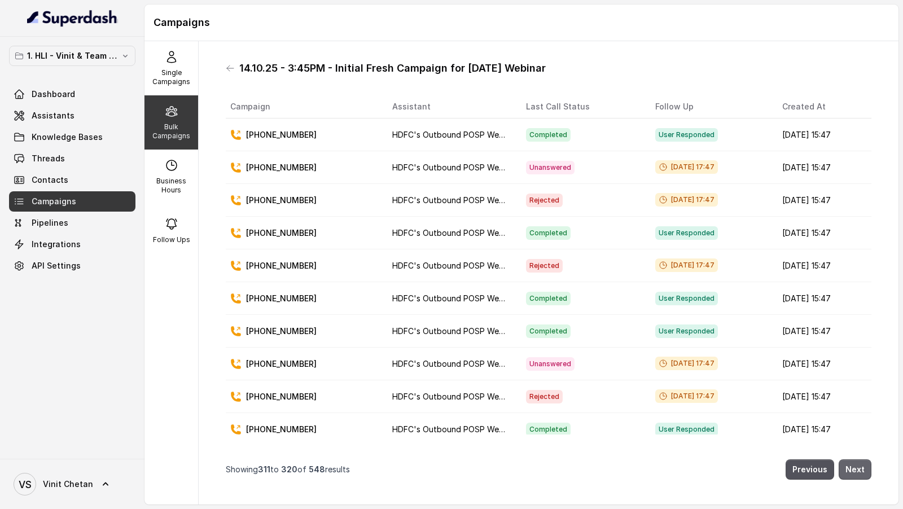
click at [858, 208] on button "Next" at bounding box center [854, 469] width 33 height 20
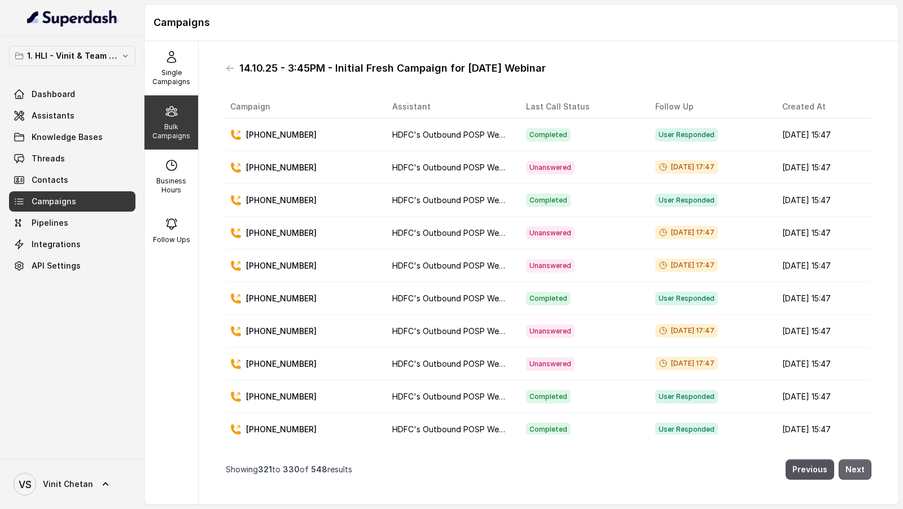
click at [858, 208] on button "Next" at bounding box center [854, 469] width 33 height 20
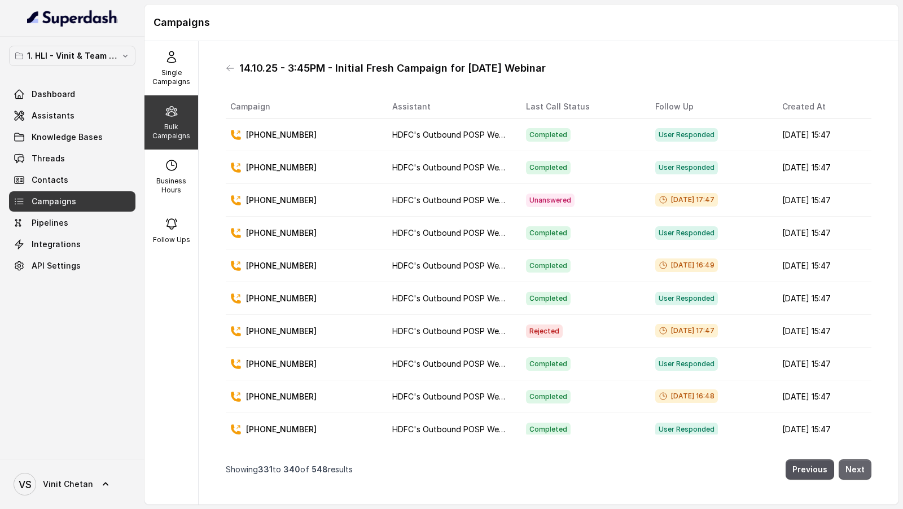
click at [858, 208] on button "Next" at bounding box center [854, 469] width 33 height 20
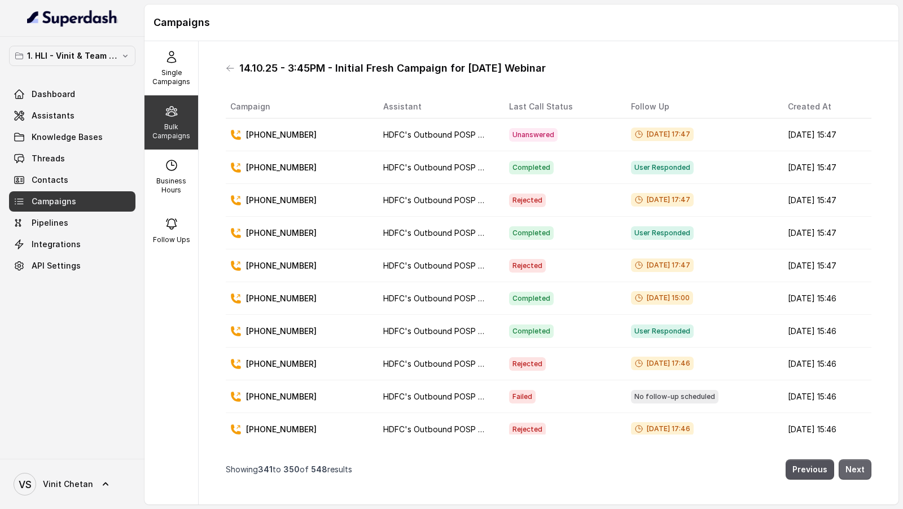
click at [858, 208] on button "Next" at bounding box center [854, 469] width 33 height 20
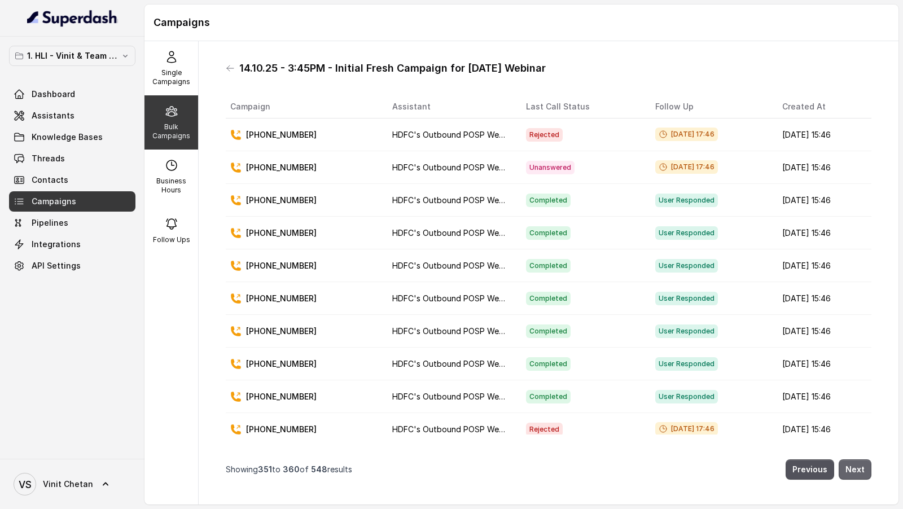
click at [860, 208] on button "Next" at bounding box center [854, 469] width 33 height 20
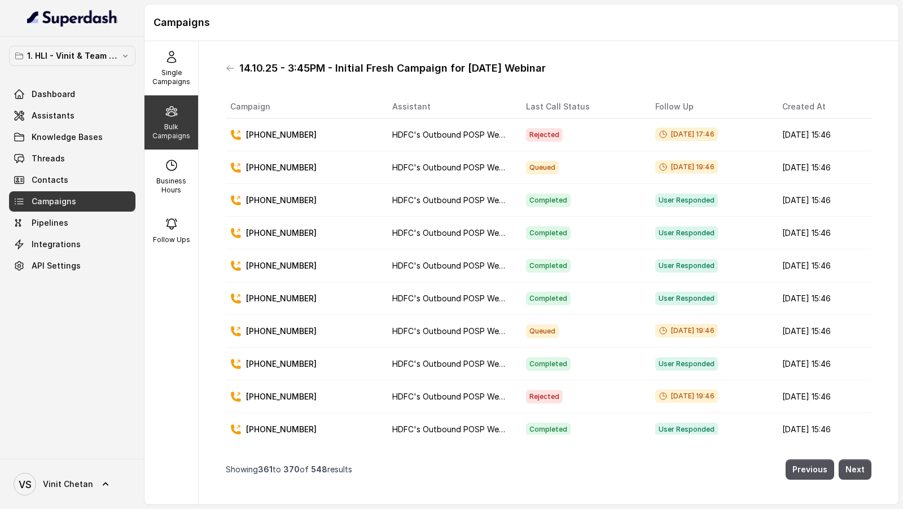
click at [261, 208] on p "+919548439659" at bounding box center [281, 331] width 71 height 11
copy p "919548439659"
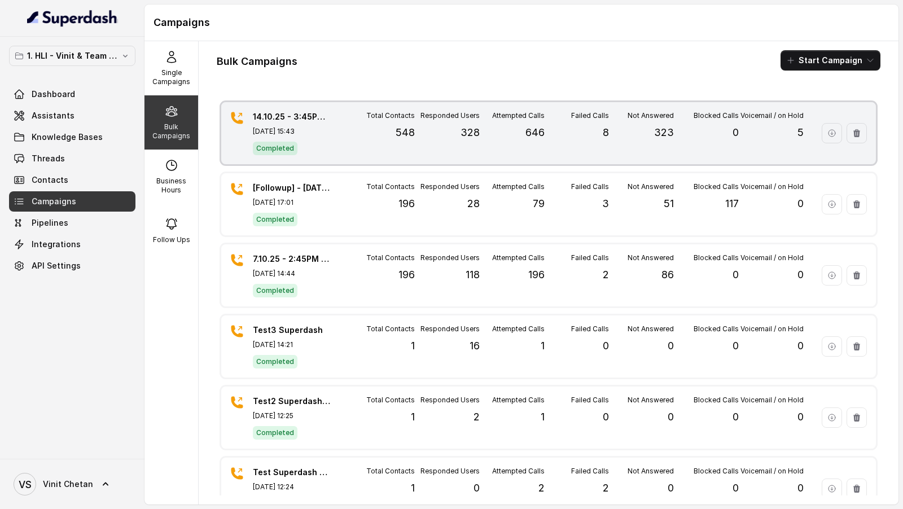
click at [447, 131] on div "Responded Users 328" at bounding box center [447, 133] width 65 height 44
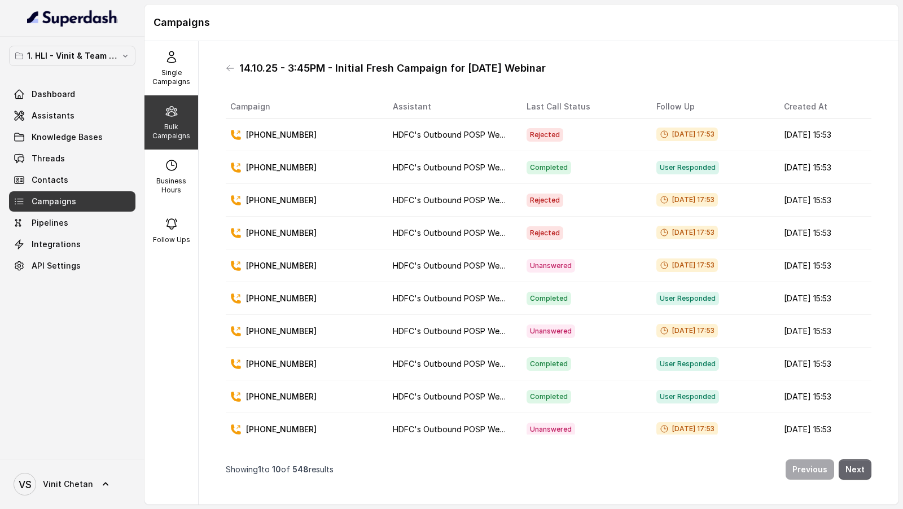
click at [862, 208] on button "Next" at bounding box center [854, 469] width 33 height 20
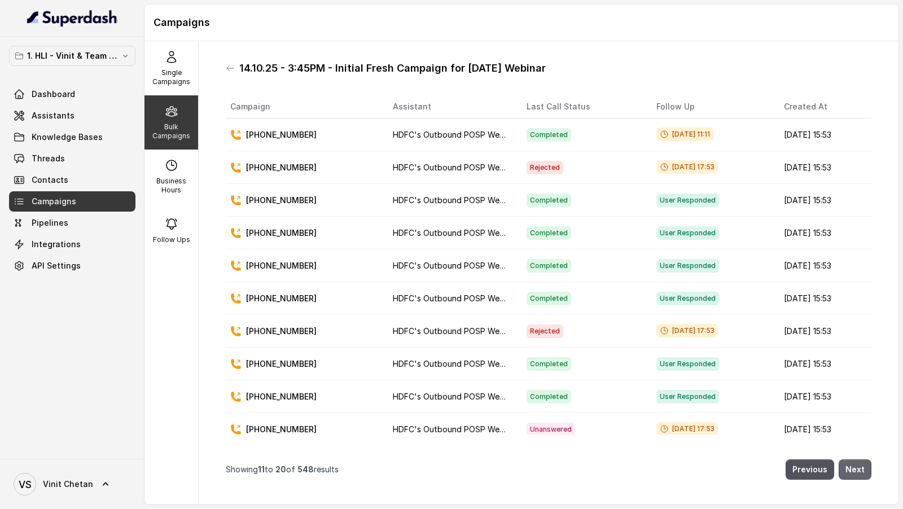
click at [854, 208] on button "Next" at bounding box center [854, 469] width 33 height 20
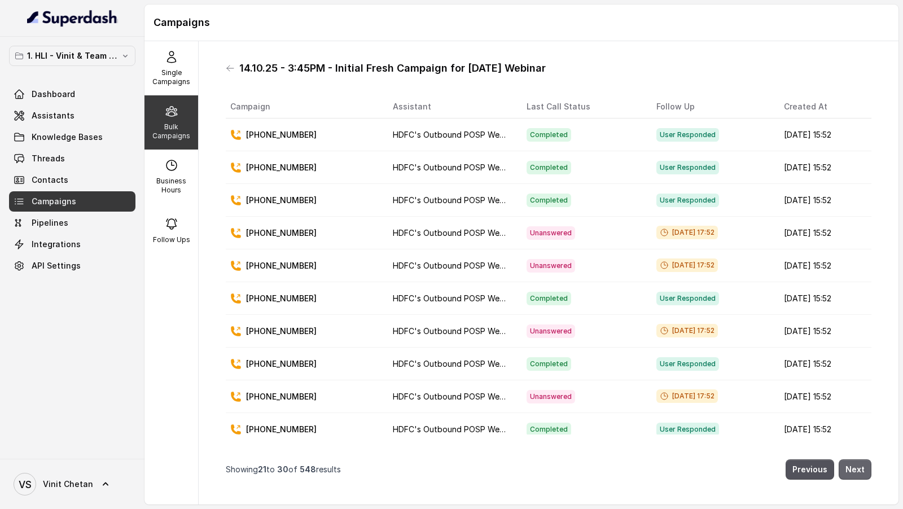
click at [854, 208] on button "Next" at bounding box center [854, 469] width 33 height 20
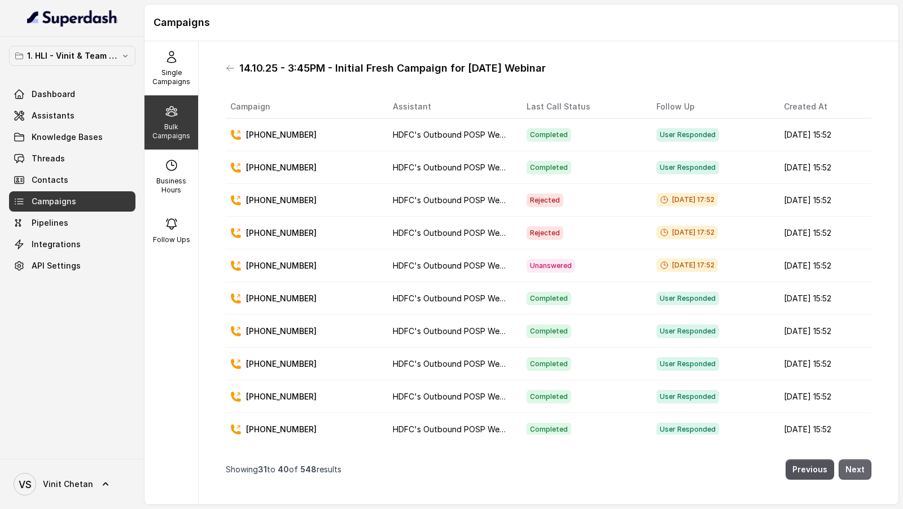
click at [854, 208] on button "Next" at bounding box center [854, 469] width 33 height 20
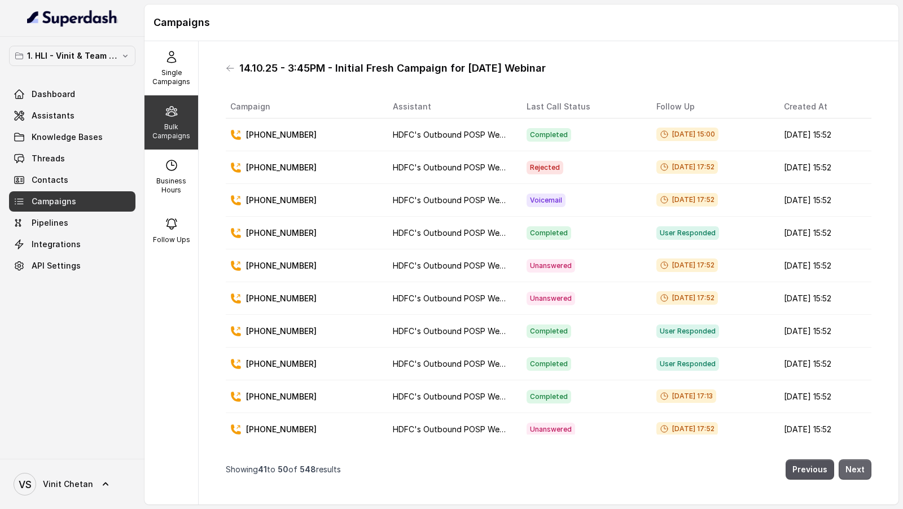
click at [851, 208] on button "Next" at bounding box center [854, 469] width 33 height 20
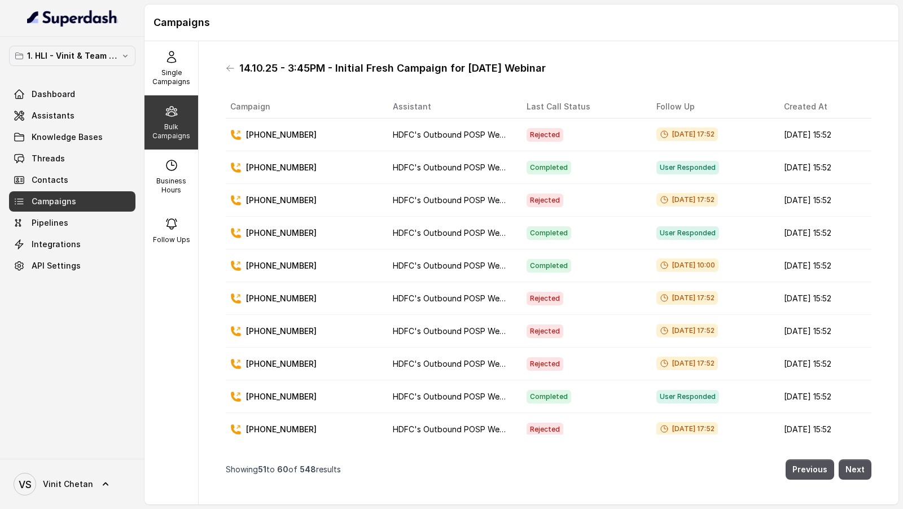
click at [656, 208] on span "[DATE] 17:52" at bounding box center [687, 429] width 62 height 14
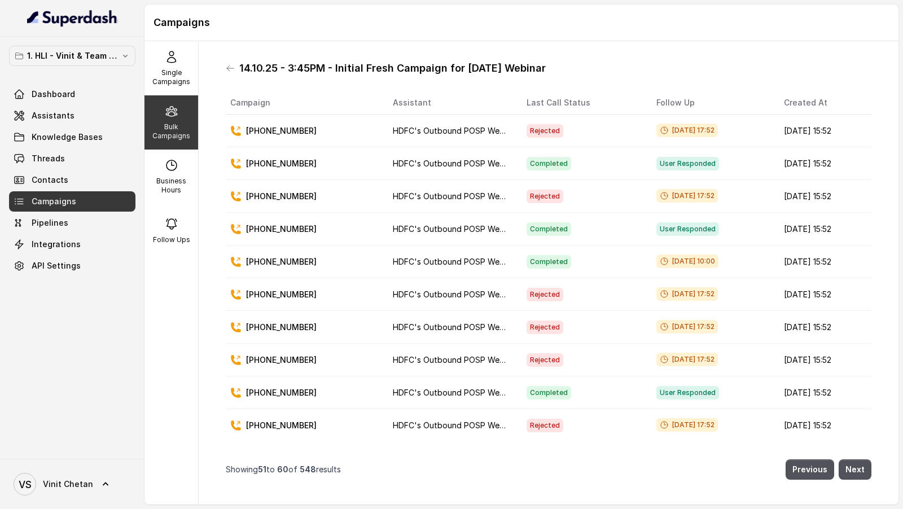
scroll to position [6, 0]
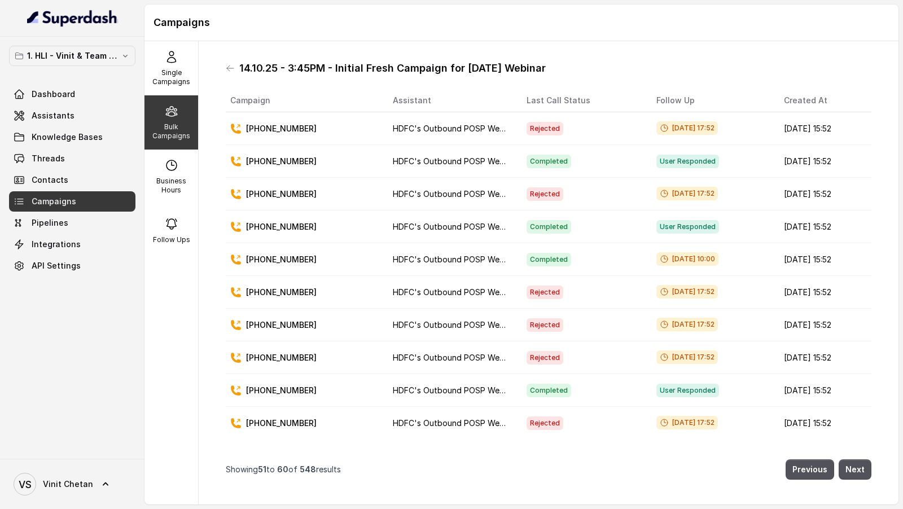
drag, startPoint x: 634, startPoint y: 429, endPoint x: 692, endPoint y: 429, distance: 58.1
click at [692, 208] on td "[DATE] 17:52" at bounding box center [711, 423] width 128 height 33
click at [656, 208] on span "[DATE] 17:52" at bounding box center [687, 423] width 62 height 14
drag, startPoint x: 628, startPoint y: 419, endPoint x: 697, endPoint y: 419, distance: 69.4
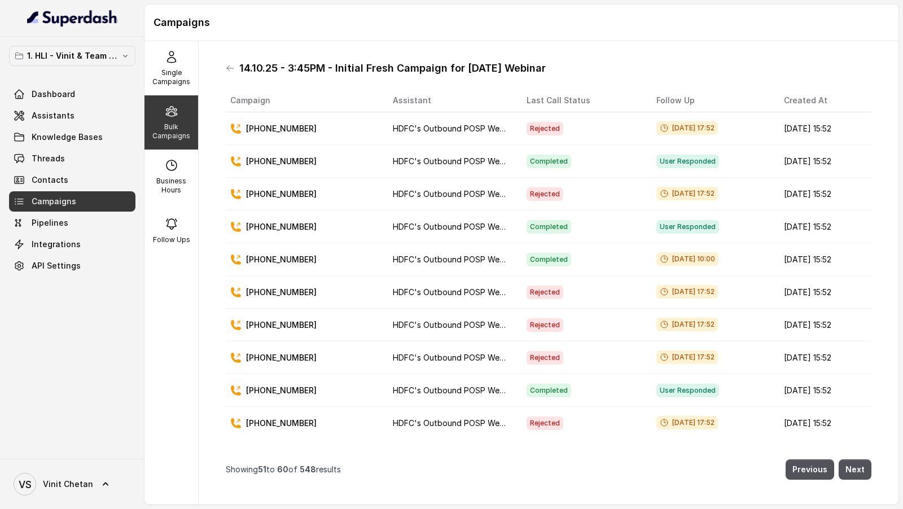
click at [697, 208] on div "[DATE] 17:52" at bounding box center [710, 423] width 109 height 14
click at [858, 208] on button "Next" at bounding box center [854, 469] width 33 height 20
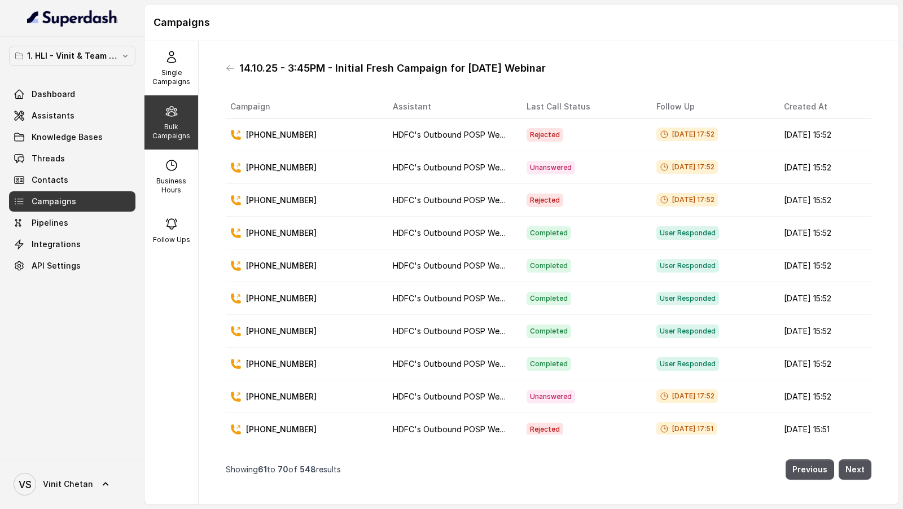
scroll to position [5, 0]
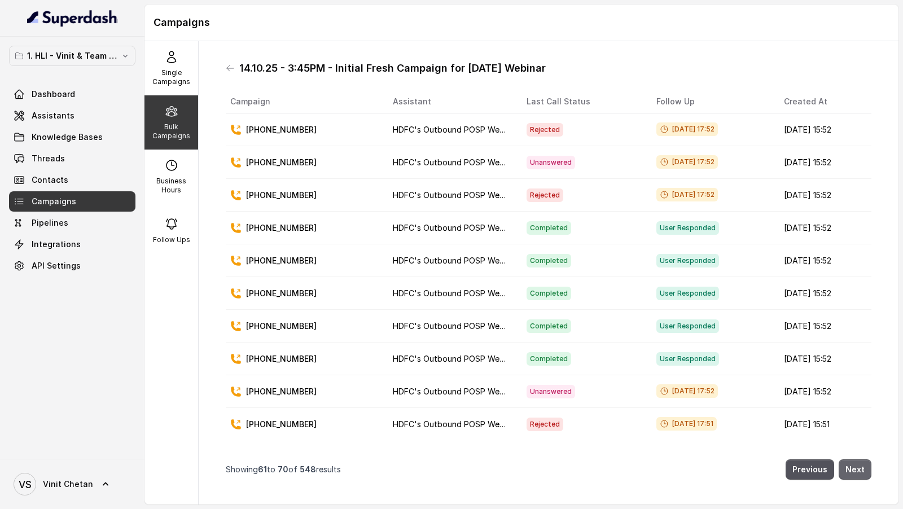
click at [851, 208] on button "Next" at bounding box center [854, 469] width 33 height 20
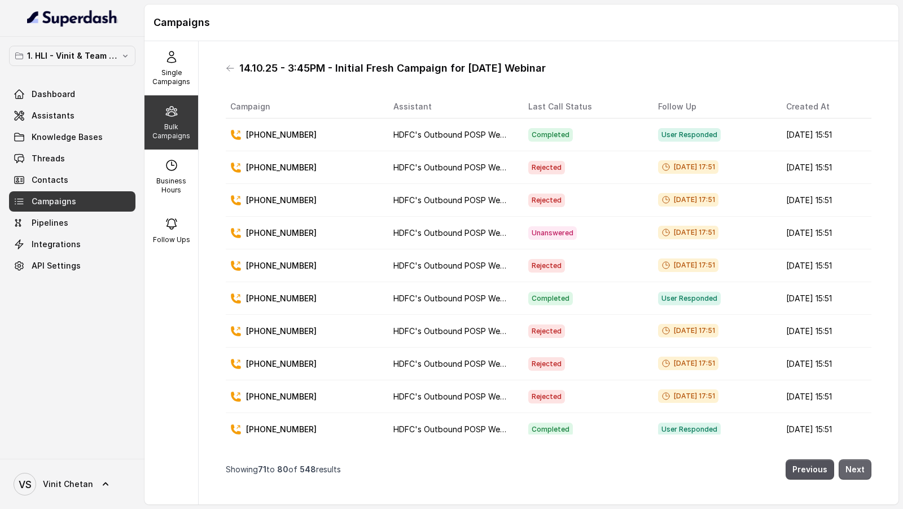
click at [851, 208] on button "Next" at bounding box center [854, 469] width 33 height 20
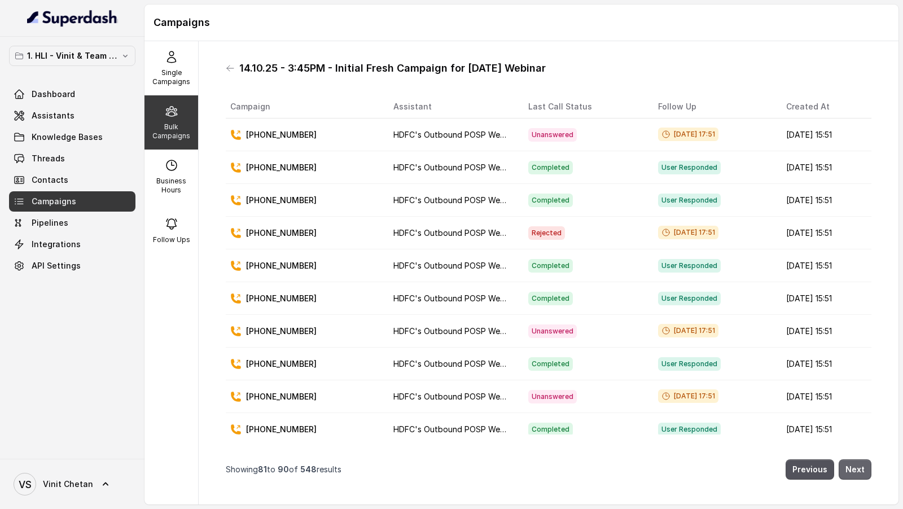
click at [851, 208] on button "Next" at bounding box center [854, 469] width 33 height 20
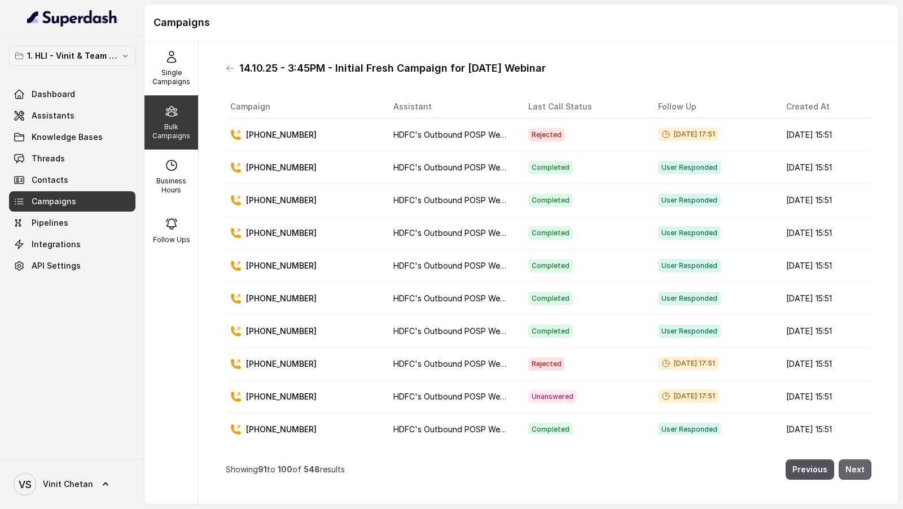
click at [851, 208] on button "Next" at bounding box center [854, 469] width 33 height 20
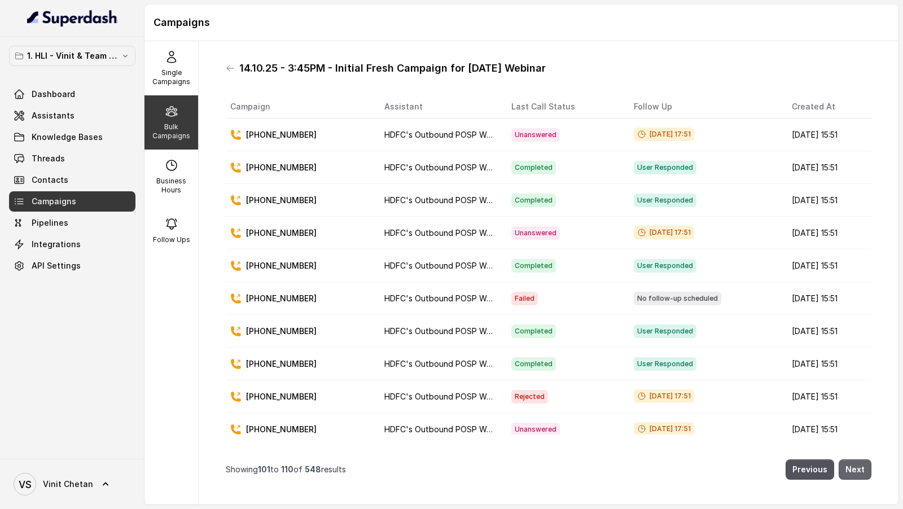
click at [851, 208] on button "Next" at bounding box center [854, 469] width 33 height 20
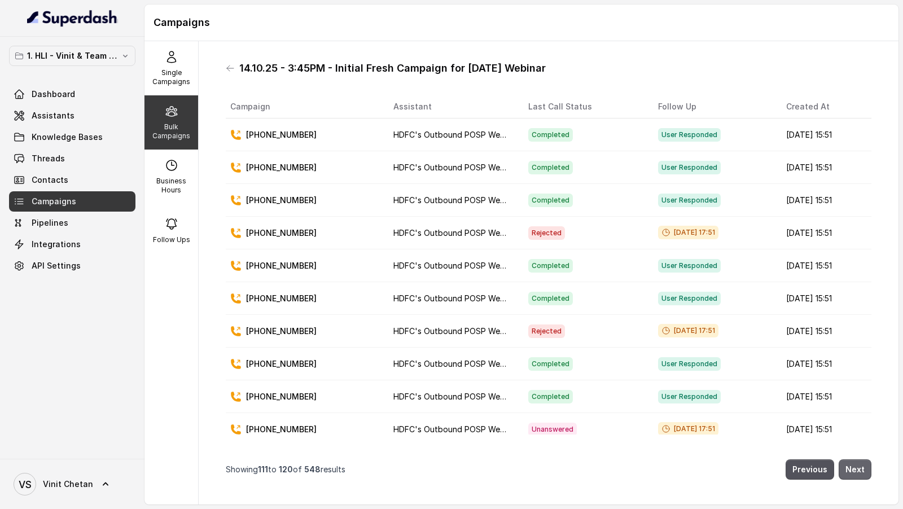
click at [851, 208] on button "Next" at bounding box center [854, 469] width 33 height 20
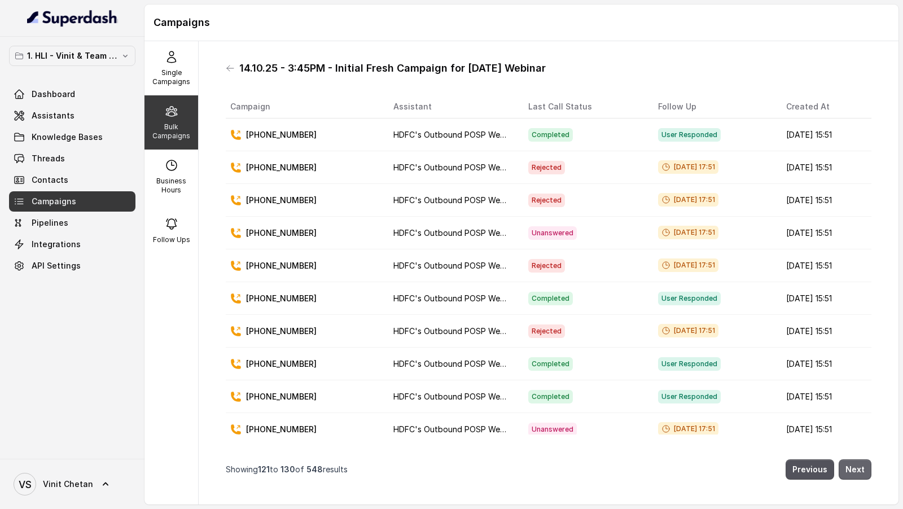
click at [851, 208] on button "Next" at bounding box center [854, 469] width 33 height 20
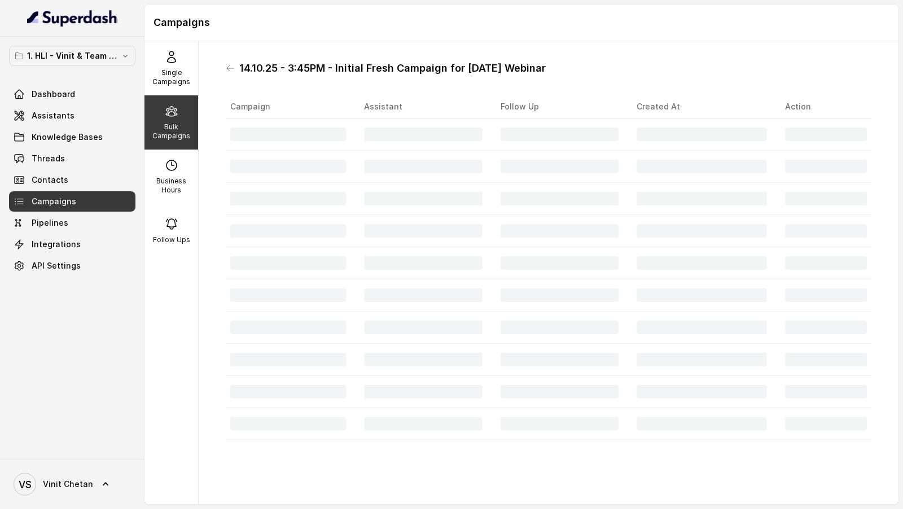
click at [851, 208] on div "14.10.25 - 3:45PM - Initial Fresh Campaign for 16.10.25 Webinar Campaign Assist…" at bounding box center [549, 272] width 664 height 445
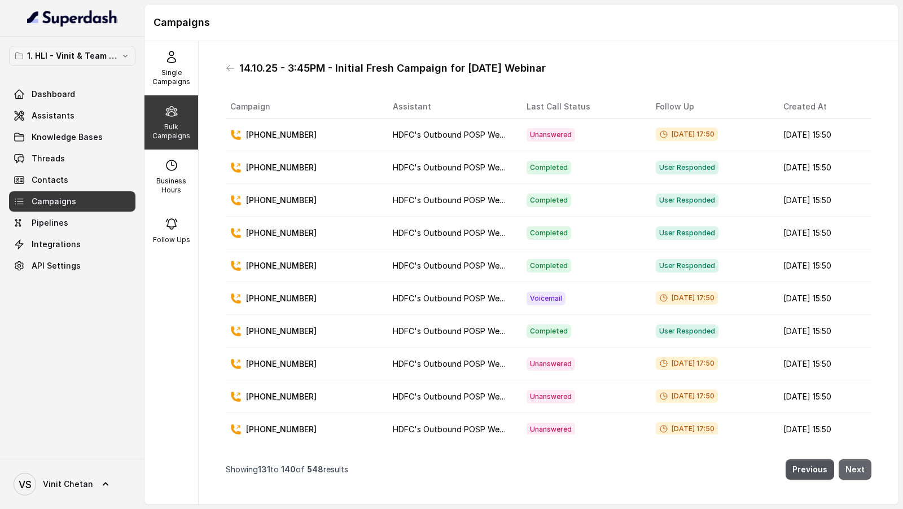
click at [851, 208] on button "Next" at bounding box center [854, 469] width 33 height 20
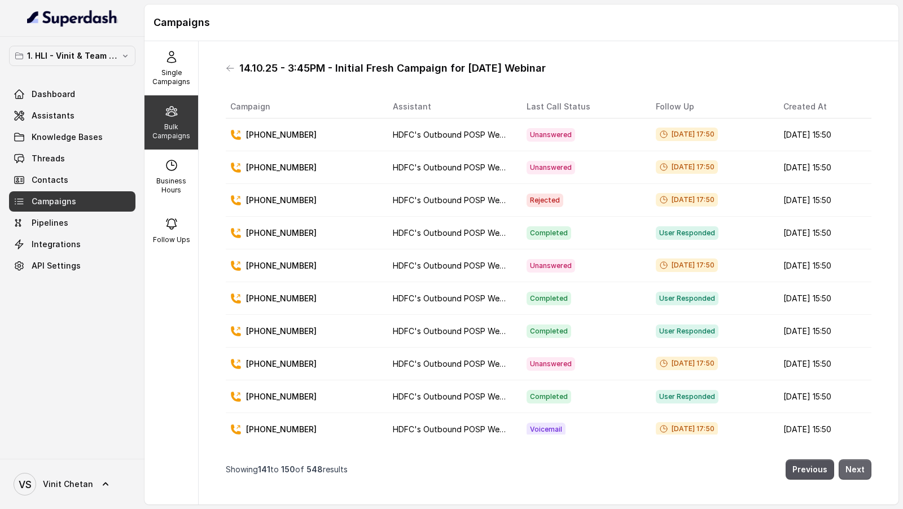
click at [851, 208] on button "Next" at bounding box center [854, 469] width 33 height 20
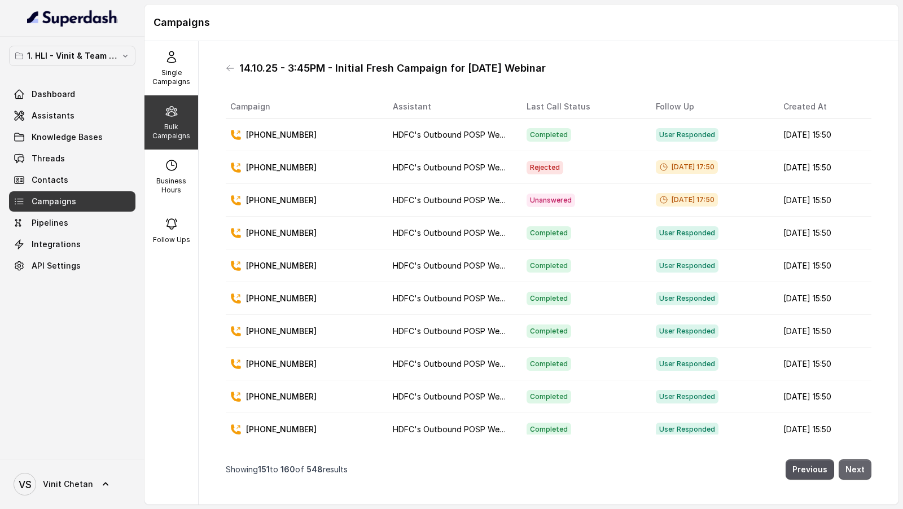
click at [851, 208] on button "Next" at bounding box center [854, 469] width 33 height 20
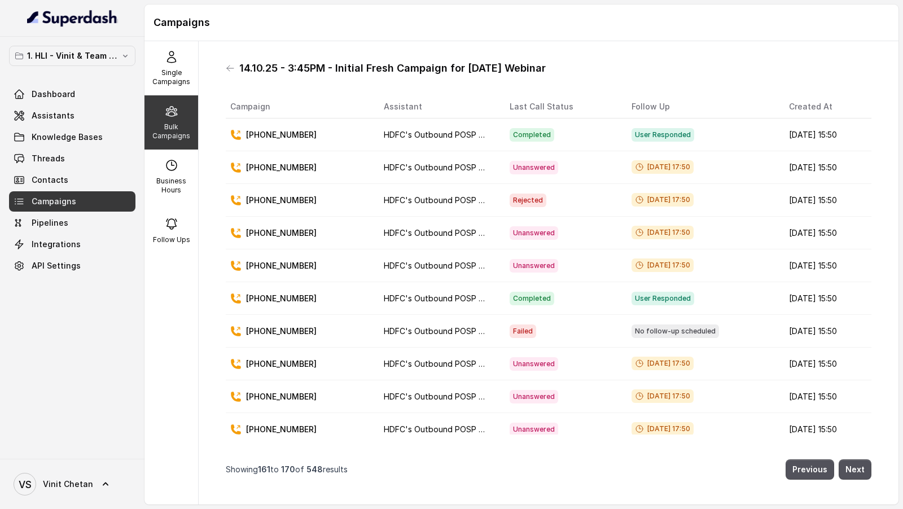
scroll to position [6, 0]
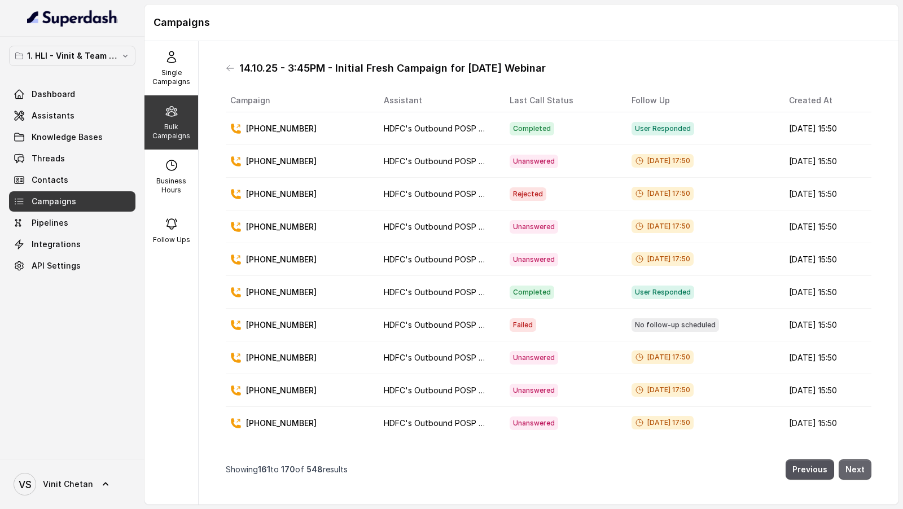
click at [866, 208] on button "Next" at bounding box center [854, 469] width 33 height 20
click at [866, 208] on div "14.10.25 - 3:45PM - Initial Fresh Campaign for 16.10.25 Webinar Campaign Assist…" at bounding box center [549, 272] width 664 height 445
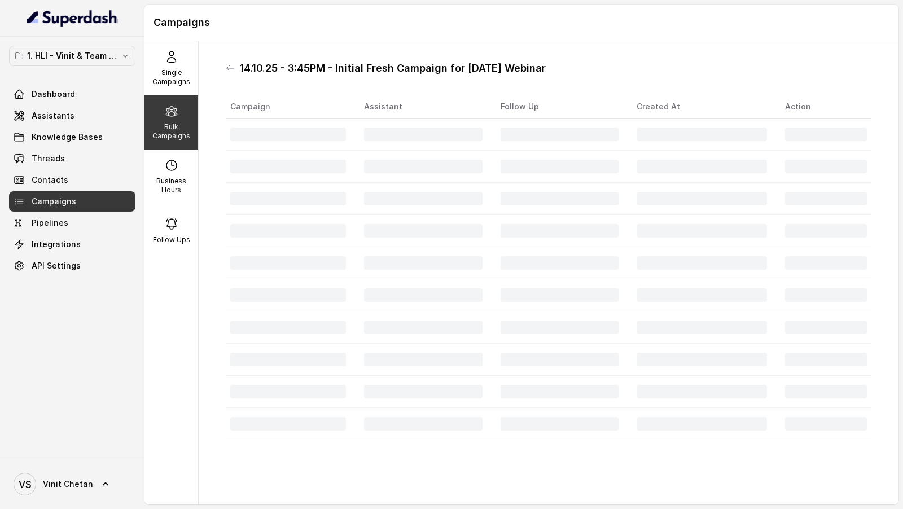
click at [864, 208] on div "14.10.25 - 3:45PM - Initial Fresh Campaign for 16.10.25 Webinar Campaign Assist…" at bounding box center [549, 272] width 664 height 445
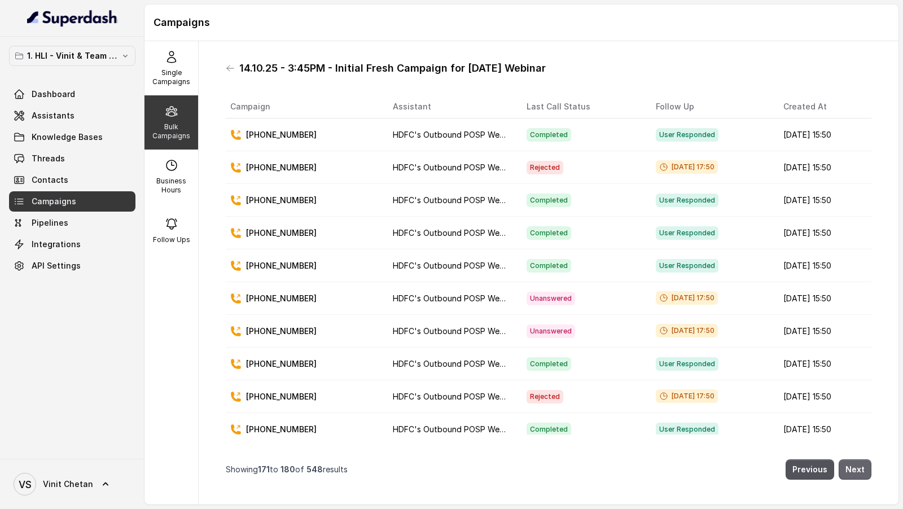
click at [864, 208] on button "Next" at bounding box center [854, 469] width 33 height 20
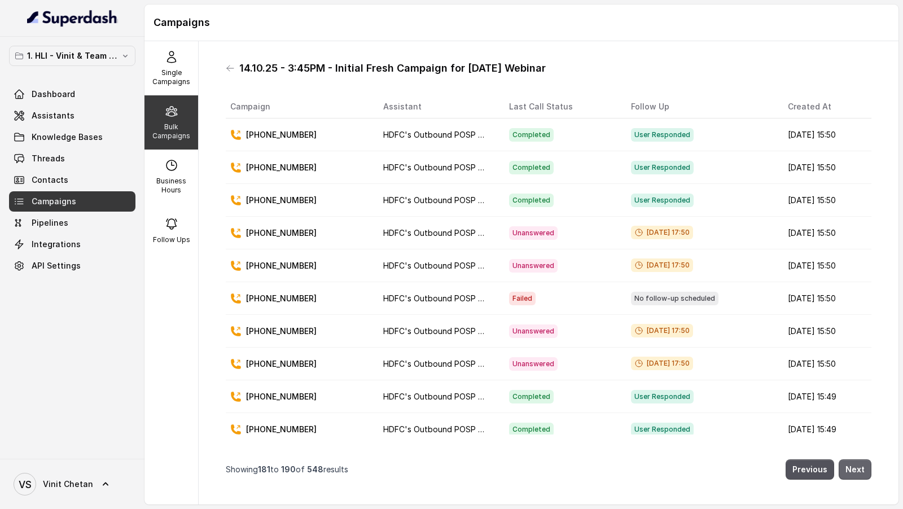
click at [862, 208] on button "Next" at bounding box center [854, 469] width 33 height 20
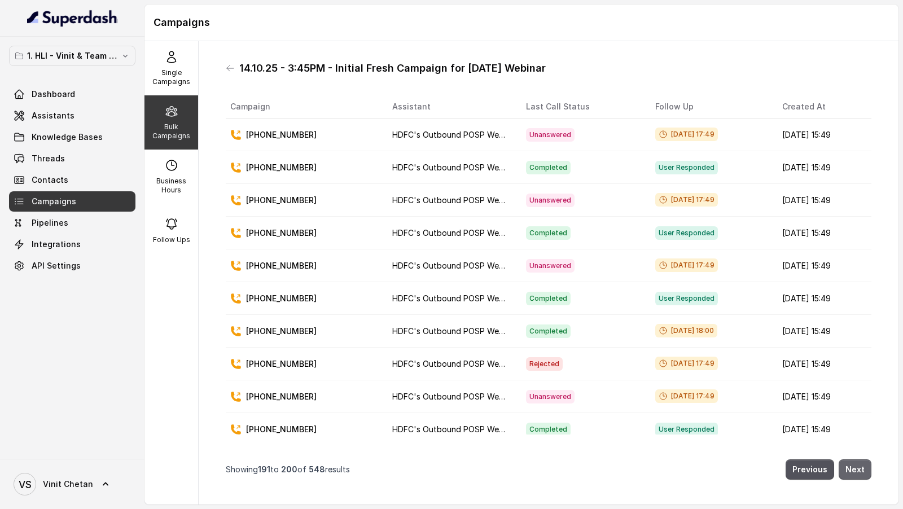
click at [862, 208] on button "Next" at bounding box center [854, 469] width 33 height 20
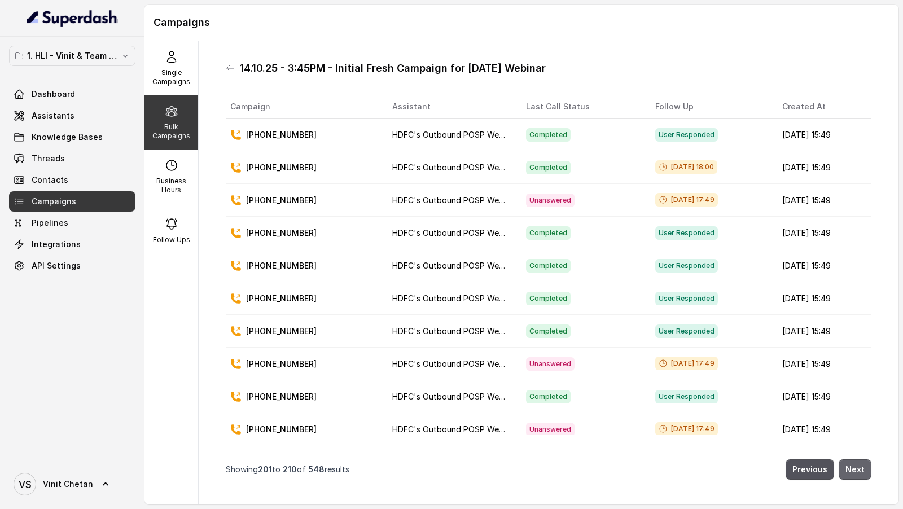
click at [871, 208] on div "Previous Next" at bounding box center [610, 469] width 522 height 20
click at [871, 208] on button "Next" at bounding box center [854, 469] width 33 height 20
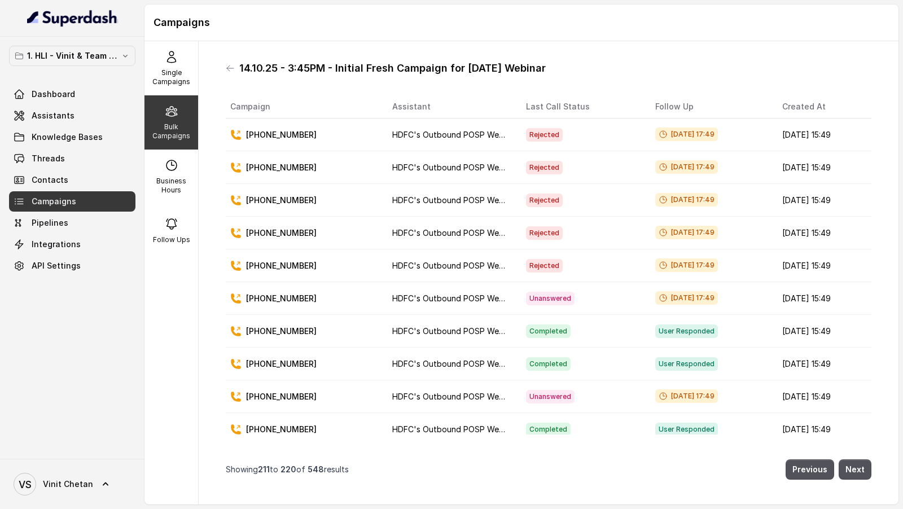
click at [871, 208] on div "14.10.25 - 3:45PM - Initial Fresh Campaign for 16.10.25 Webinar Campaign Assist…" at bounding box center [549, 272] width 664 height 445
click at [863, 208] on button "Next" at bounding box center [854, 469] width 33 height 20
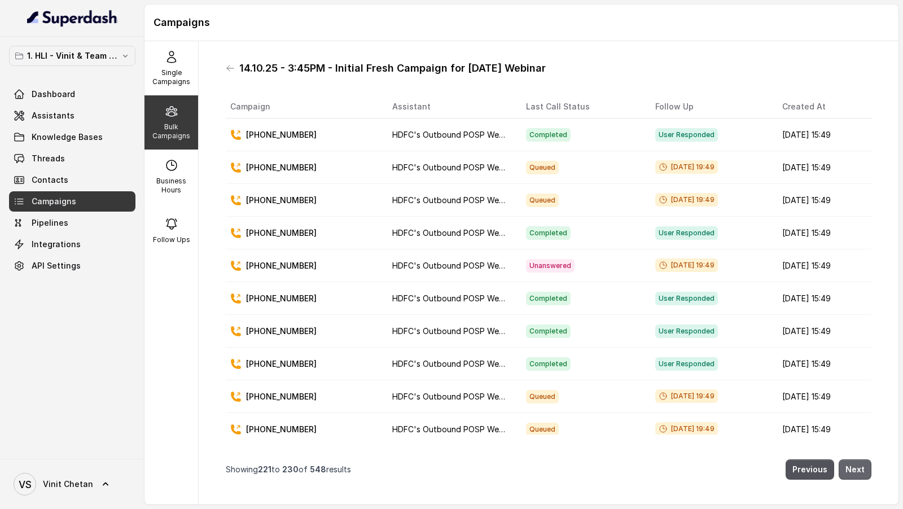
click at [863, 208] on button "Next" at bounding box center [854, 469] width 33 height 20
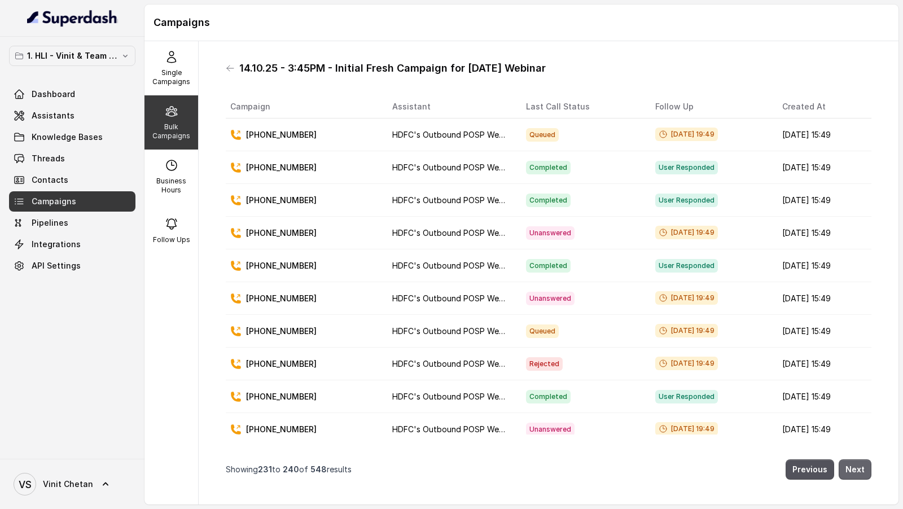
click at [863, 208] on button "Next" at bounding box center [854, 469] width 33 height 20
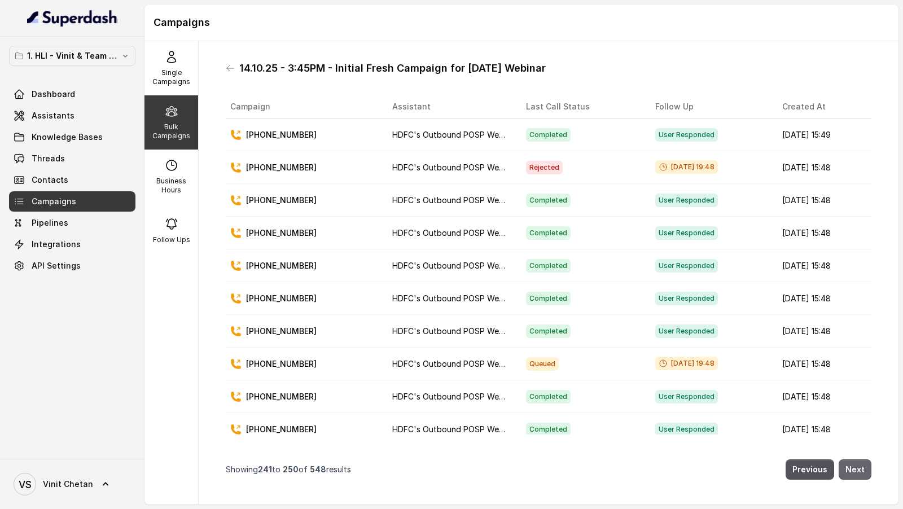
click at [863, 208] on button "Next" at bounding box center [854, 469] width 33 height 20
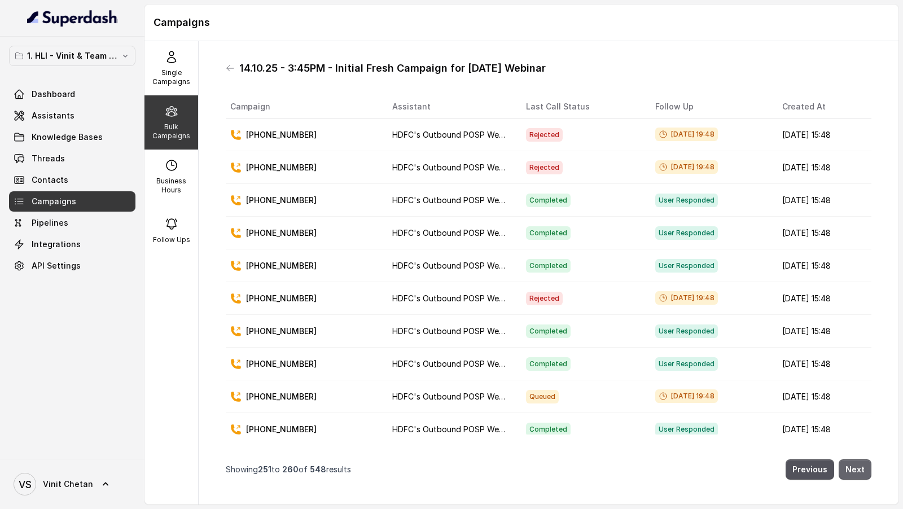
click at [863, 208] on button "Next" at bounding box center [854, 469] width 33 height 20
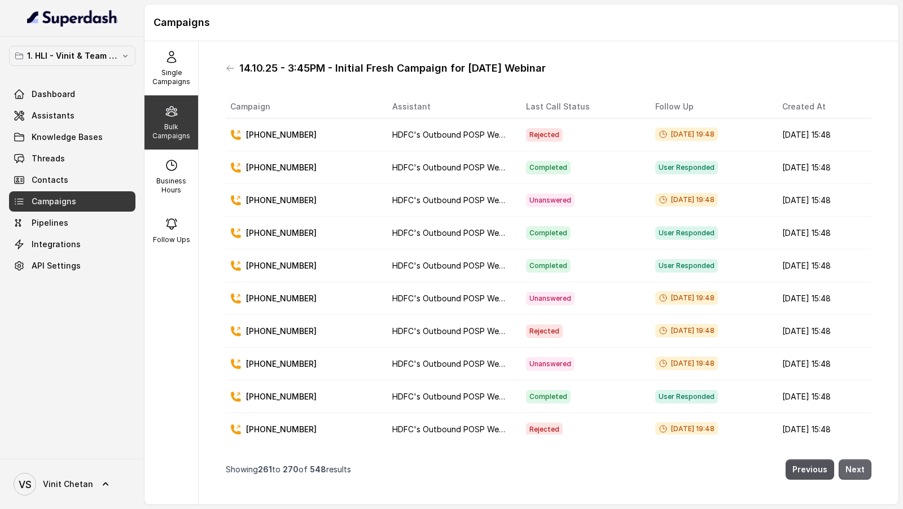
click at [863, 208] on button "Next" at bounding box center [854, 469] width 33 height 20
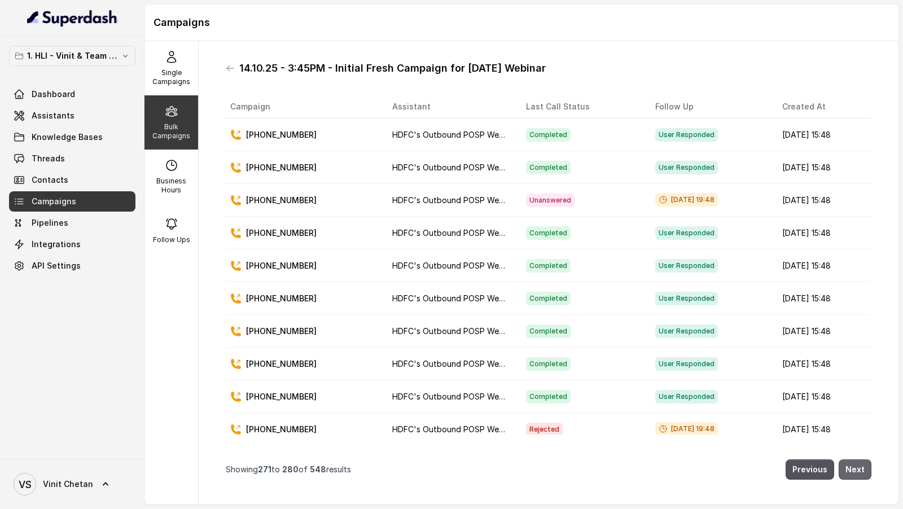
click at [867, 208] on button "Next" at bounding box center [854, 469] width 33 height 20
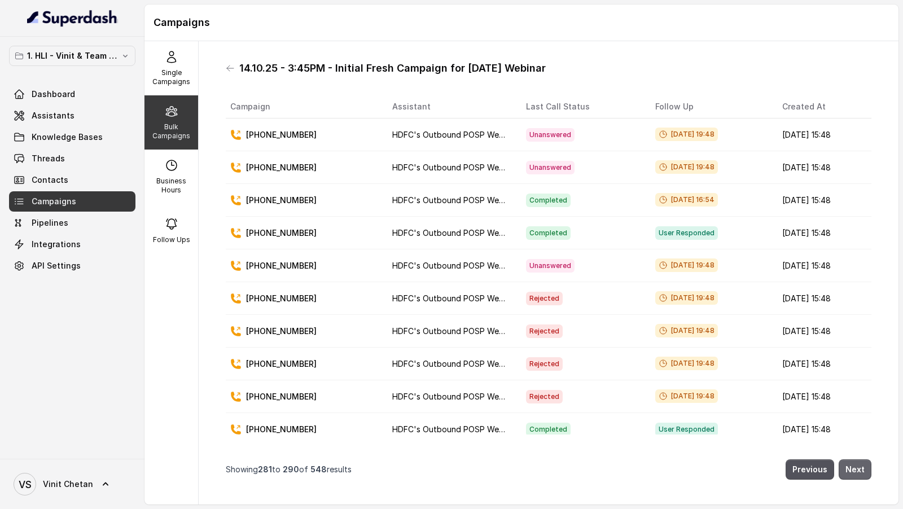
click at [854, 208] on button "Next" at bounding box center [854, 469] width 33 height 20
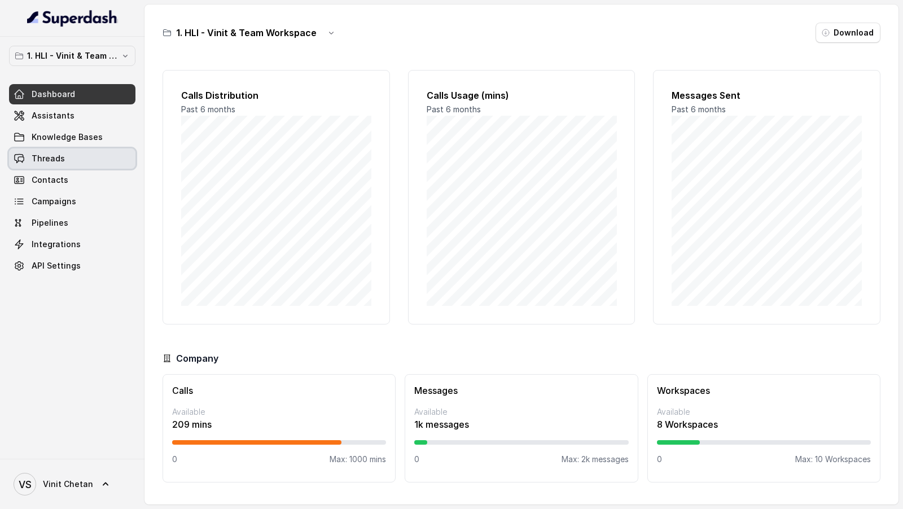
click at [41, 159] on span "Threads" at bounding box center [48, 158] width 33 height 11
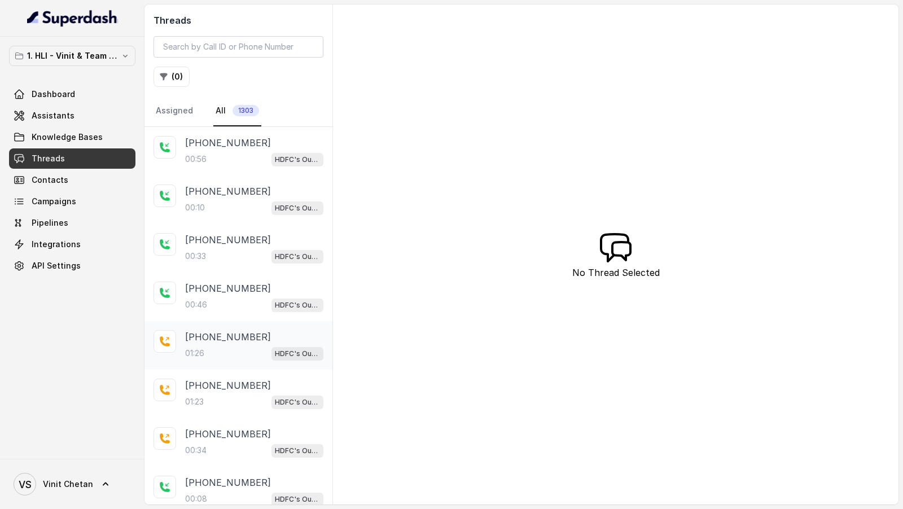
click at [219, 337] on p "+918085326508" at bounding box center [228, 337] width 86 height 14
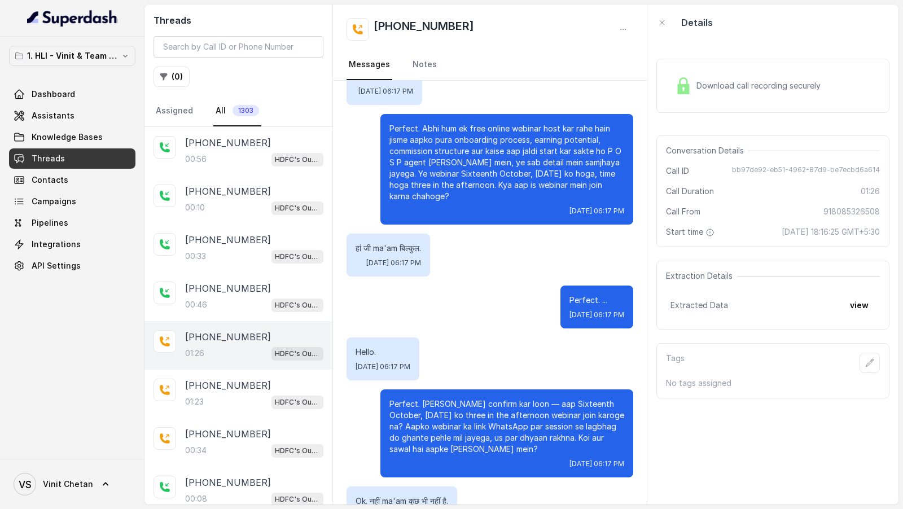
scroll to position [383, 0]
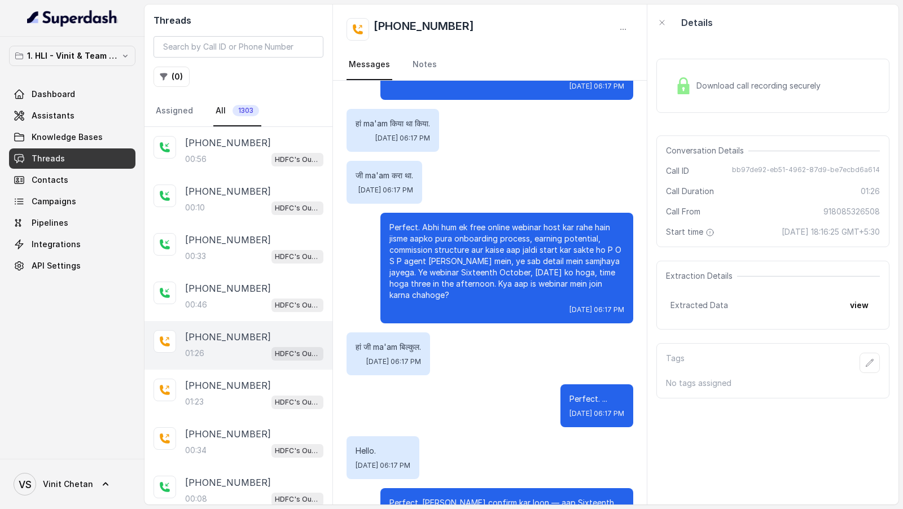
click at [421, 344] on p "हां जी ma'am बिल्कुल." at bounding box center [387, 346] width 65 height 11
click at [236, 405] on div "[PHONE_NUMBER]:23 HDFC's Outbound POSP Webinar Outreach AI Agent" at bounding box center [238, 394] width 188 height 49
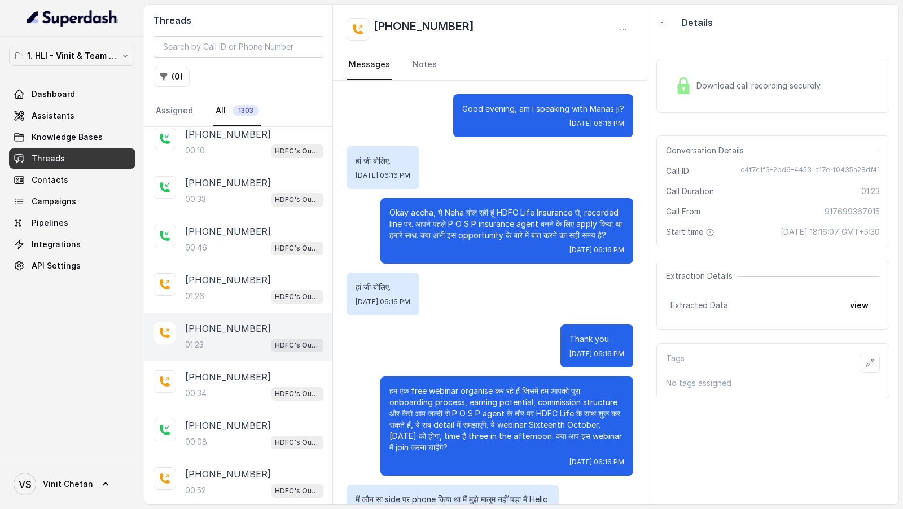
scroll to position [68, 0]
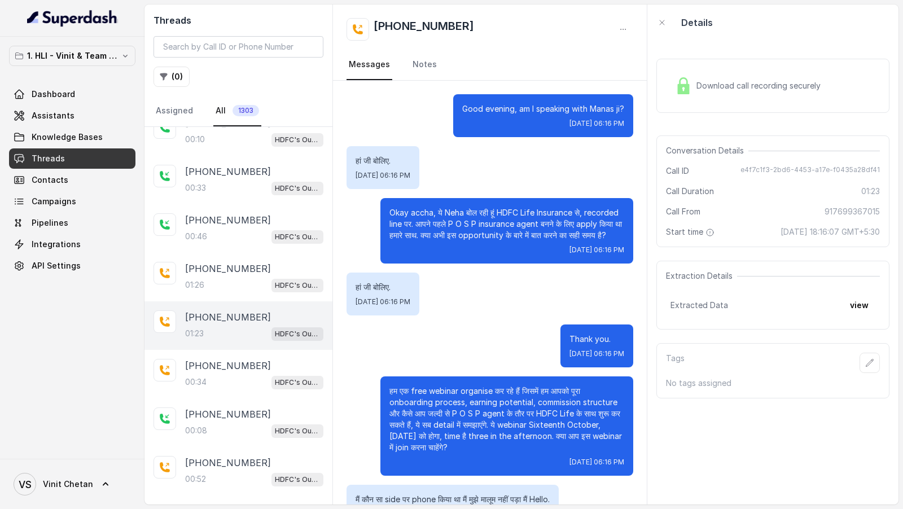
click at [252, 368] on p "[PHONE_NUMBER]" at bounding box center [228, 366] width 86 height 14
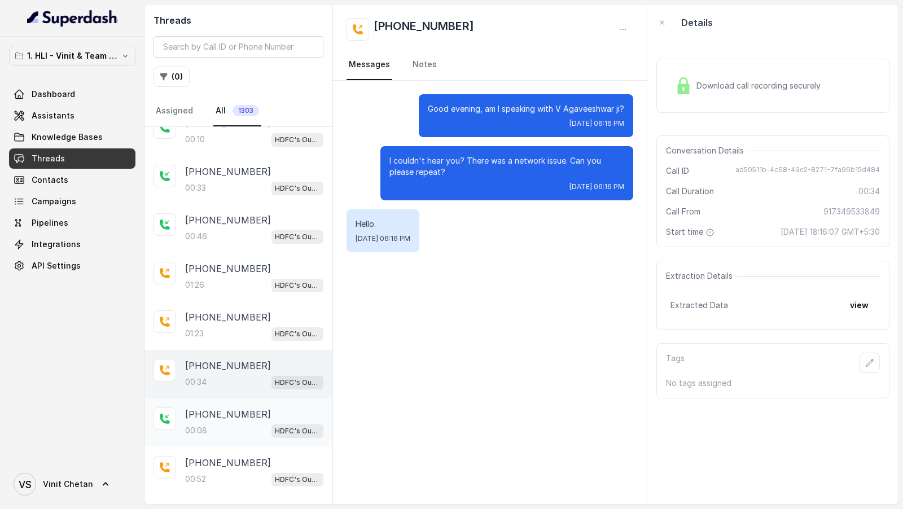
click at [244, 423] on div "00:08 HDFC's Outbound POSP Webinar Outreach AI Agent" at bounding box center [254, 430] width 138 height 15
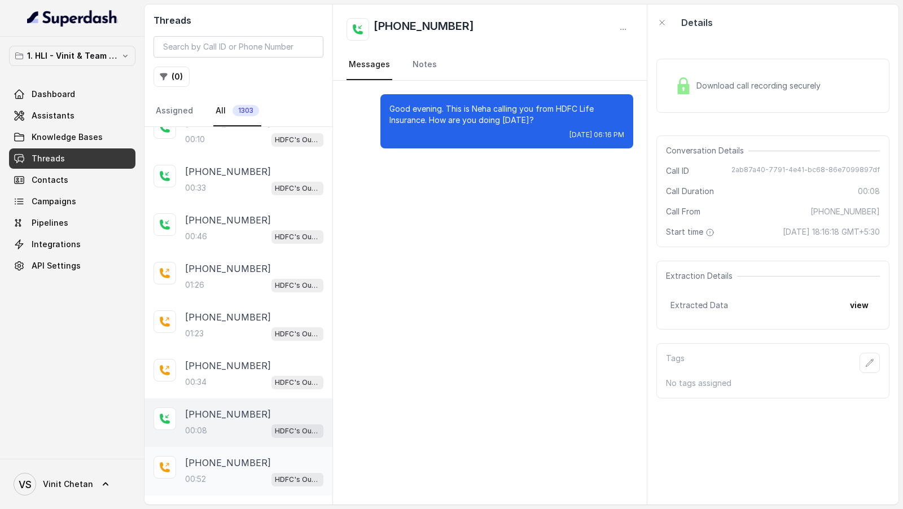
click at [275, 474] on p "HDFC's Outbound POSP Webinar Outreach AI Agent" at bounding box center [297, 479] width 45 height 11
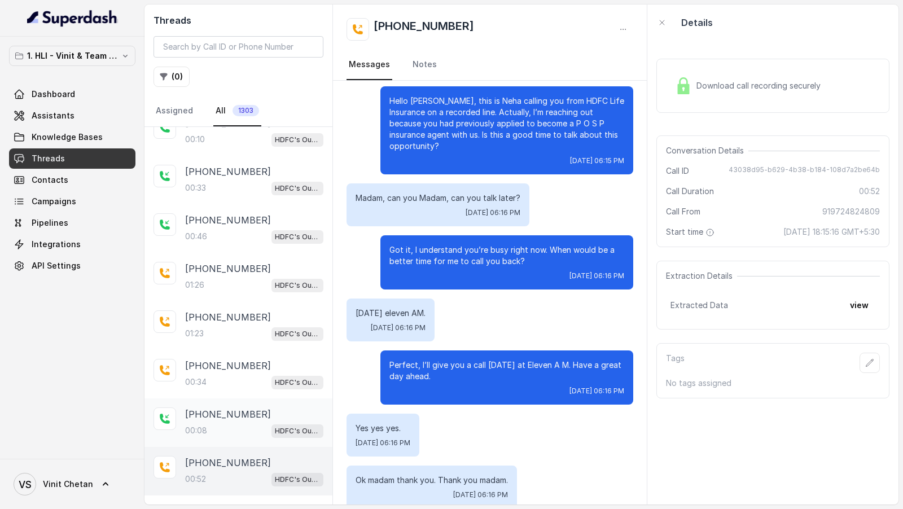
scroll to position [147, 0]
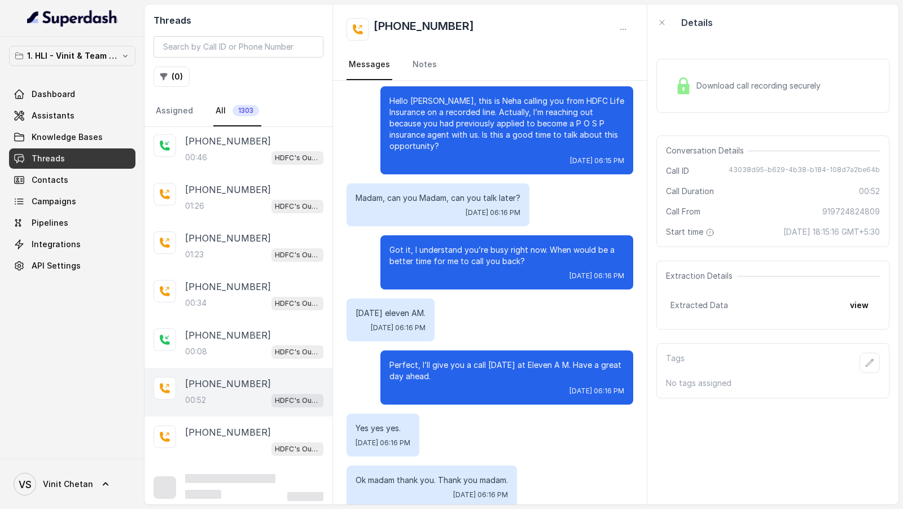
click at [62, 90] on span "Dashboard" at bounding box center [53, 94] width 43 height 11
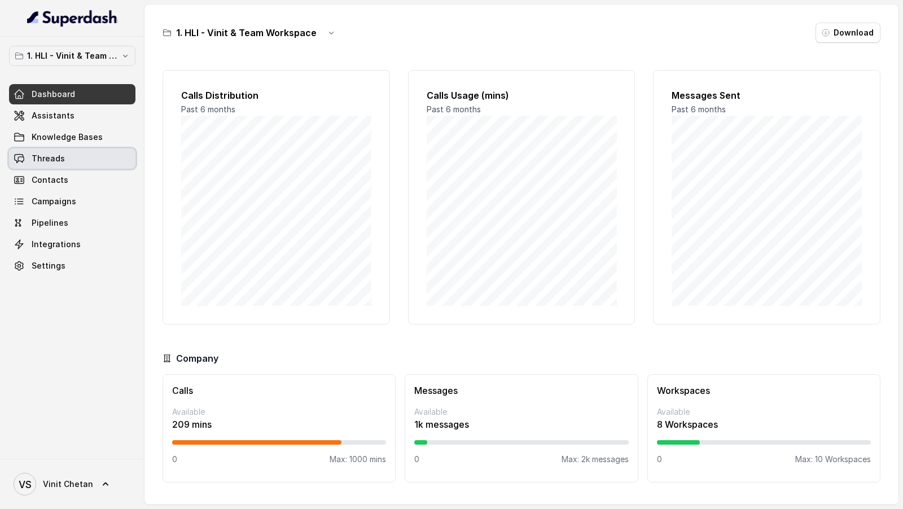
click at [96, 155] on link "Threads" at bounding box center [72, 158] width 126 height 20
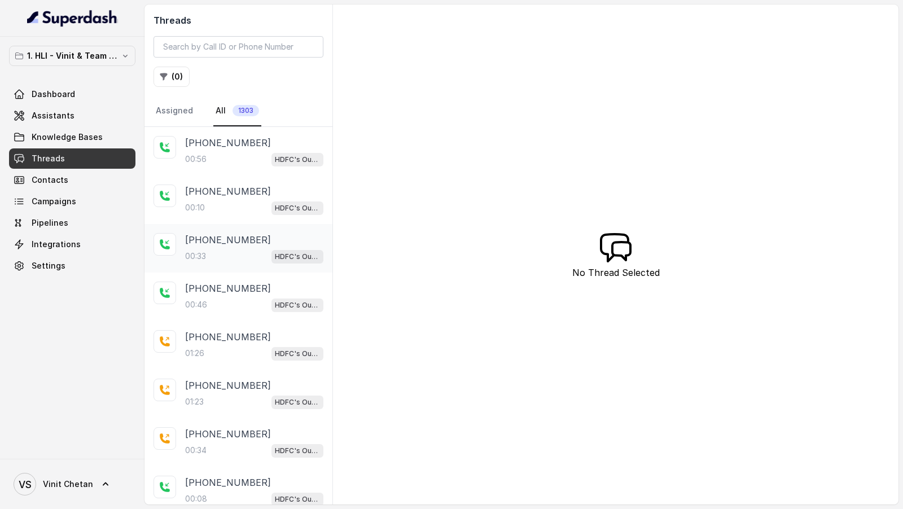
click at [269, 224] on div "[PHONE_NUMBER]:33 HDFC's Outbound POSP Webinar Outreach AI Agent" at bounding box center [238, 248] width 188 height 49
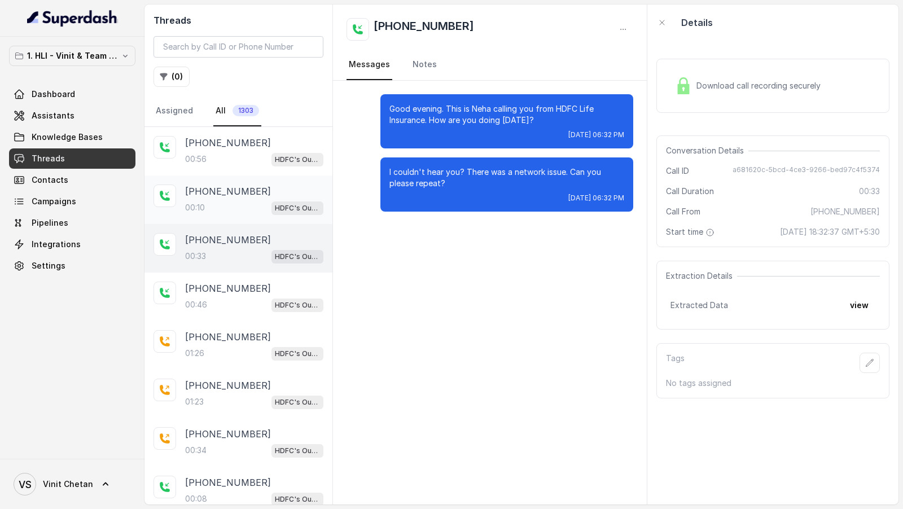
click at [269, 205] on div "00:10 HDFC's Outbound POSP Webinar Outreach AI Agent" at bounding box center [254, 207] width 138 height 15
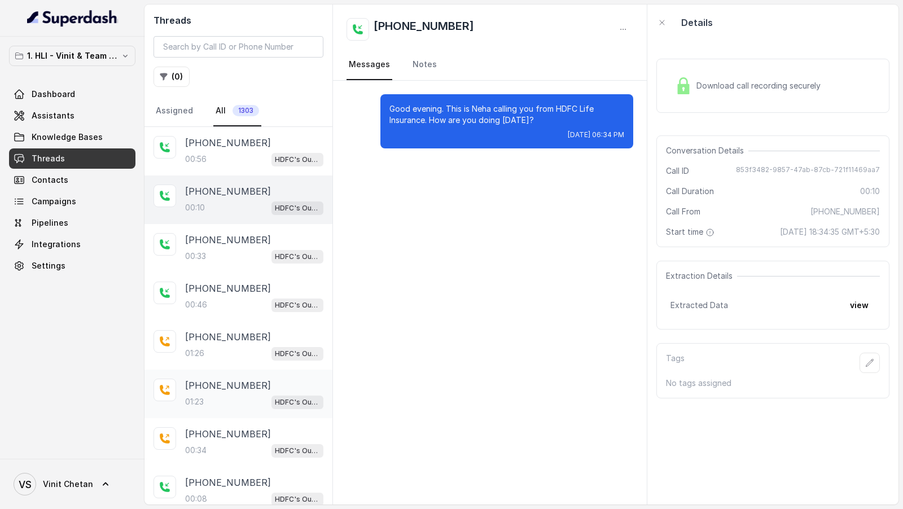
click at [248, 370] on div "[PHONE_NUMBER]:23 HDFC's Outbound POSP Webinar Outreach AI Agent" at bounding box center [238, 394] width 188 height 49
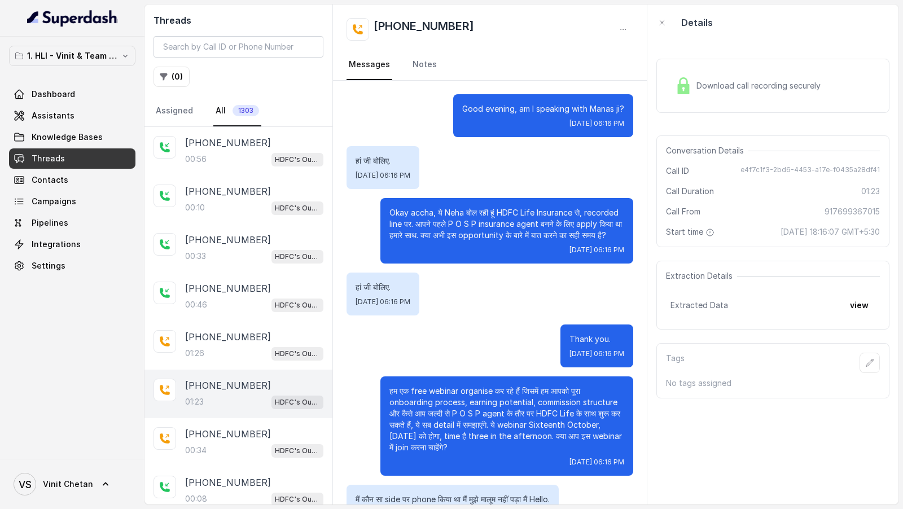
scroll to position [214, 0]
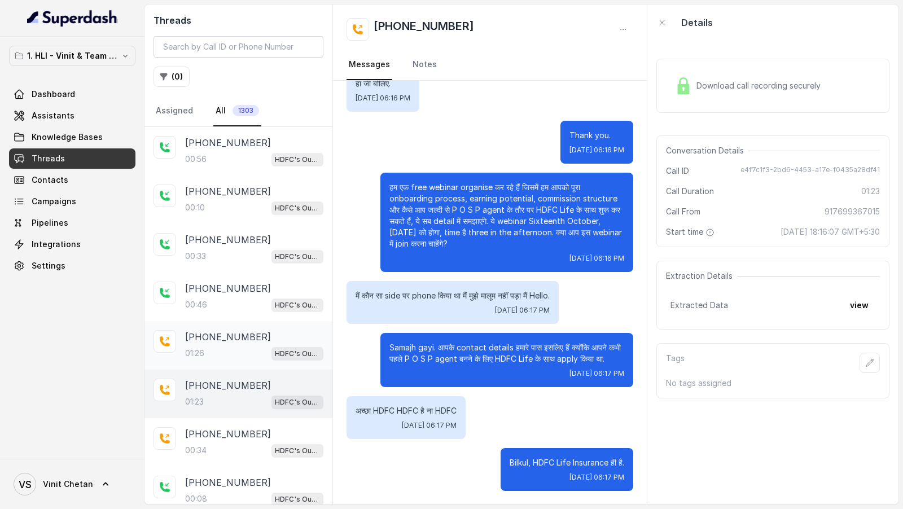
click at [233, 342] on div "[PHONE_NUMBER]:26 HDFC's Outbound POSP Webinar Outreach AI Agent" at bounding box center [254, 345] width 138 height 30
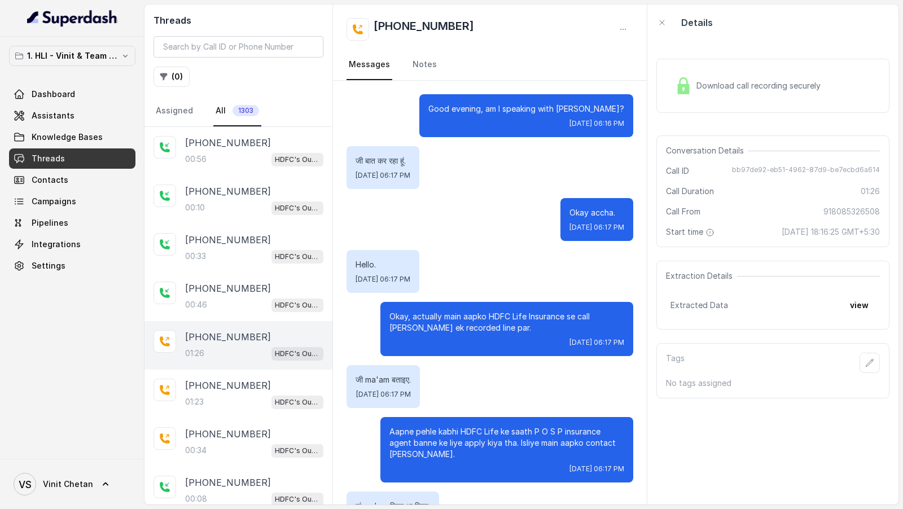
scroll to position [147, 0]
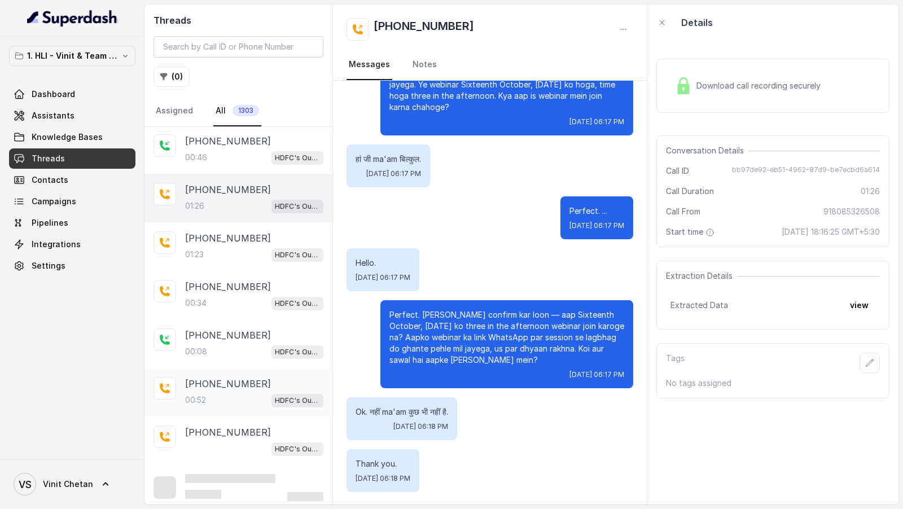
click at [230, 384] on p "[PHONE_NUMBER]" at bounding box center [228, 384] width 86 height 14
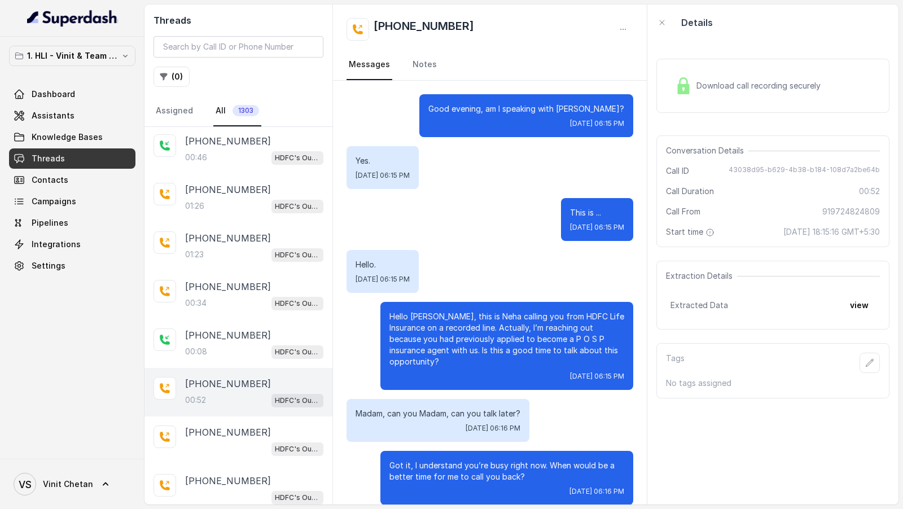
scroll to position [232, 0]
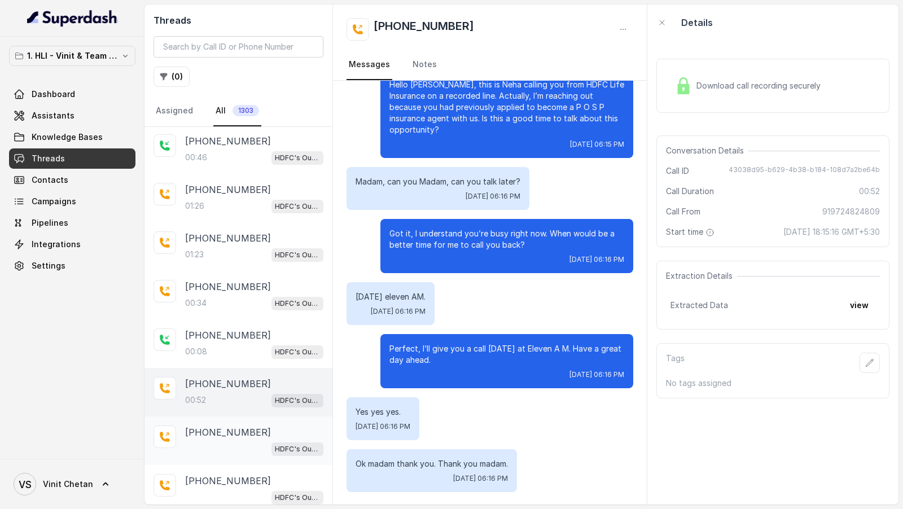
click at [223, 433] on p "[PHONE_NUMBER]" at bounding box center [228, 432] width 86 height 14
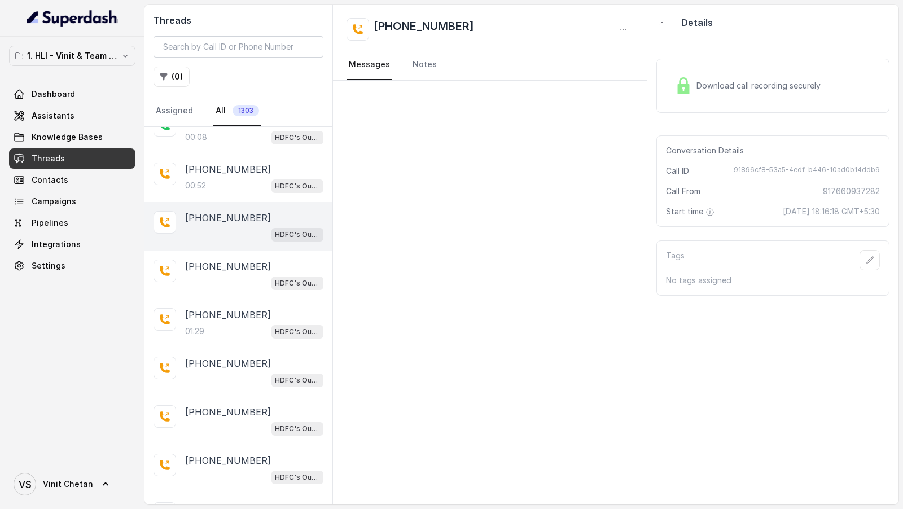
scroll to position [431, 0]
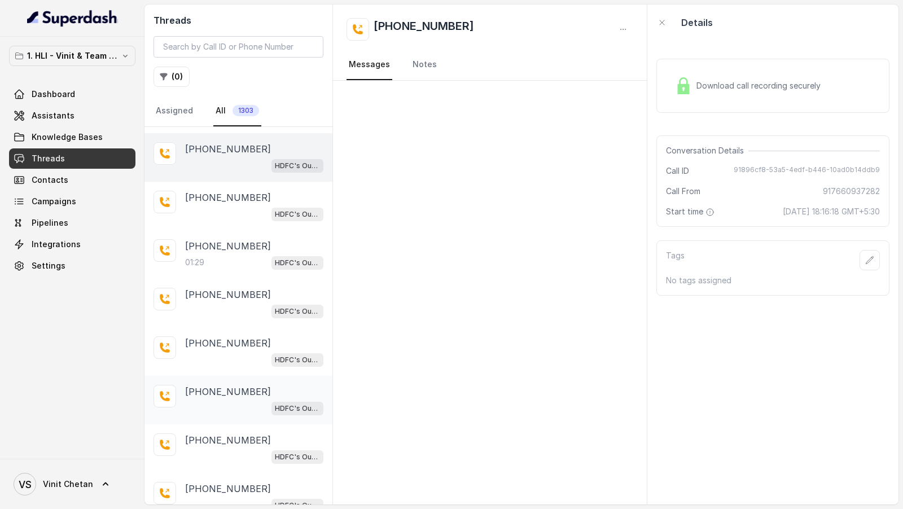
click at [234, 376] on div "[PHONE_NUMBER] HDFC's Outbound POSP Webinar Outreach AI Agent" at bounding box center [238, 400] width 188 height 49
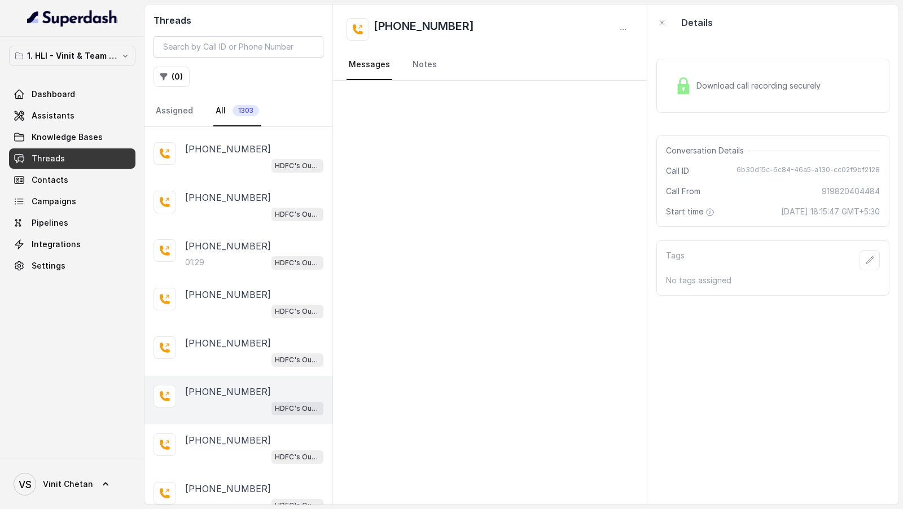
scroll to position [629, 0]
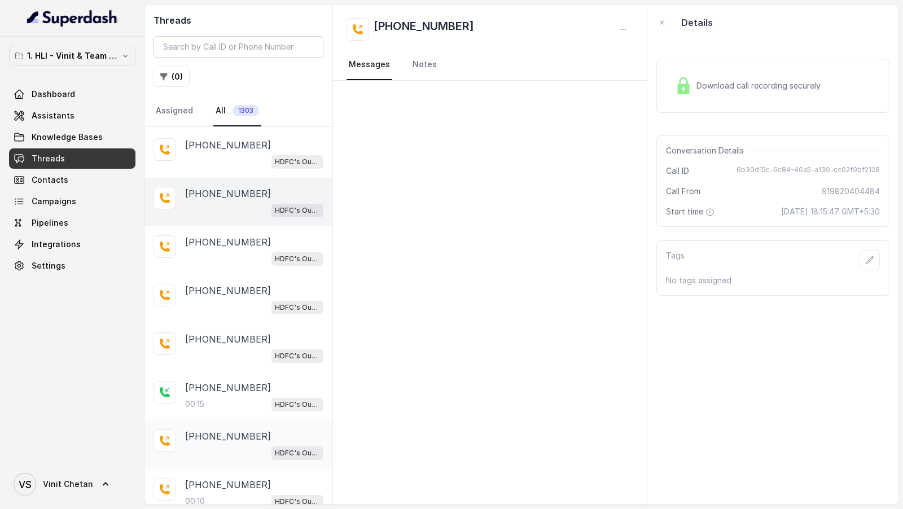
click at [231, 420] on div "+918808202588 HDFC's Outbound POSP Webinar Outreach AI Agent" at bounding box center [238, 444] width 188 height 49
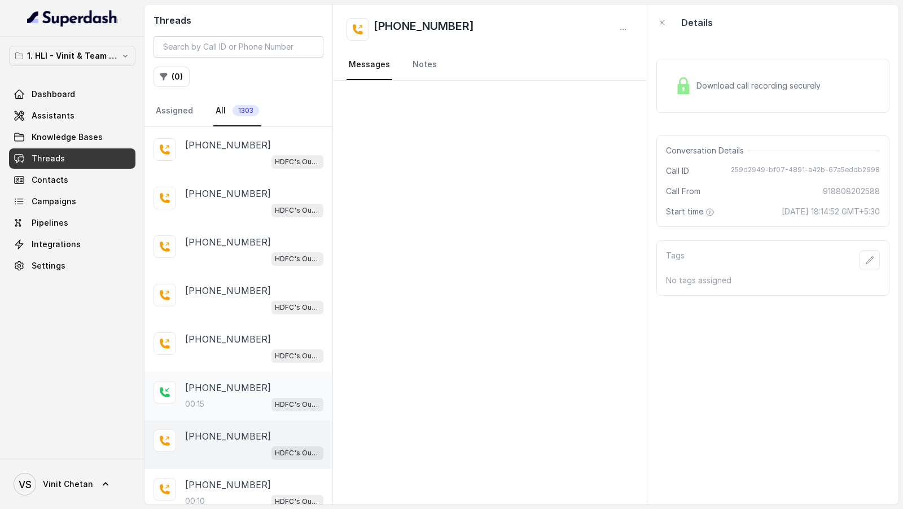
click at [237, 384] on p "+918414064124" at bounding box center [228, 388] width 86 height 14
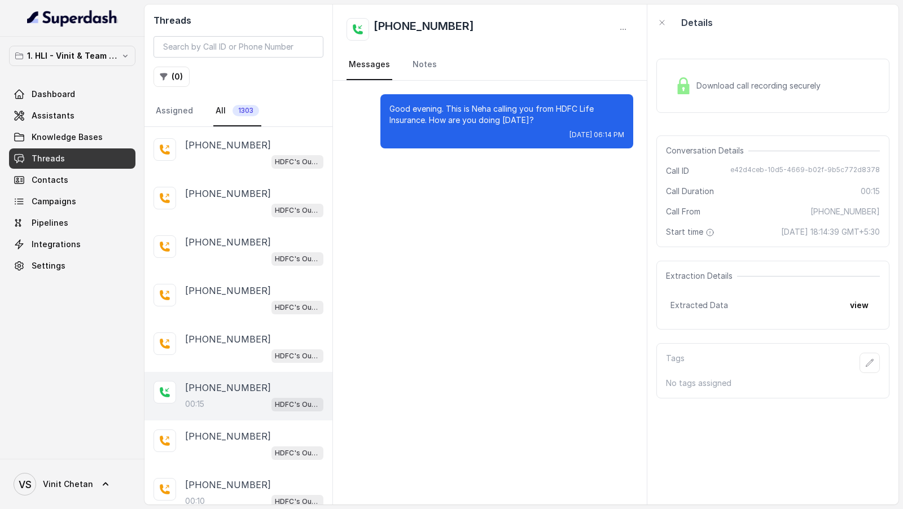
scroll to position [1023, 0]
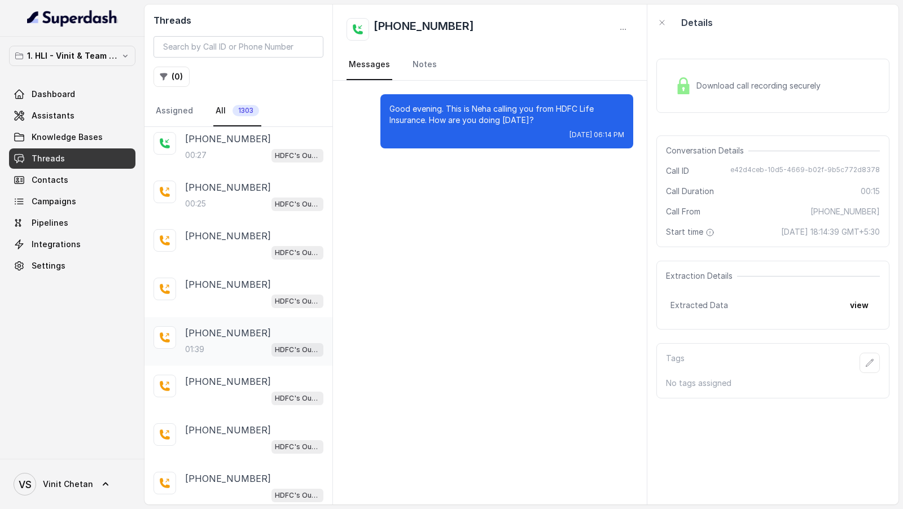
click at [249, 342] on div "01:39 HDFC's Outbound POSP Webinar Outreach AI Agent" at bounding box center [254, 349] width 138 height 15
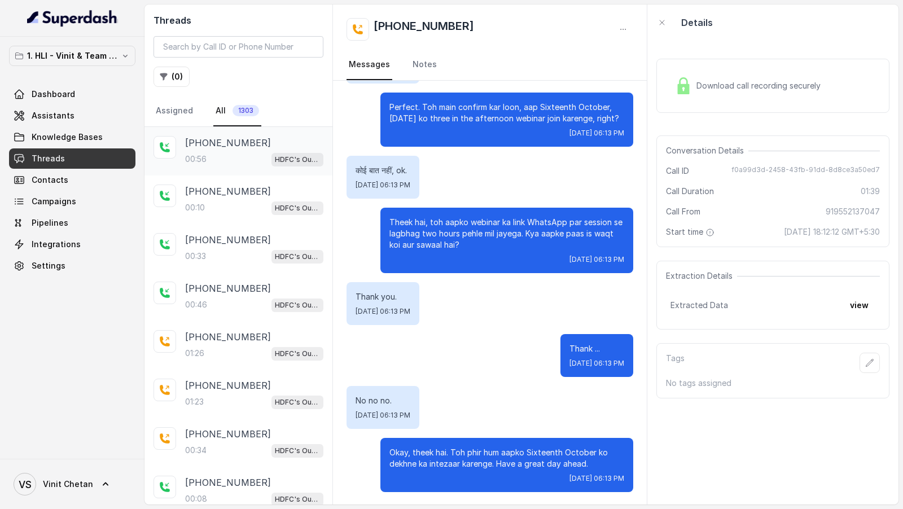
click at [218, 161] on div "00:56 HDFC's Outbound POSP Webinar Outreach AI Agent" at bounding box center [254, 159] width 138 height 15
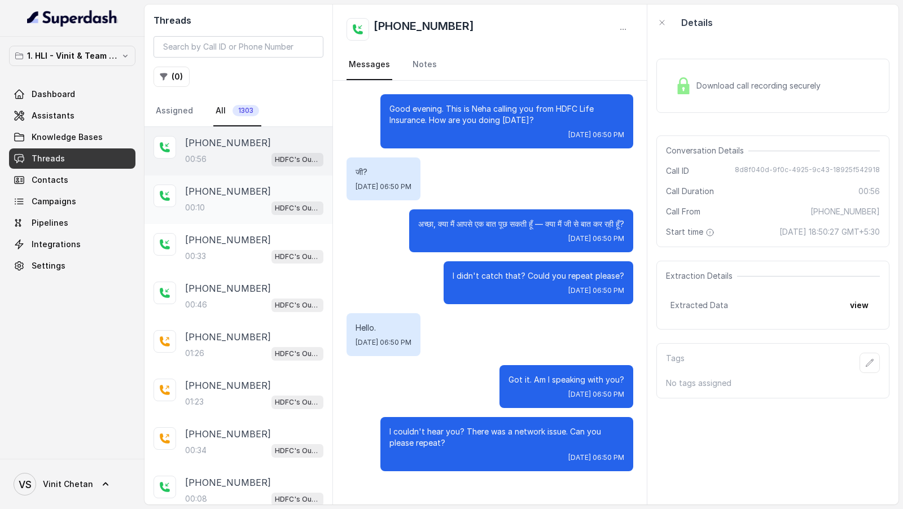
click at [213, 221] on div "+919100825659 00:10 HDFC's Outbound POSP Webinar Outreach AI Agent" at bounding box center [238, 199] width 188 height 49
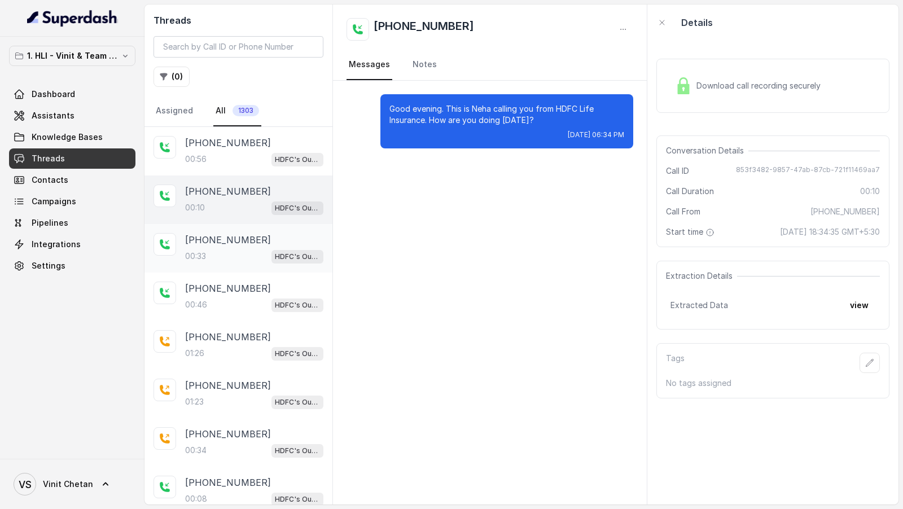
click at [213, 250] on div "00:33 HDFC's Outbound POSP Webinar Outreach AI Agent" at bounding box center [254, 256] width 138 height 15
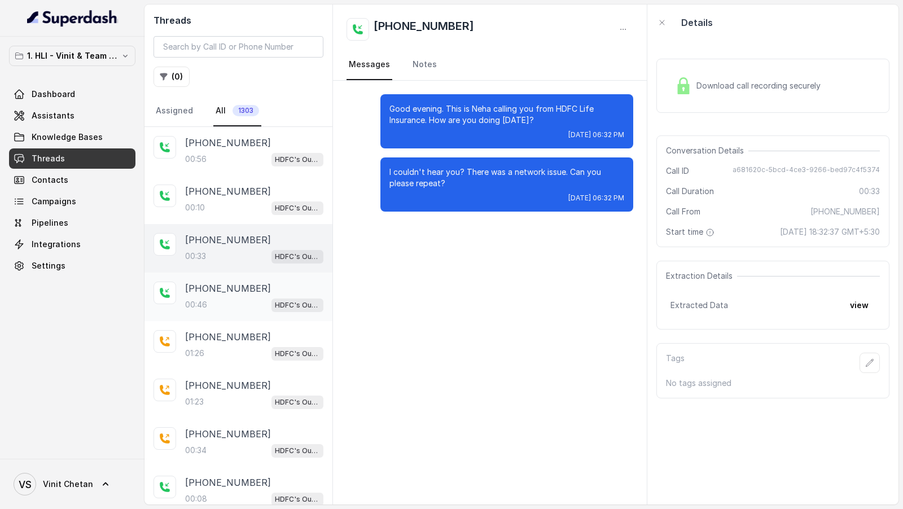
click at [217, 282] on p "[PHONE_NUMBER]" at bounding box center [228, 289] width 86 height 14
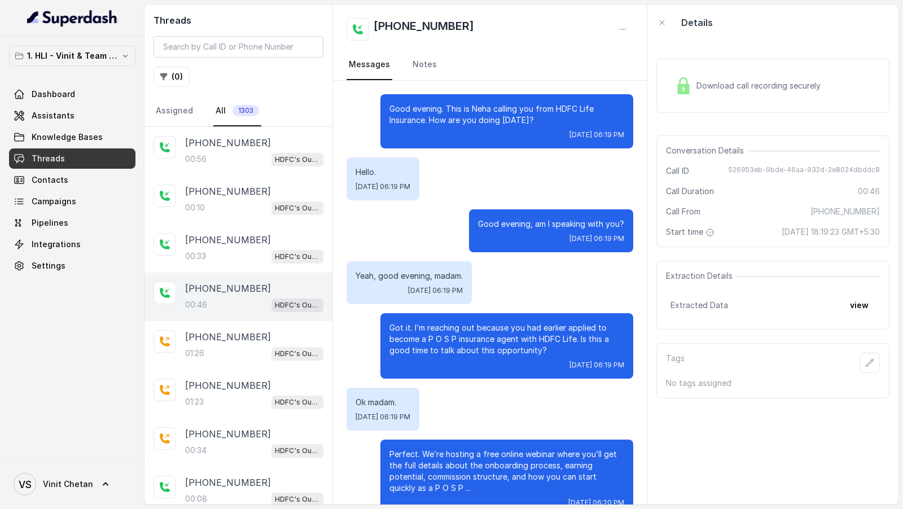
click at [91, 82] on div "1. HLI - Vinit & Team Workspace Dashboard Assistants Knowledge Bases Threads Co…" at bounding box center [72, 161] width 126 height 230
click at [85, 93] on link "Dashboard" at bounding box center [72, 94] width 126 height 20
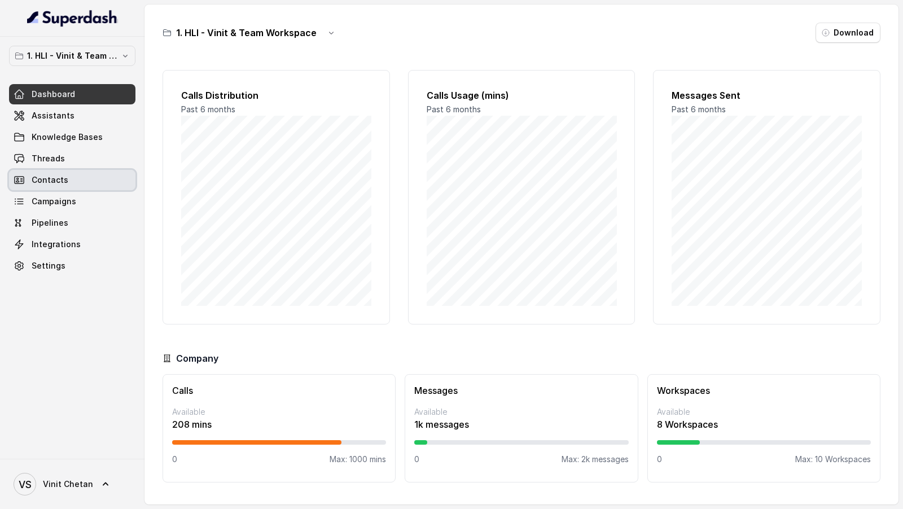
click at [82, 170] on link "Contacts" at bounding box center [72, 180] width 126 height 20
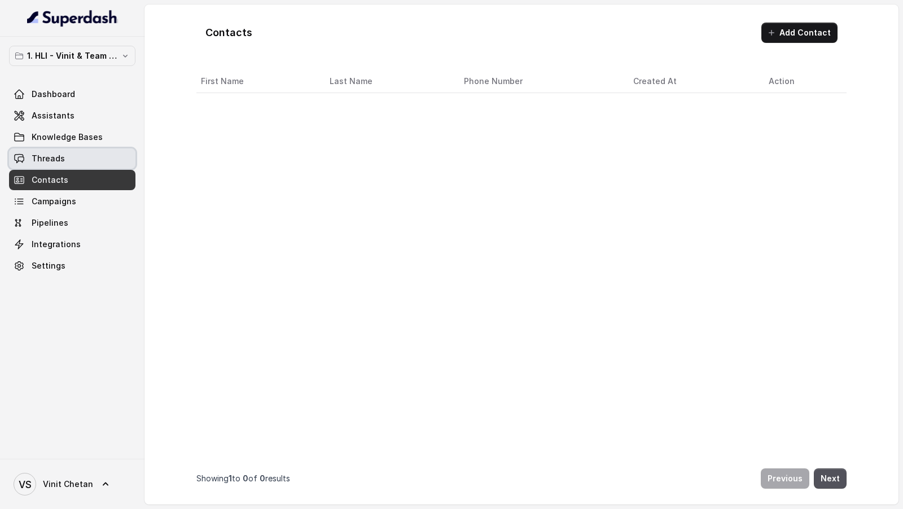
click at [85, 160] on link "Threads" at bounding box center [72, 158] width 126 height 20
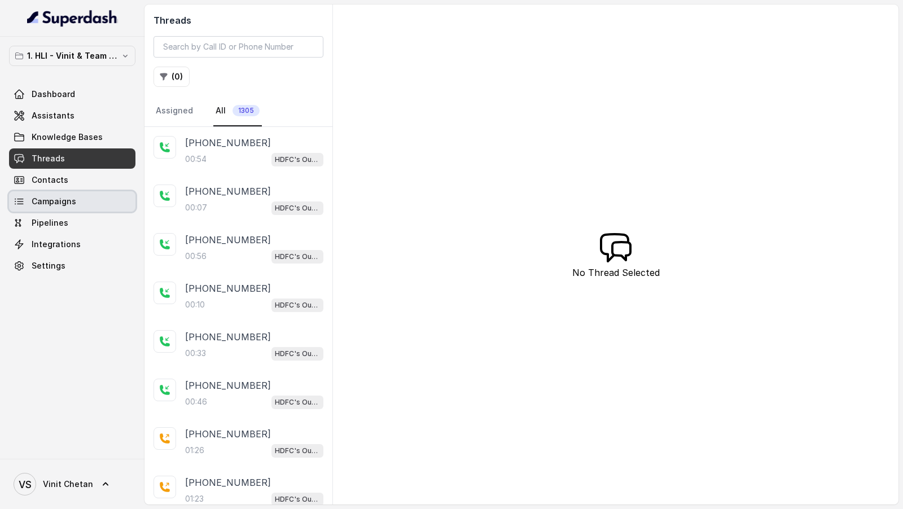
click at [71, 208] on link "Campaigns" at bounding box center [72, 201] width 126 height 20
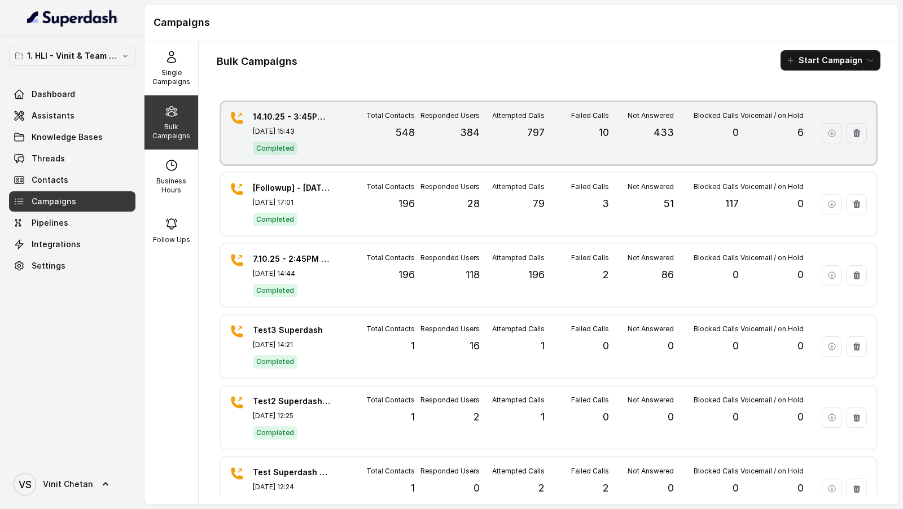
click at [435, 155] on div "14.10.25 - 3:45PM - Initial Fresh Campaign for [DATE] Webinar [DATE] 15:43 Comp…" at bounding box center [548, 133] width 655 height 62
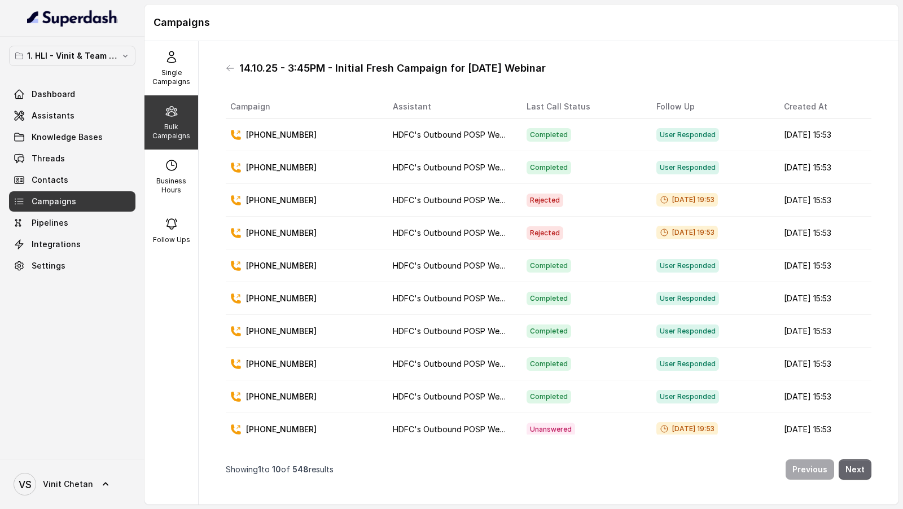
click at [849, 471] on button "Next" at bounding box center [854, 469] width 33 height 20
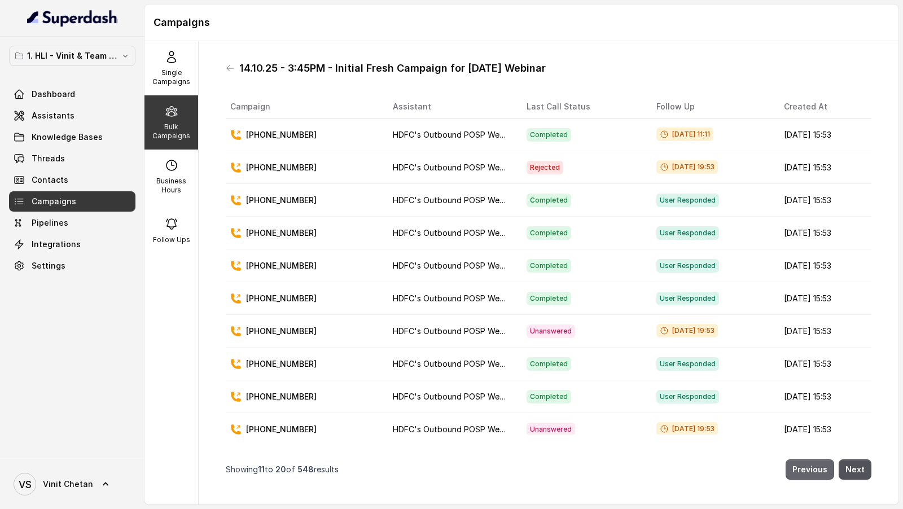
click at [806, 475] on button "Previous" at bounding box center [809, 469] width 49 height 20
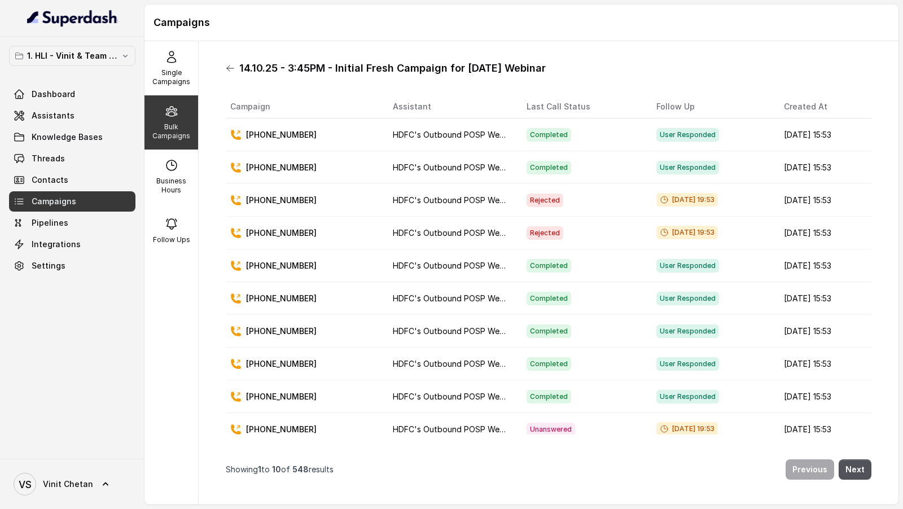
click at [230, 71] on icon at bounding box center [230, 68] width 9 height 9
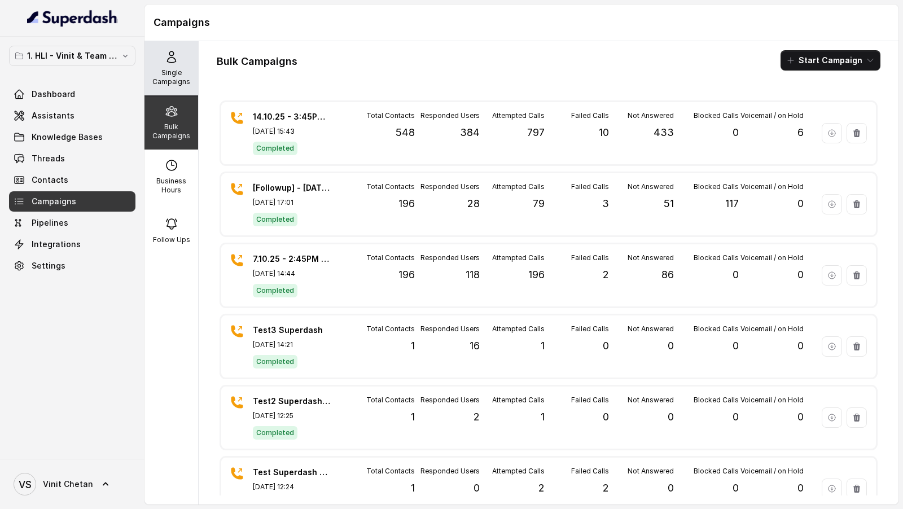
click at [177, 77] on p "Single Campaigns" at bounding box center [171, 77] width 45 height 18
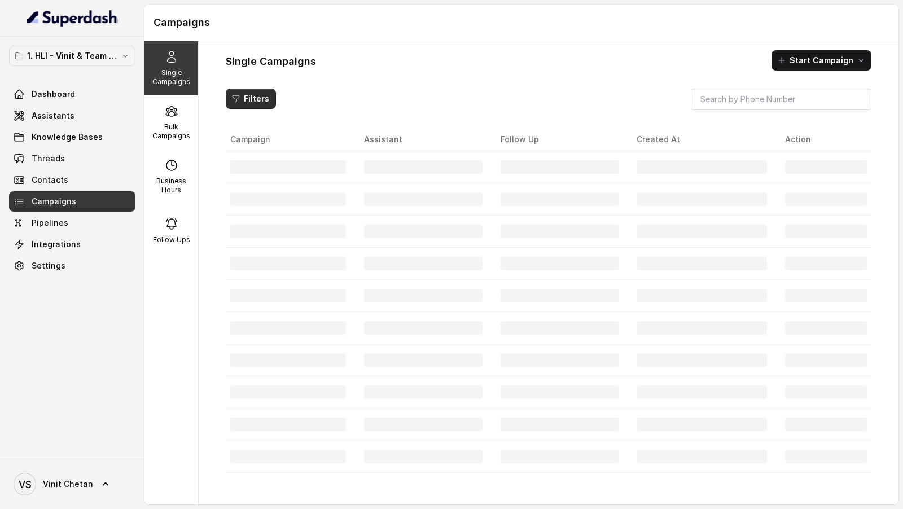
click at [241, 100] on button "Filters" at bounding box center [251, 99] width 50 height 20
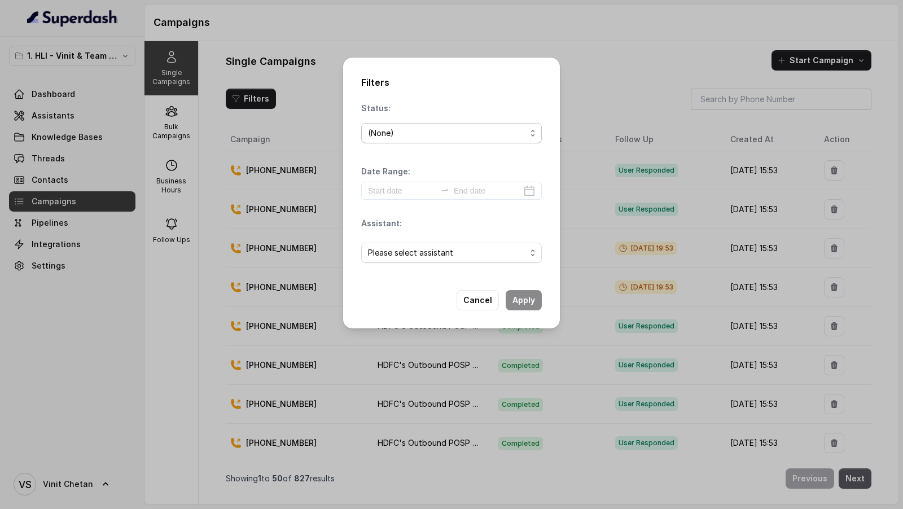
click at [417, 140] on span "(None)" at bounding box center [451, 133] width 181 height 20
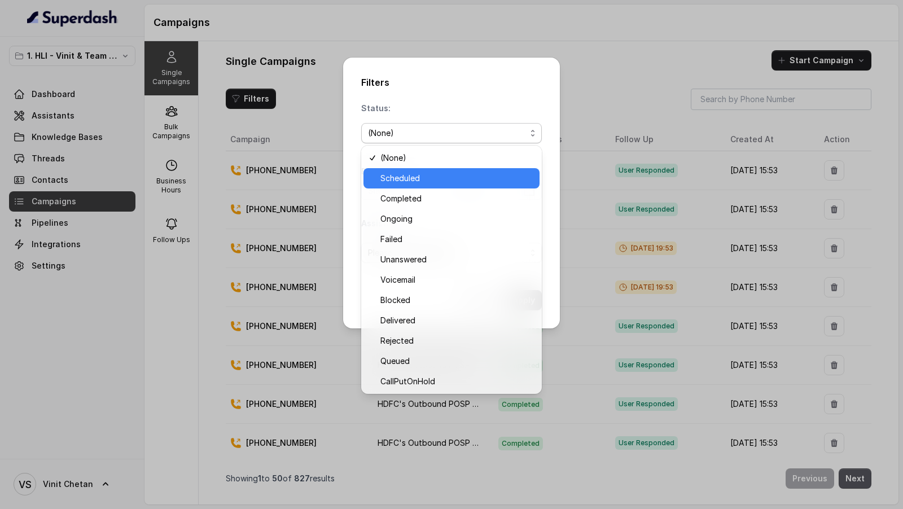
click at [417, 178] on span "Scheduled" at bounding box center [456, 179] width 152 height 14
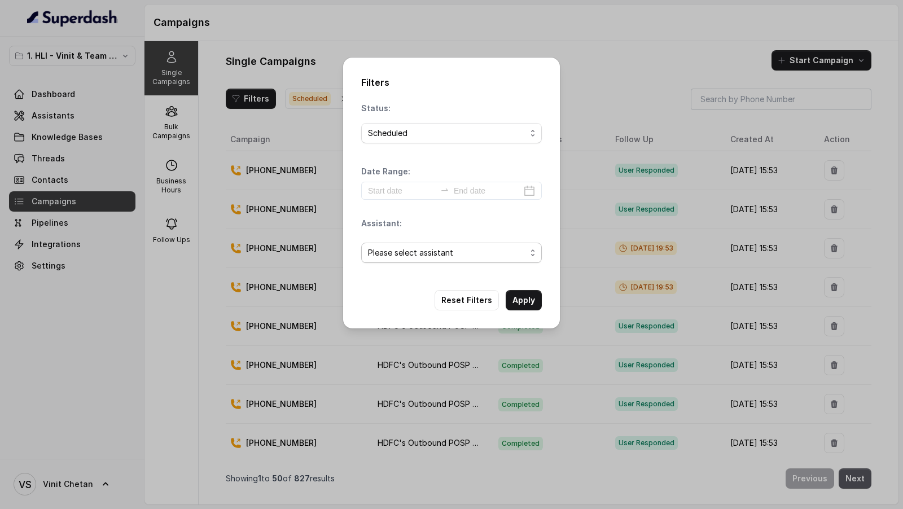
click at [451, 257] on span "Please select assistant" at bounding box center [447, 253] width 158 height 14
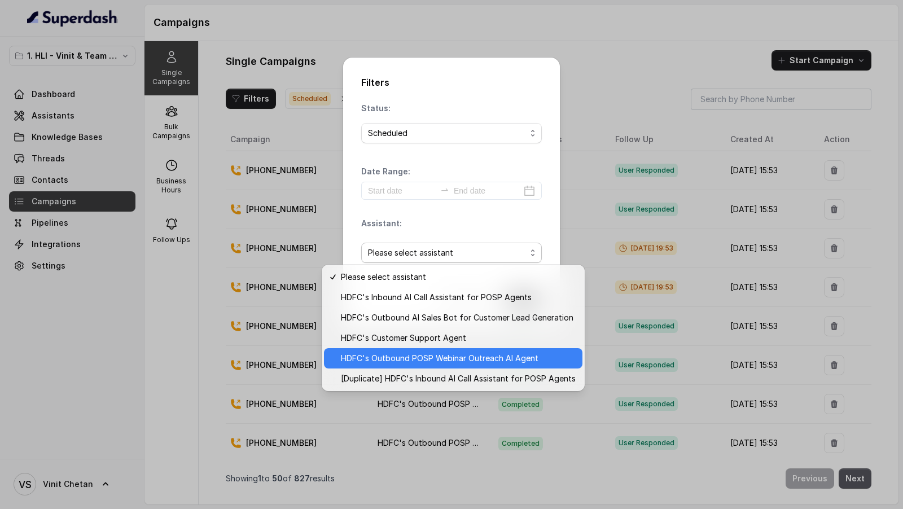
click at [432, 364] on span "HDFC's Outbound POSP Webinar Outreach AI Agent" at bounding box center [458, 359] width 235 height 14
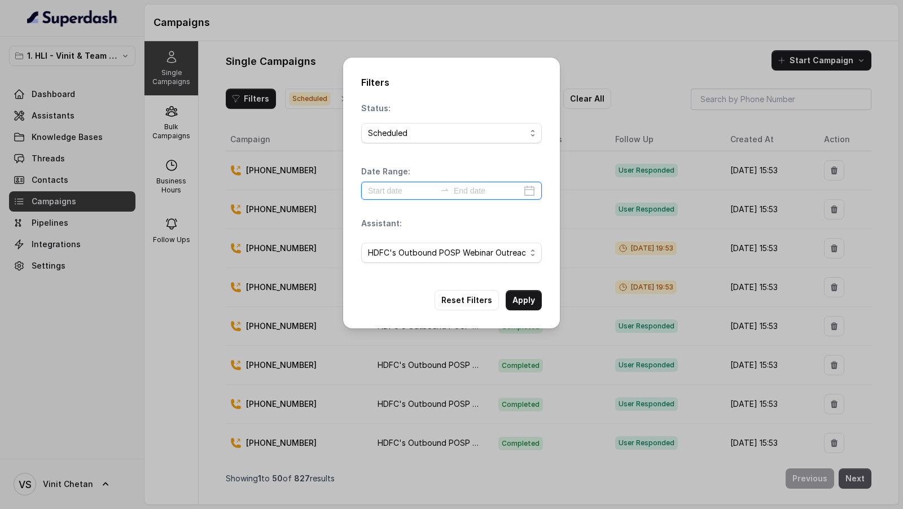
click at [404, 190] on input at bounding box center [402, 191] width 68 height 12
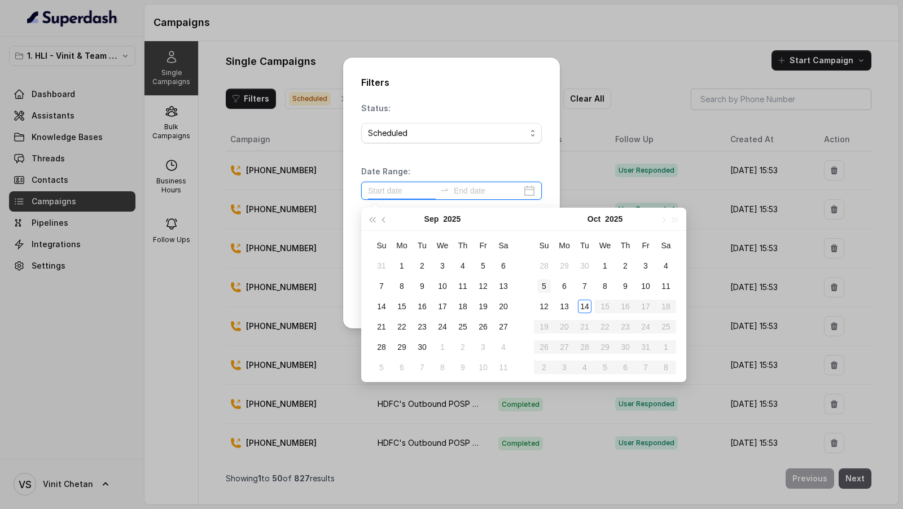
type input "[DATE]"
click at [585, 308] on div "14" at bounding box center [585, 307] width 14 height 14
type input "[DATE]"
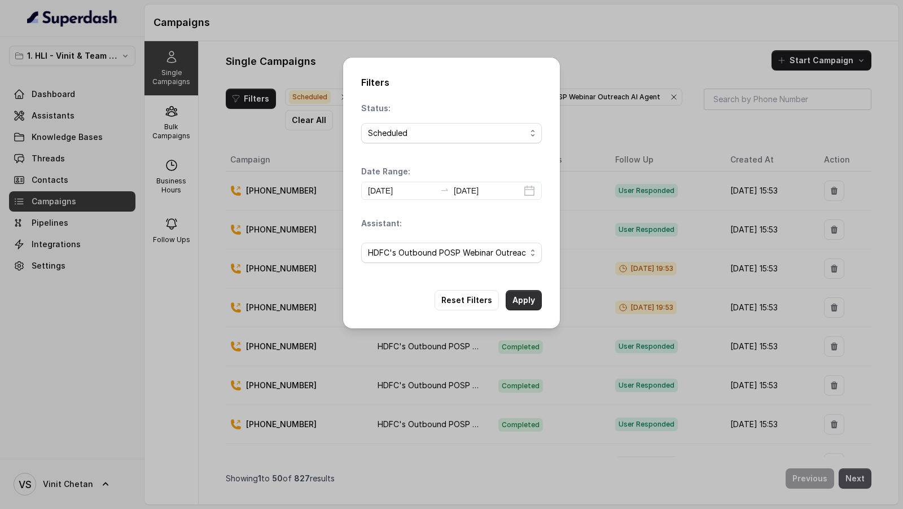
click at [506, 298] on button "Apply" at bounding box center [524, 300] width 36 height 20
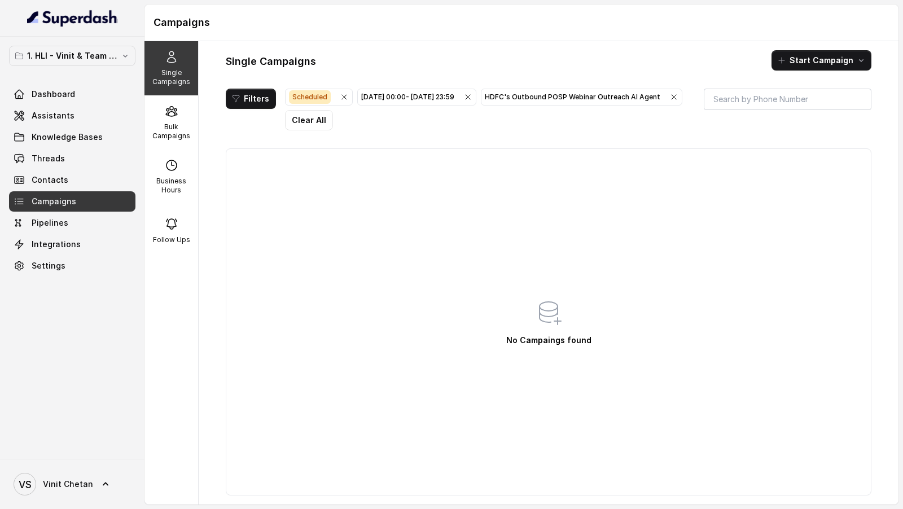
click at [342, 95] on icon "button" at bounding box center [344, 97] width 9 height 9
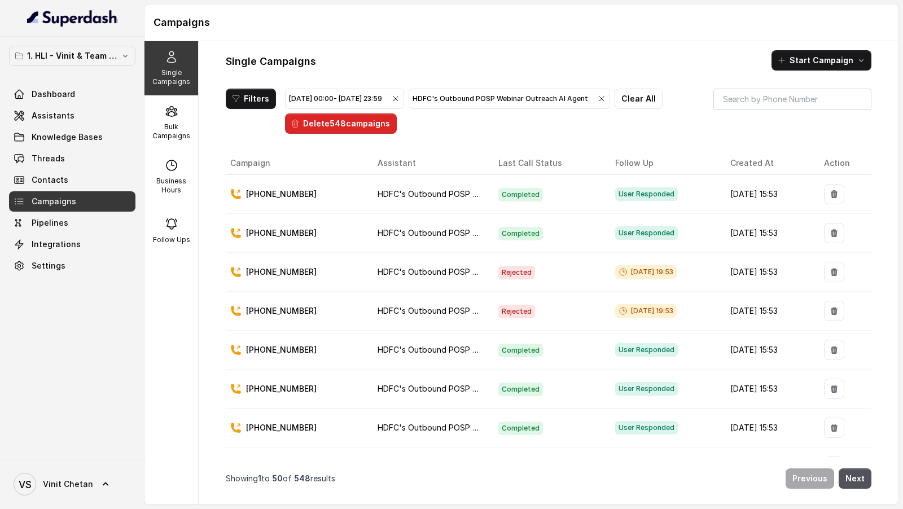
click at [400, 94] on icon "button" at bounding box center [395, 98] width 9 height 9
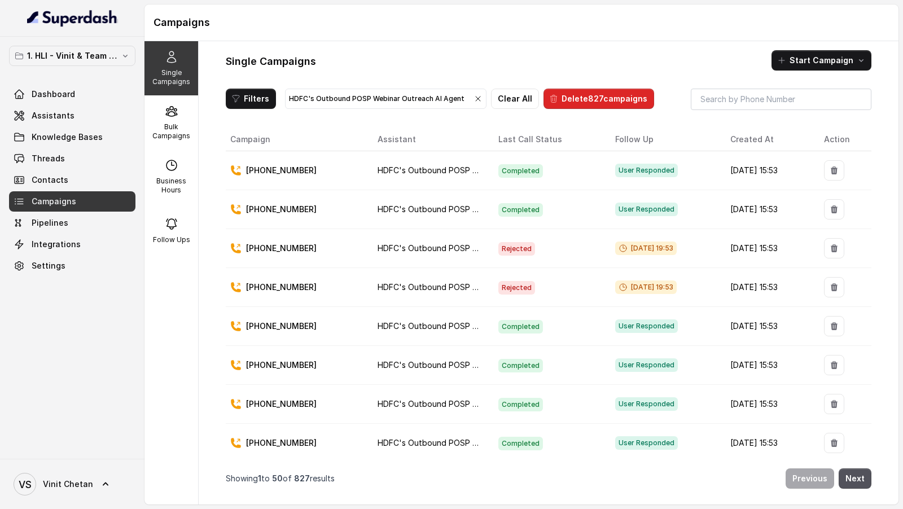
click at [473, 101] on icon "button" at bounding box center [477, 98] width 9 height 9
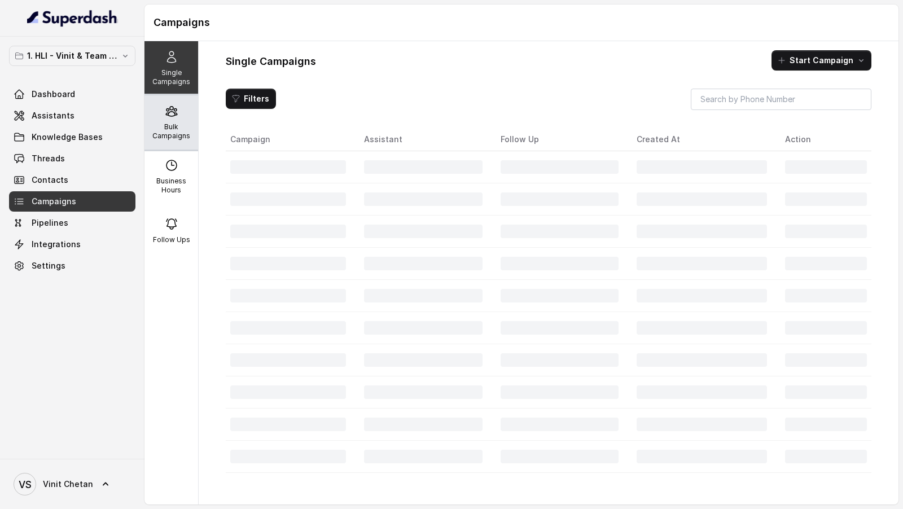
click at [172, 118] on div "Bulk Campaigns" at bounding box center [171, 122] width 54 height 54
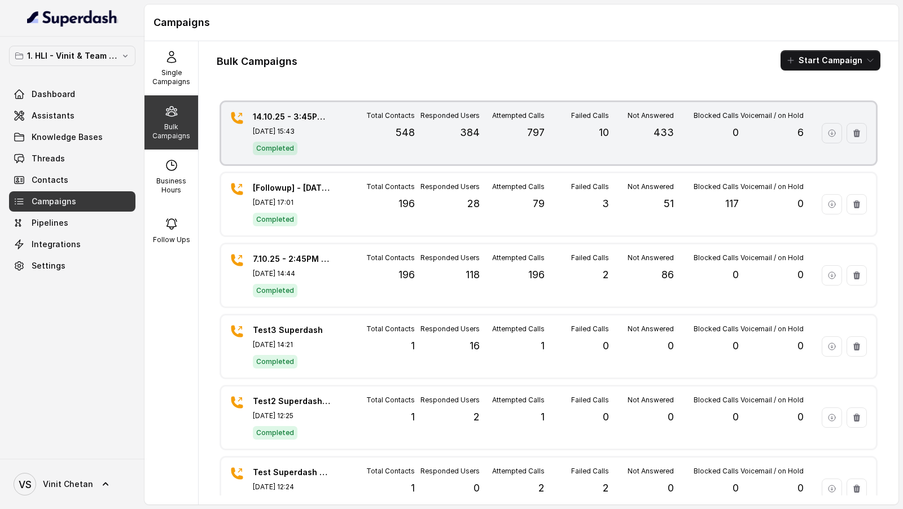
click at [544, 133] on div "Failed Calls 10" at bounding box center [576, 133] width 65 height 44
